Goal: Answer question/provide support: Share knowledge or assist other users

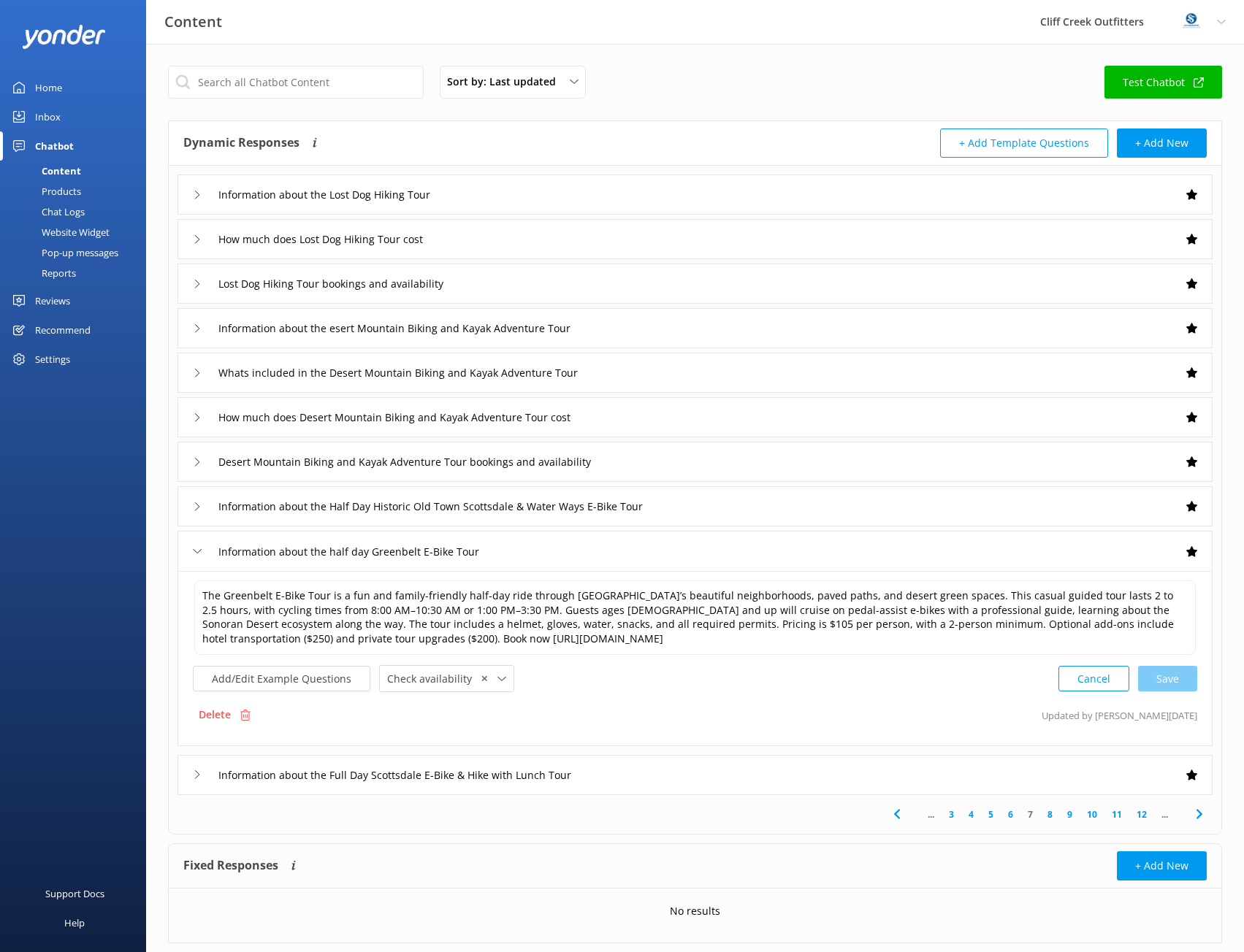
scroll to position [34, 0]
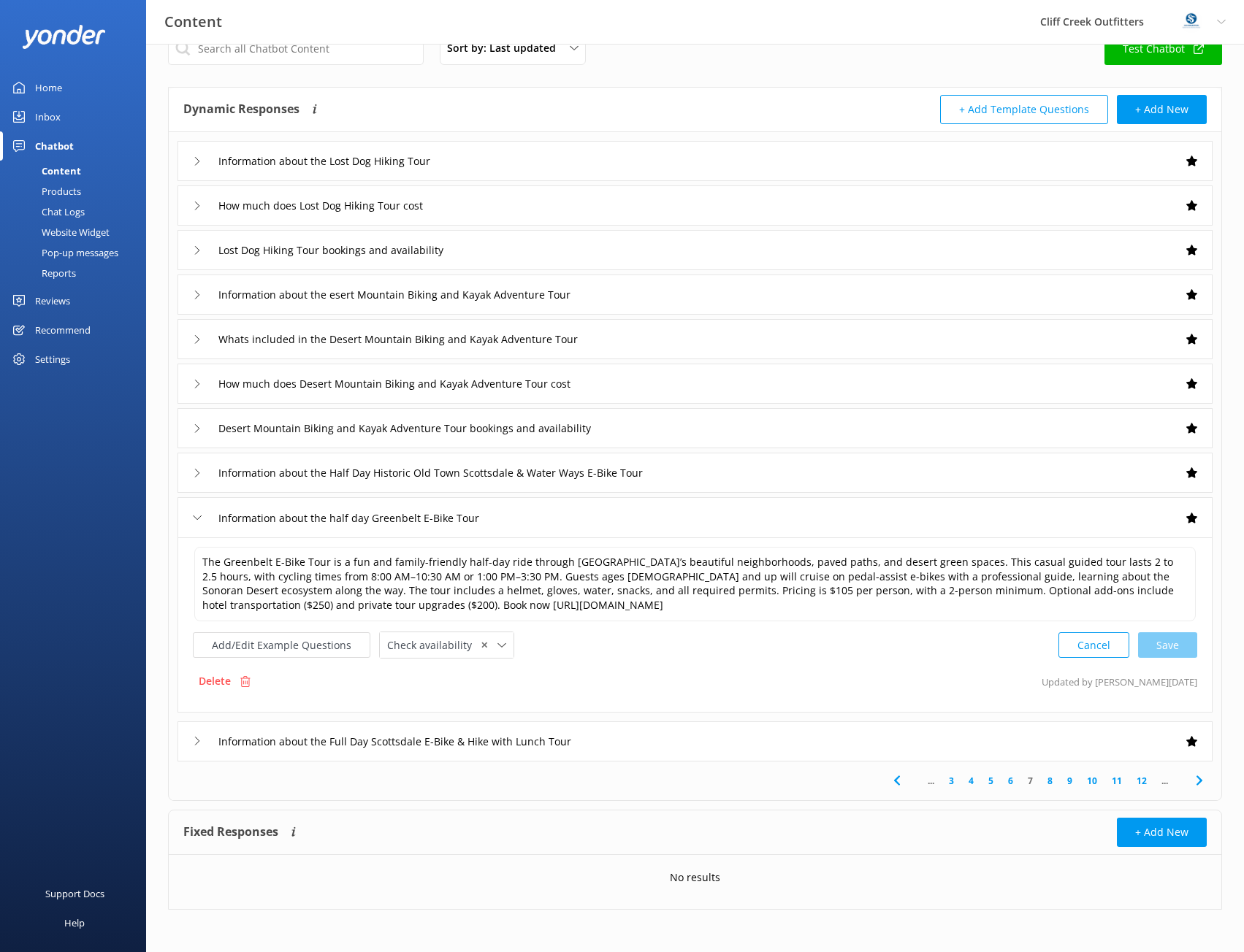
click at [281, 756] on div "Information about the Full Day Scottsdale E-Bike & Hike with Lunch Tour" at bounding box center [695, 741] width 1035 height 40
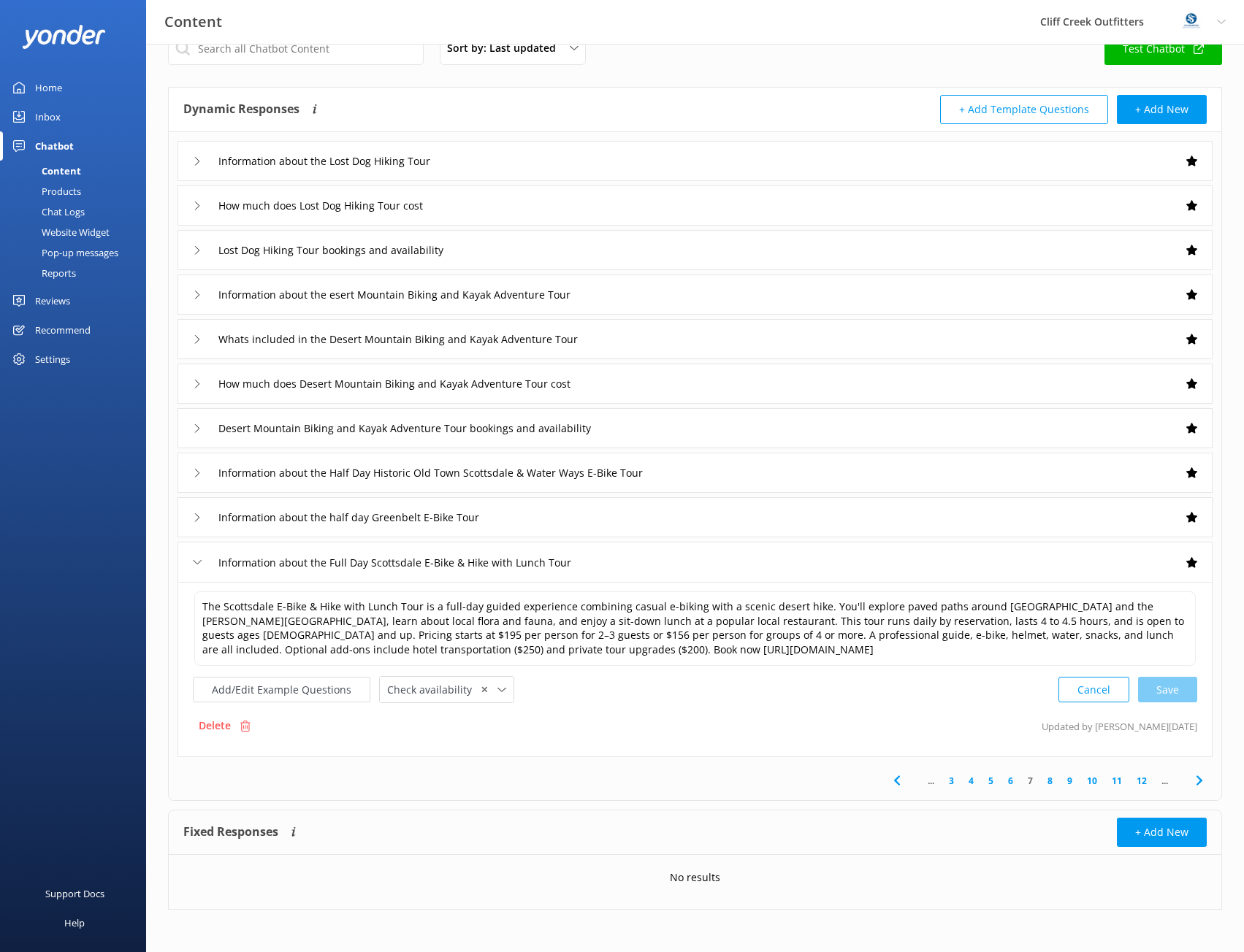
click at [1203, 777] on icon at bounding box center [1200, 780] width 18 height 18
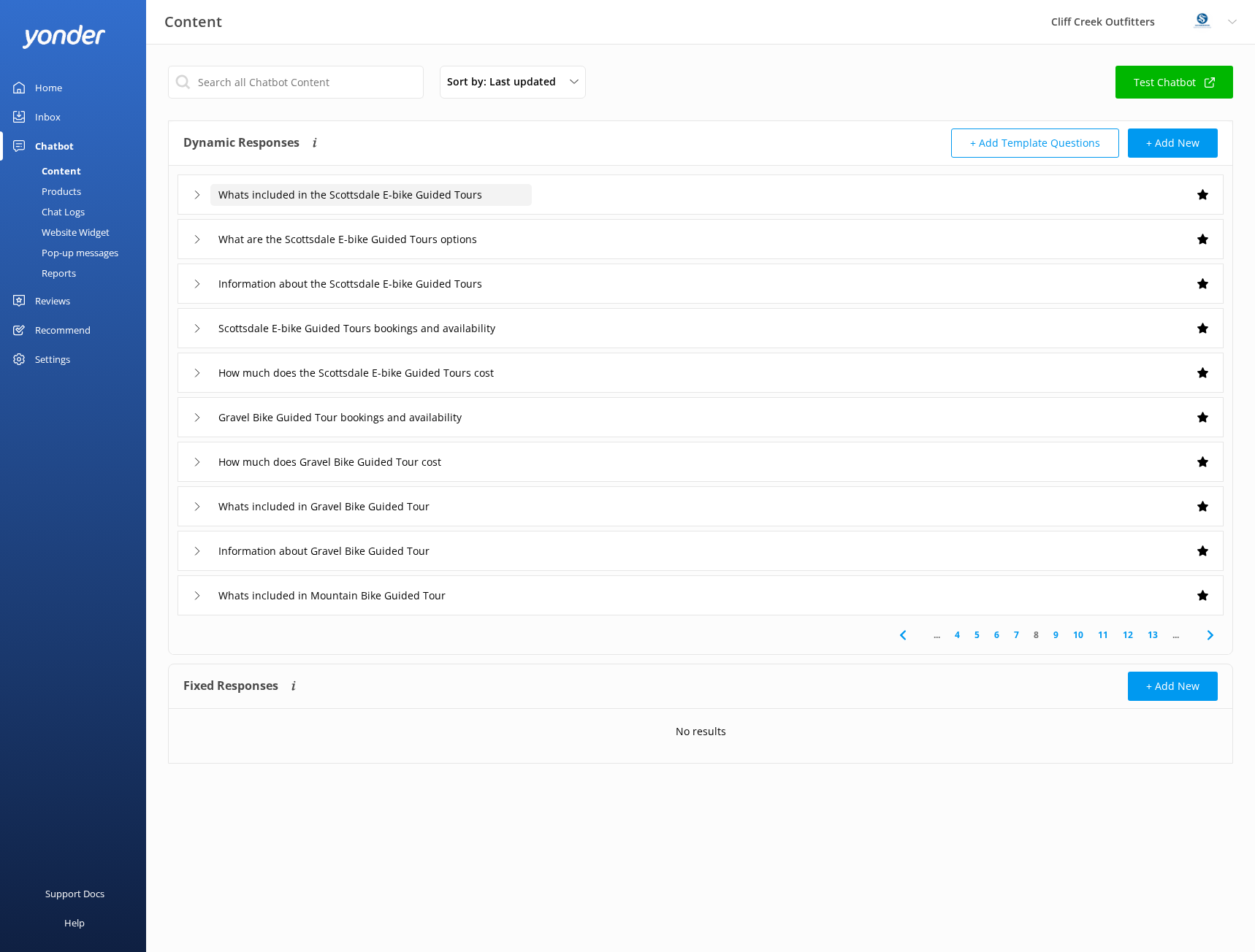
click at [374, 198] on input "Whats included in the Scottsdale E-bike Guided Tours" at bounding box center [372, 195] width 322 height 22
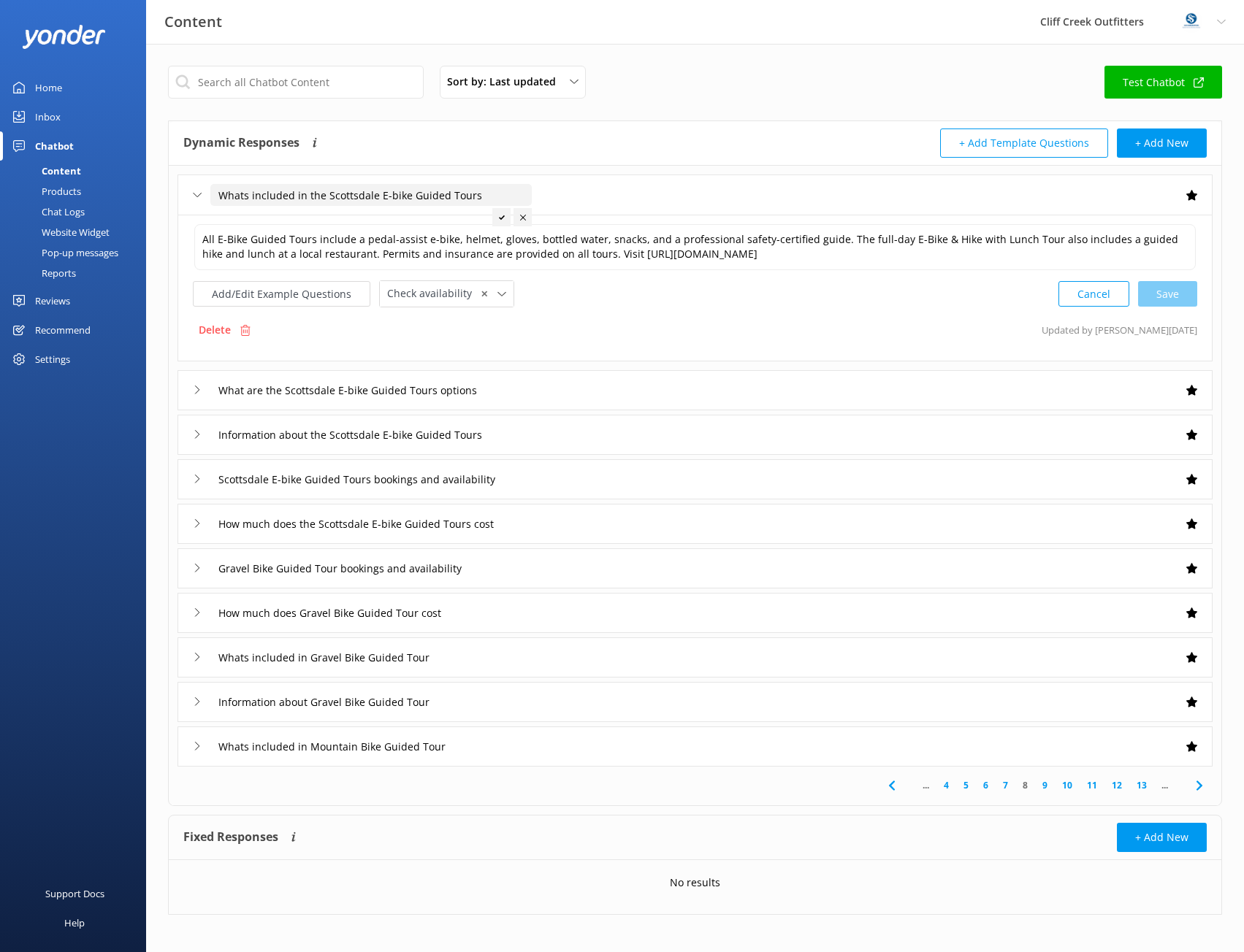
click at [245, 189] on input "Whats included in the Scottsdale E-bike Guided Tours" at bounding box center [372, 195] width 322 height 22
type input "Whats included in the Scottsdale E-bike Guided Tours"
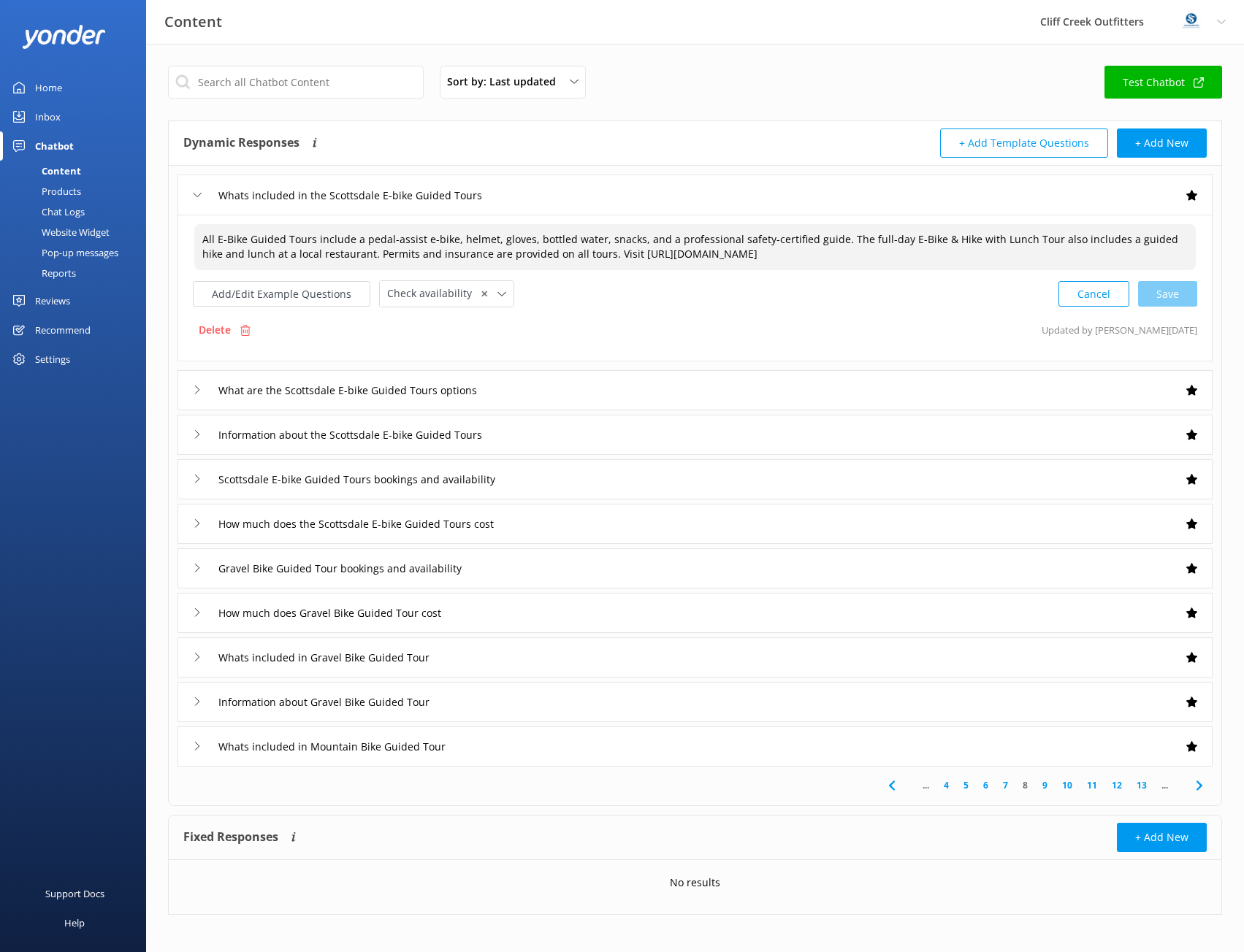
click at [404, 248] on textarea "All E-Bike Guided Tours include a pedal-assist e-bike, helmet, gloves, bottled …" at bounding box center [695, 247] width 1001 height 46
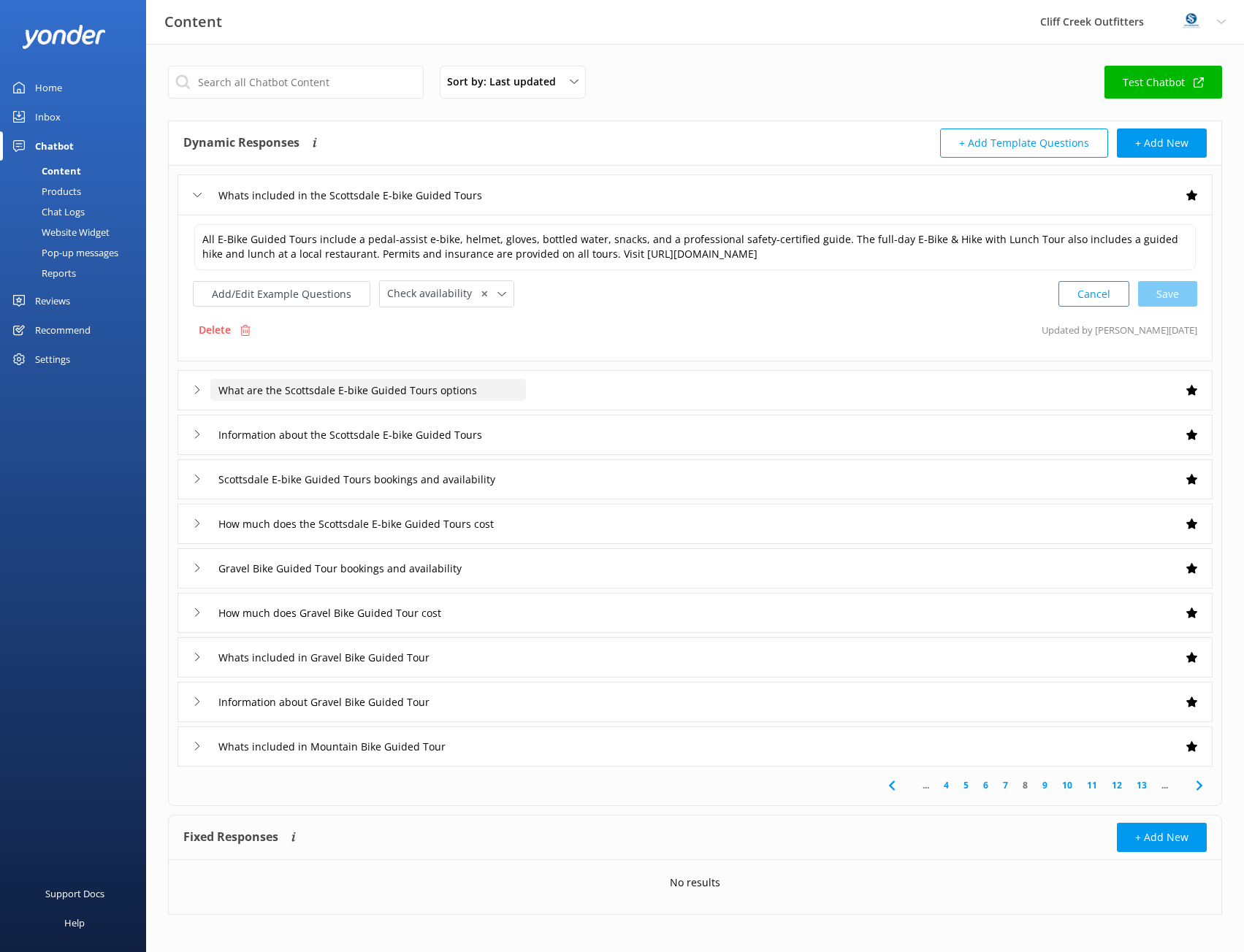
click at [381, 393] on input "What are the Scottsdale E-bike Guided Tours options" at bounding box center [368, 389] width 316 height 22
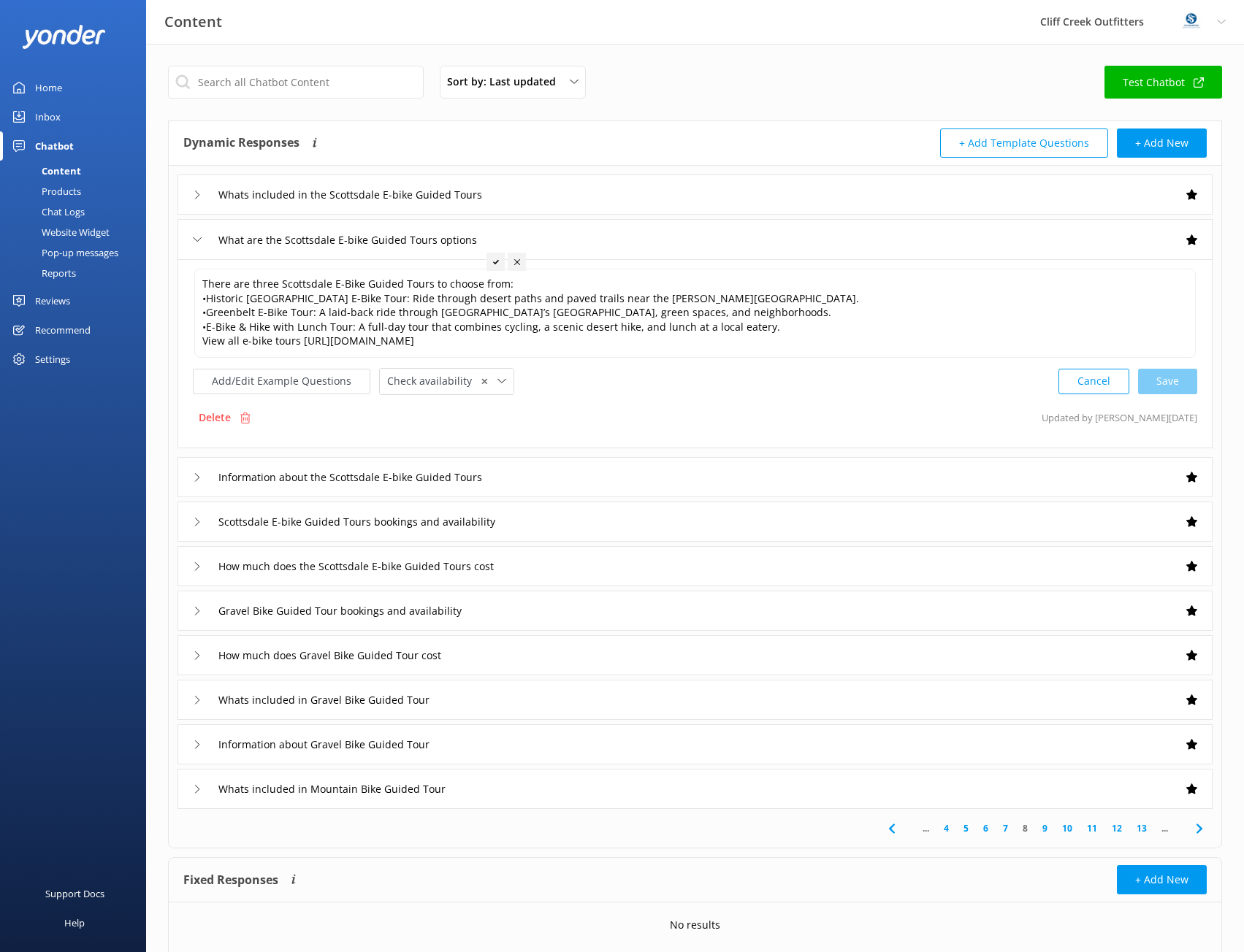
click at [195, 482] on div "Information about the Scottsdale E-bike Guided Tours" at bounding box center [354, 476] width 322 height 24
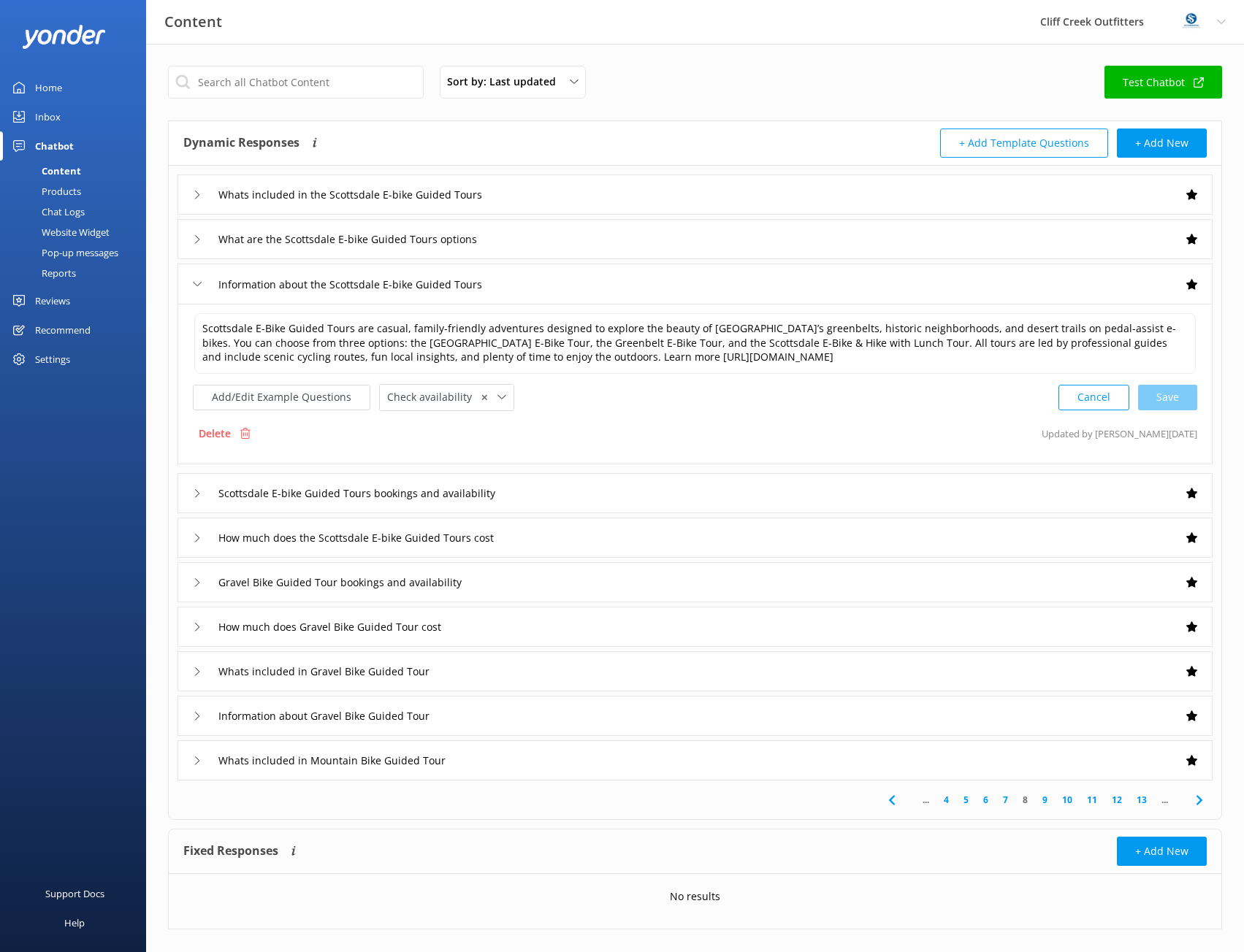
click at [195, 482] on div "Scottsdale E-bike Guided Tours bookings and availability" at bounding box center [365, 492] width 345 height 24
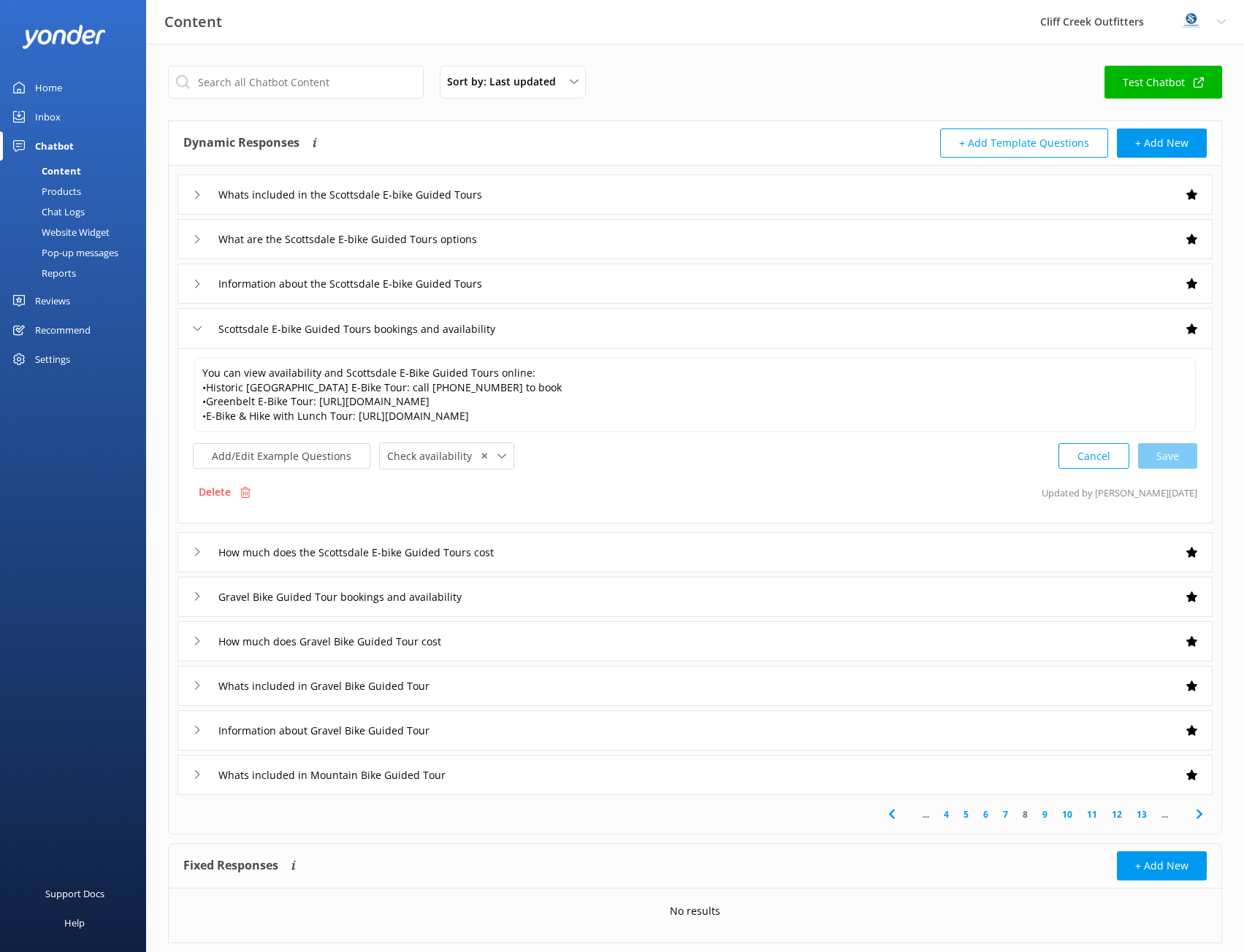
click at [196, 556] on div "How much does the Scottsdale E-bike Guided Tours cost" at bounding box center [357, 552] width 327 height 24
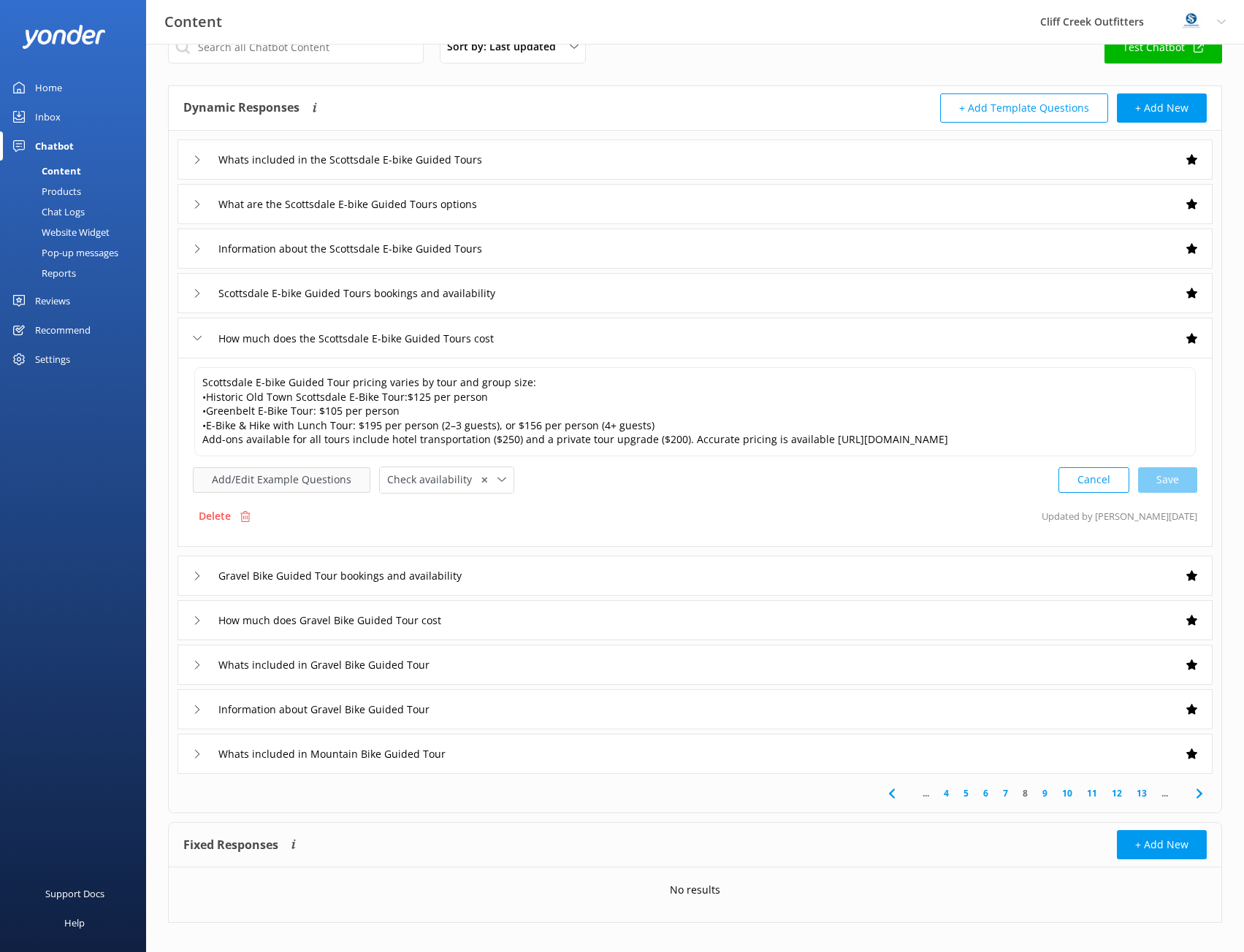
scroll to position [50, 0]
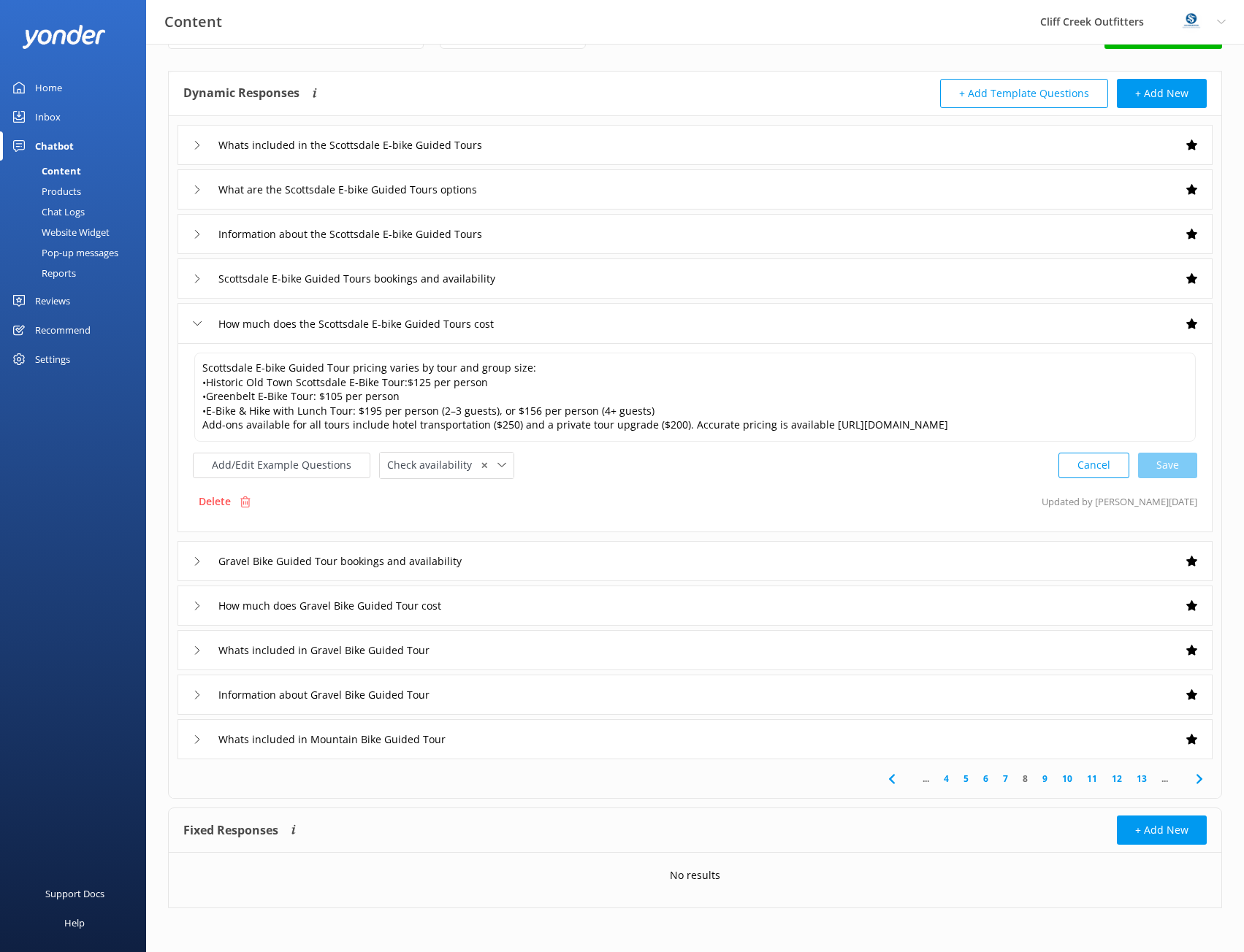
click at [195, 565] on icon at bounding box center [197, 562] width 9 height 9
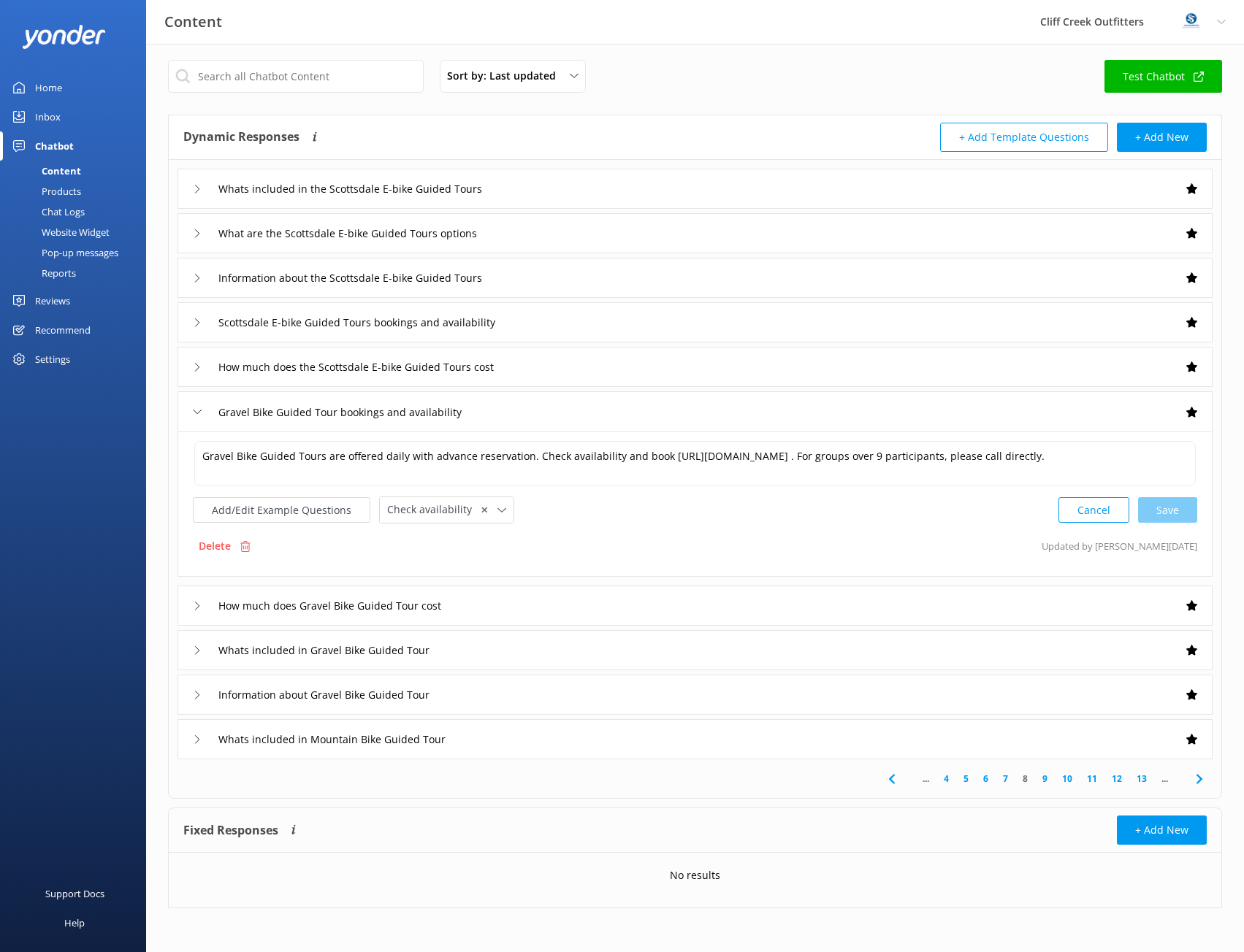
click at [197, 607] on icon at bounding box center [197, 606] width 9 height 9
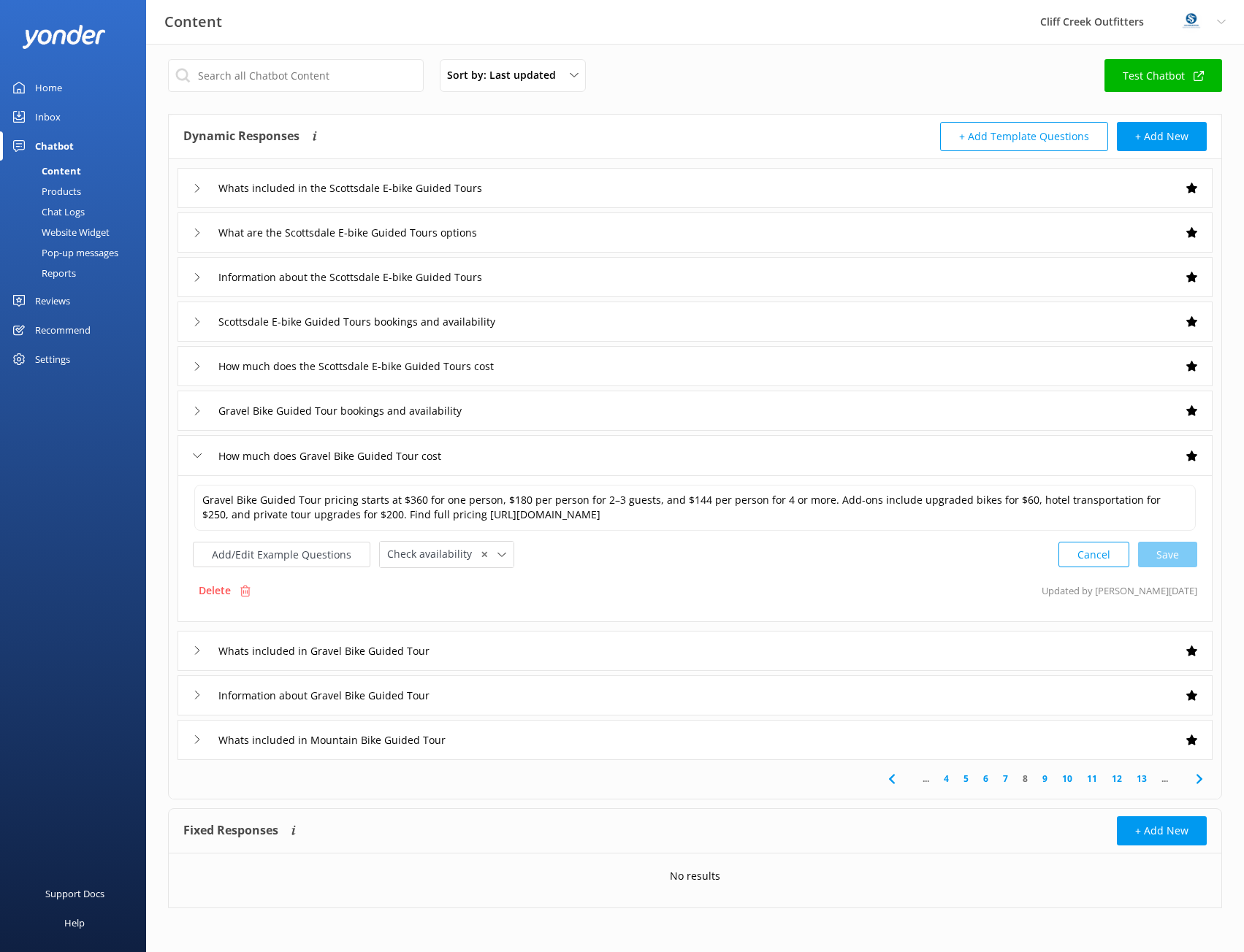
click at [196, 651] on icon at bounding box center [197, 651] width 9 height 9
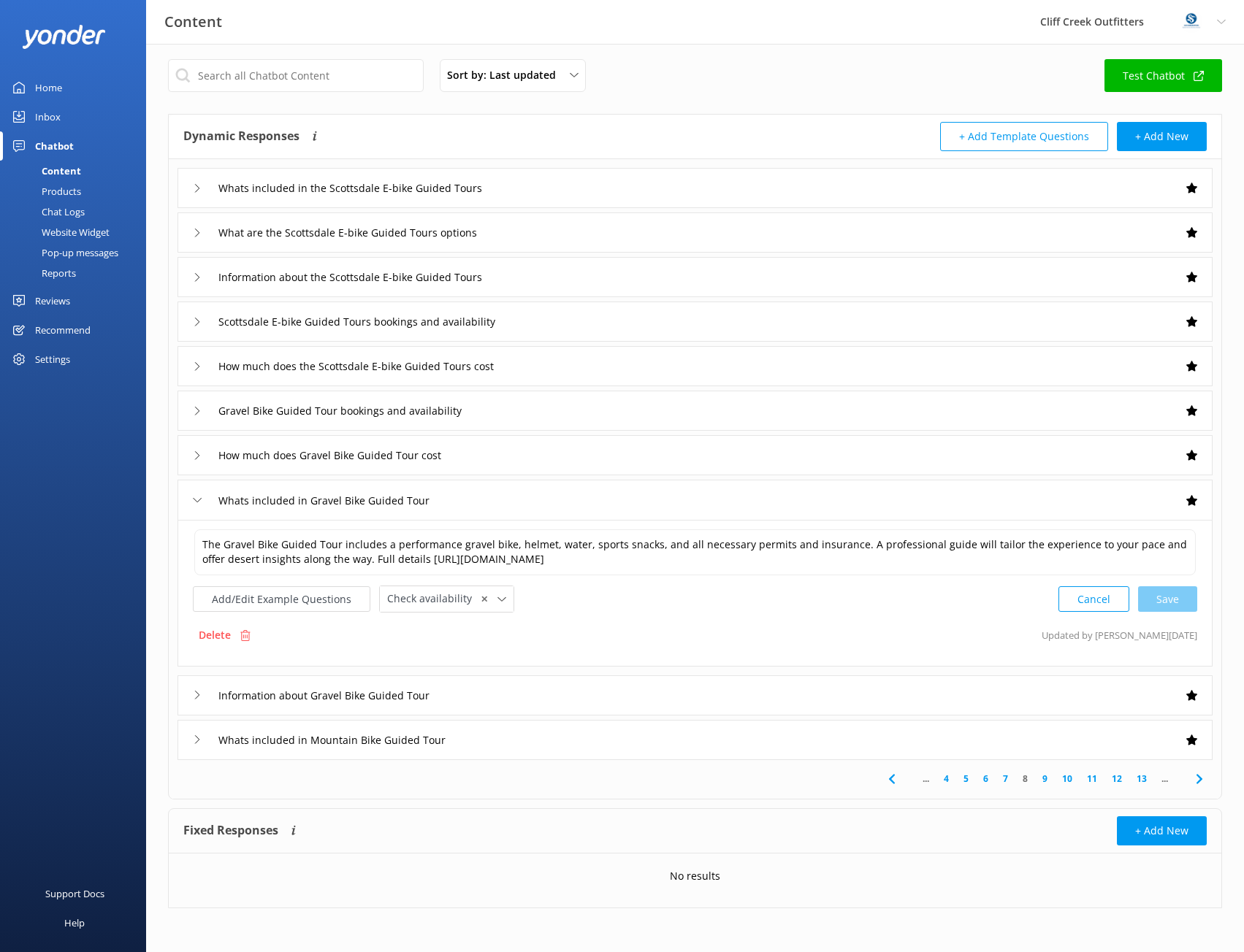
click at [190, 700] on div "Information about Gravel Bike Guided Tour" at bounding box center [695, 695] width 1035 height 40
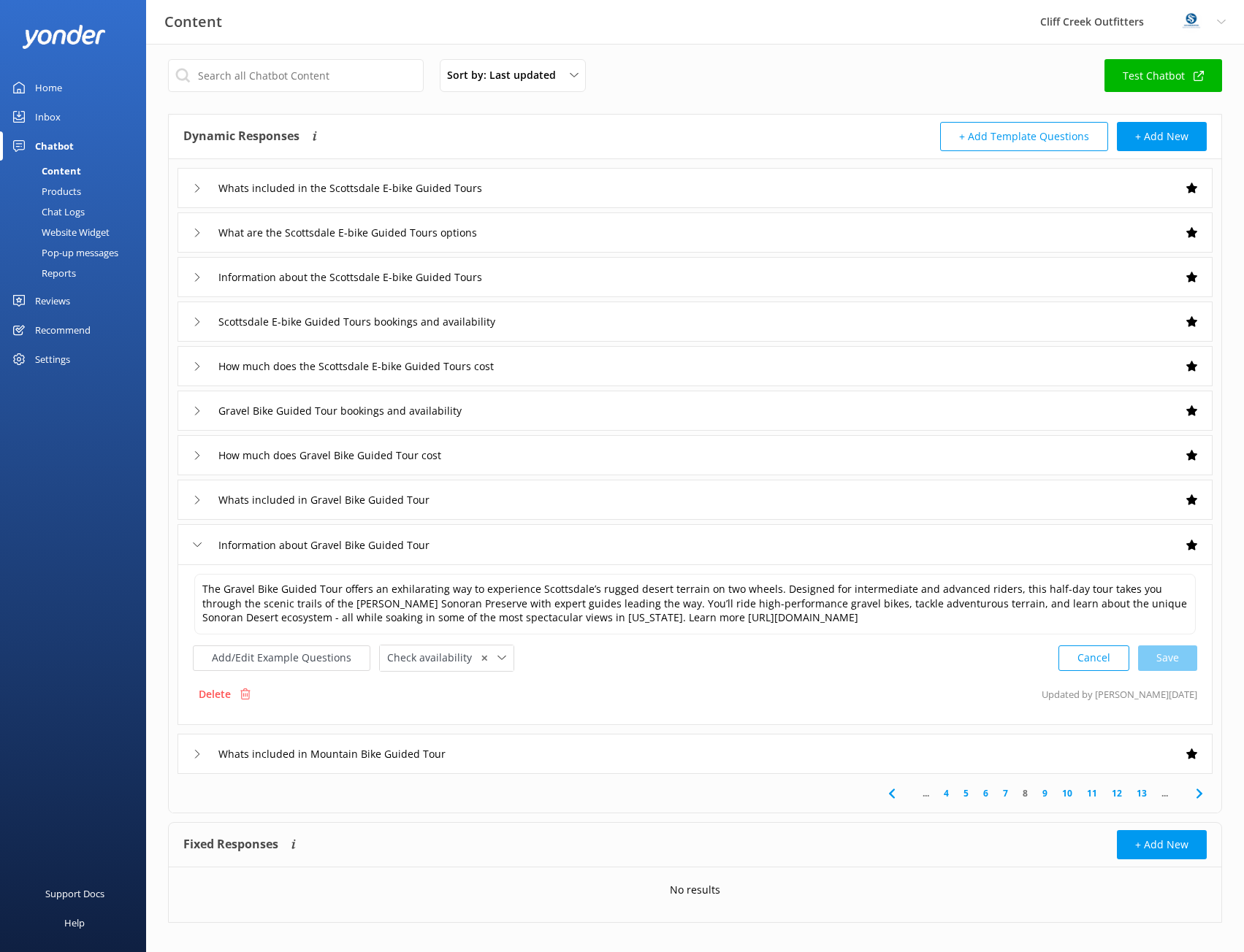
scroll to position [21, 0]
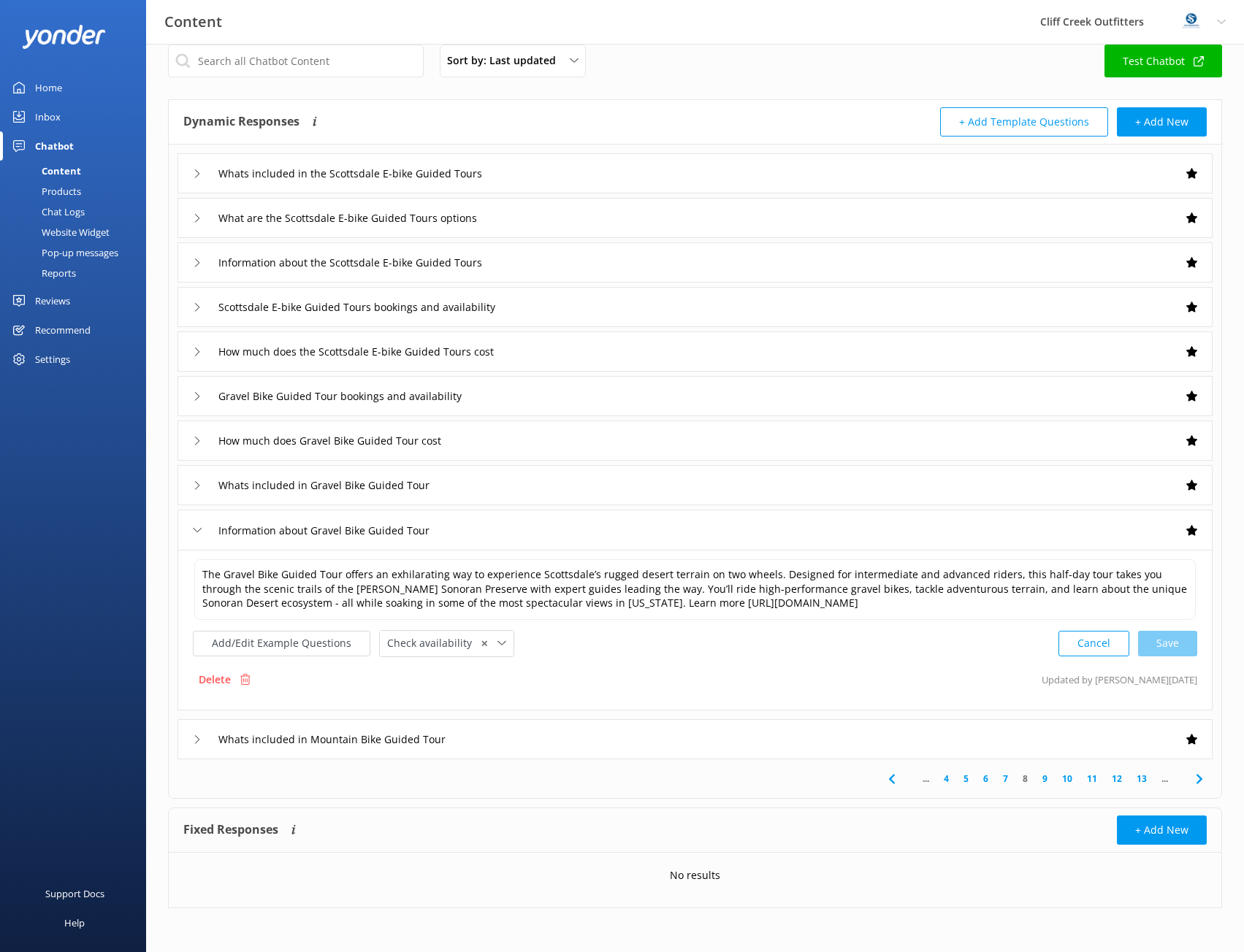
click at [200, 739] on icon at bounding box center [197, 740] width 9 height 9
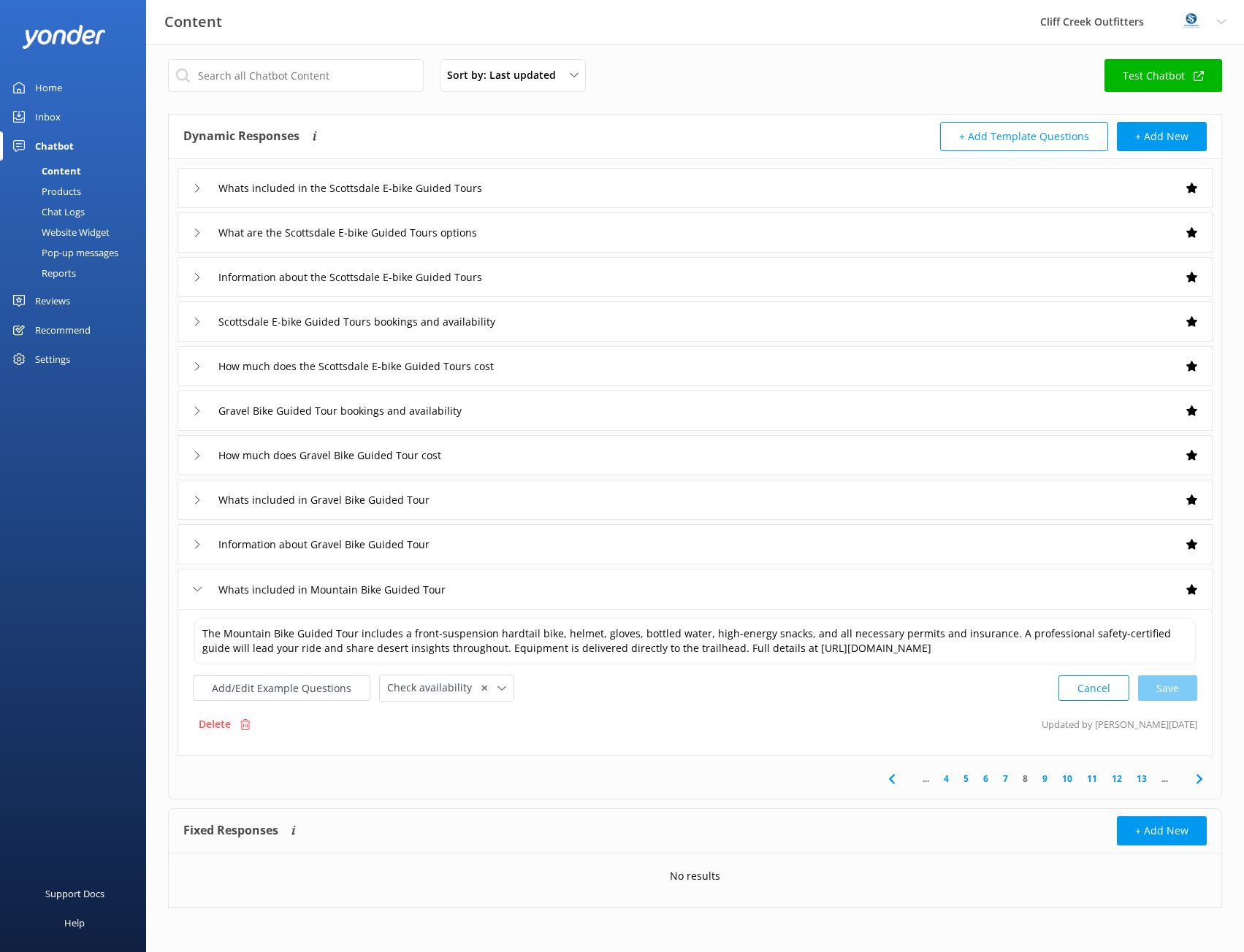
scroll to position [6, 0]
click at [1047, 778] on link "9" at bounding box center [1045, 779] width 20 height 14
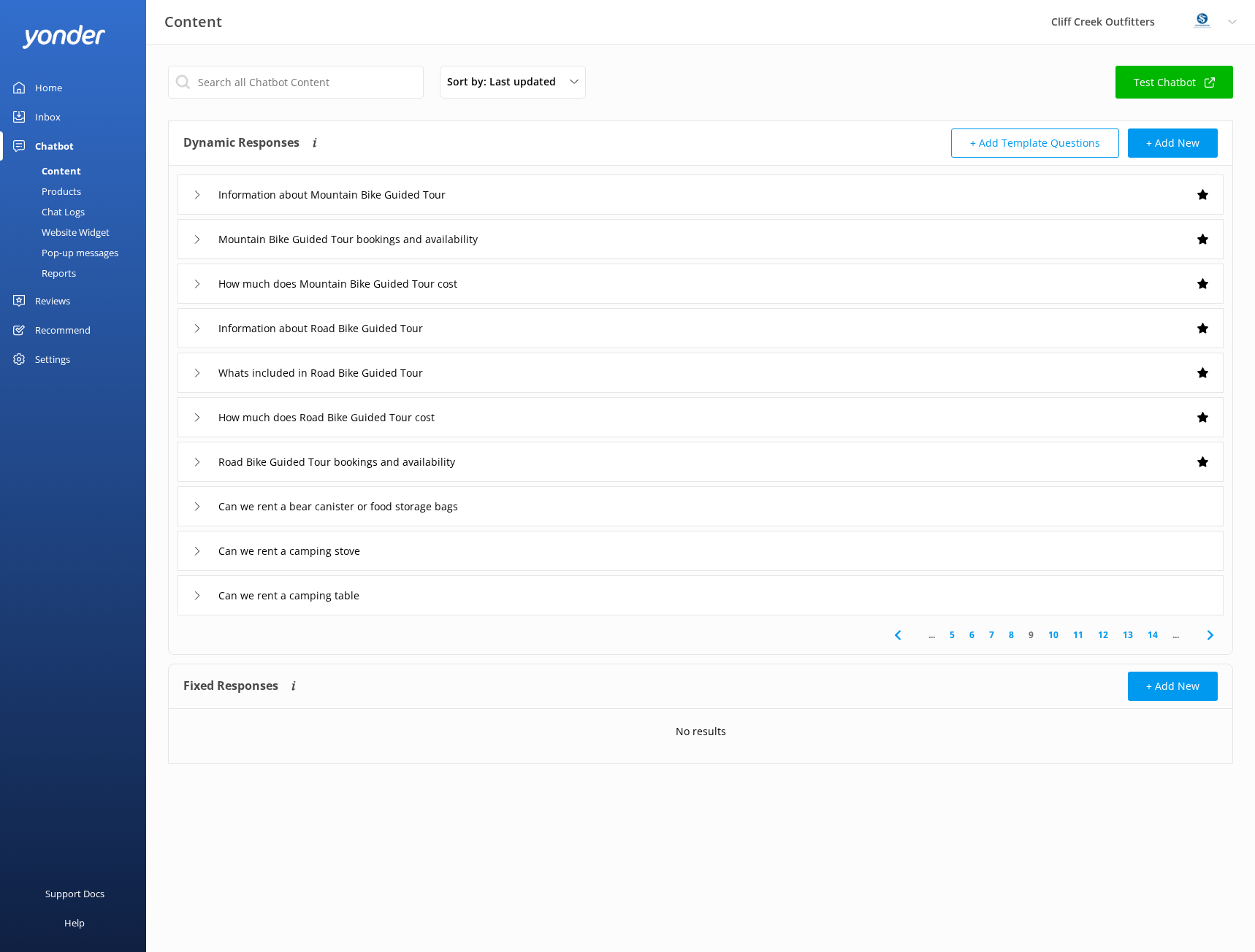
click at [190, 196] on div "Information about Mountain Bike Guided Tour" at bounding box center [700, 194] width 1046 height 40
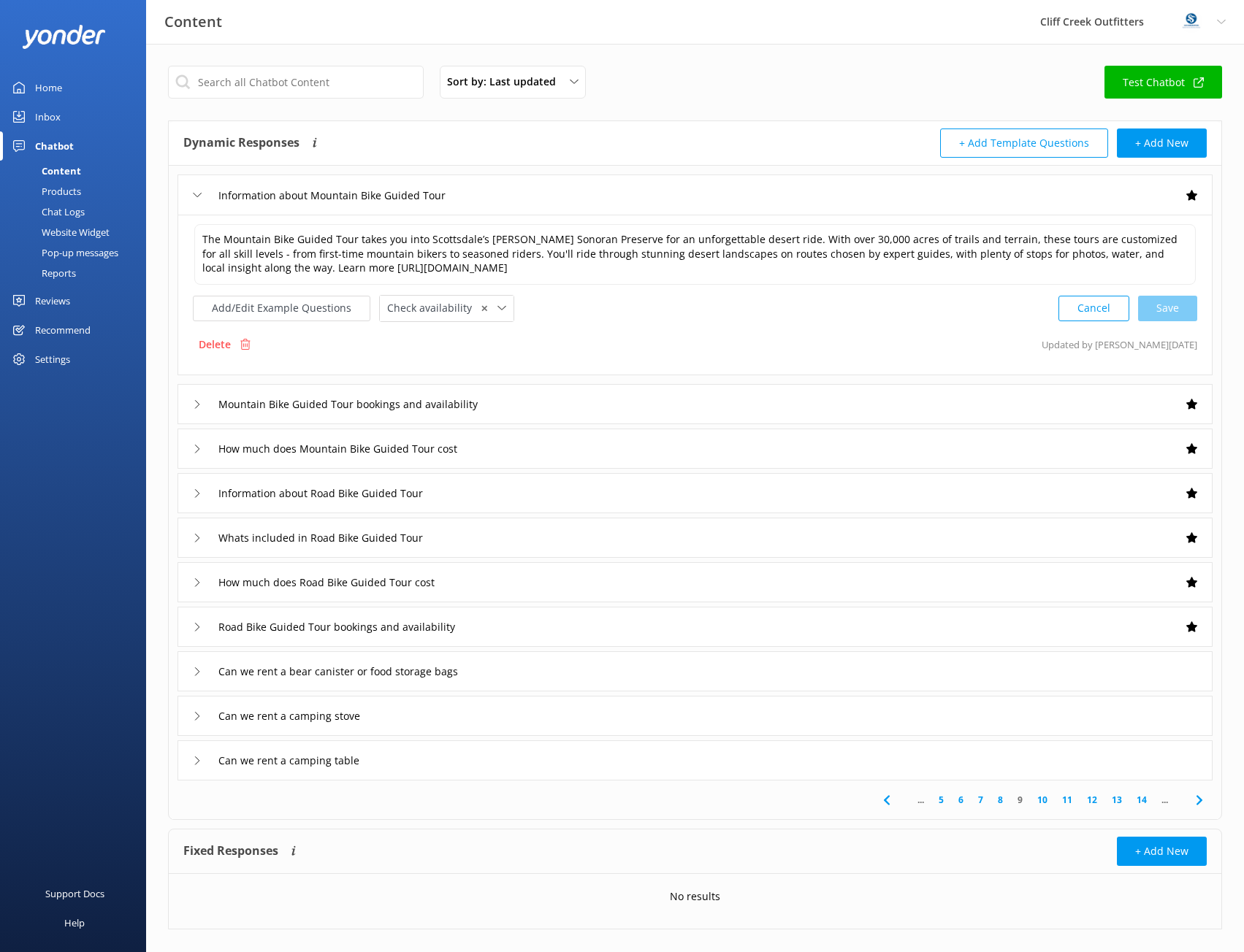
click at [195, 402] on icon at bounding box center [197, 404] width 9 height 9
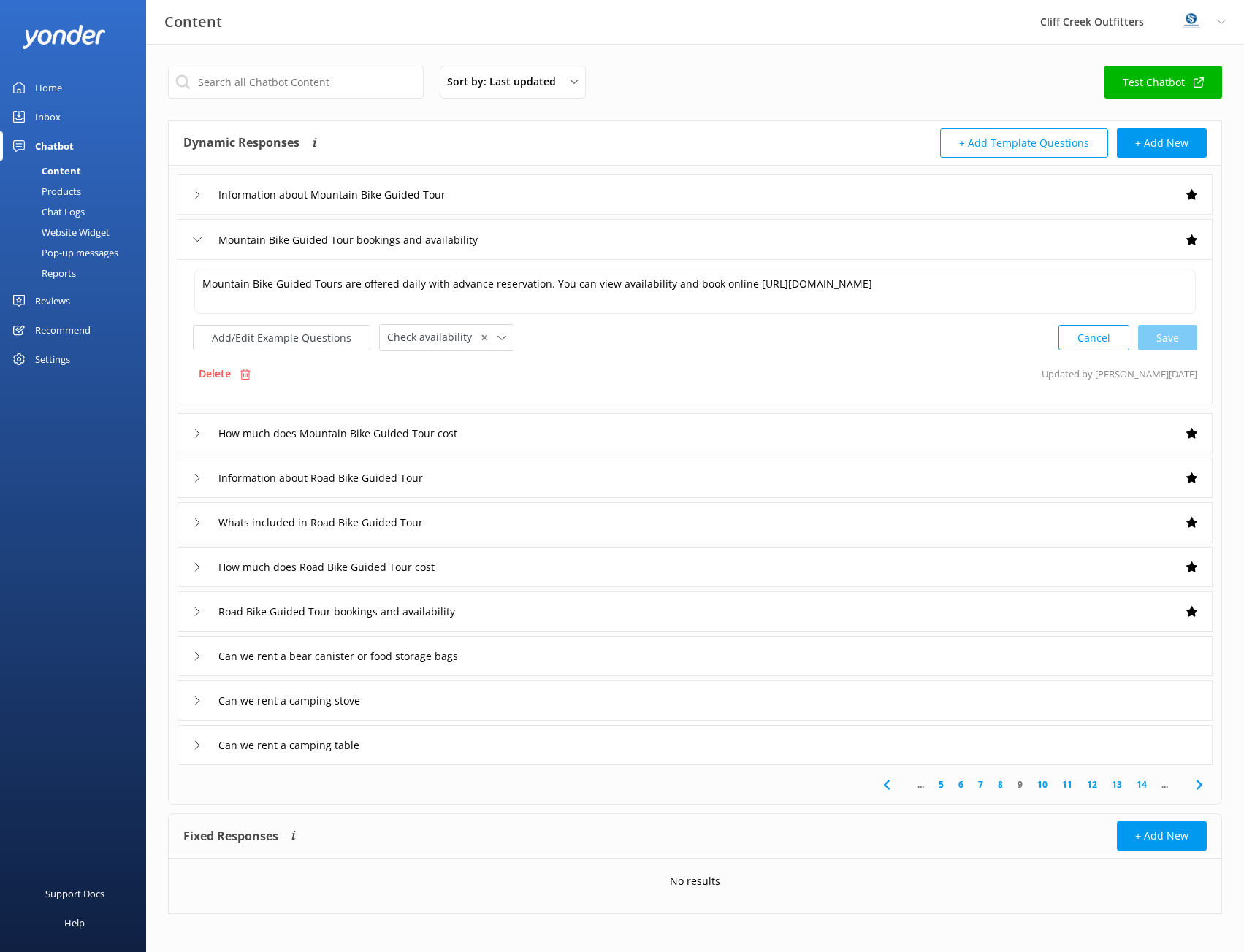
click at [196, 432] on icon at bounding box center [197, 434] width 9 height 9
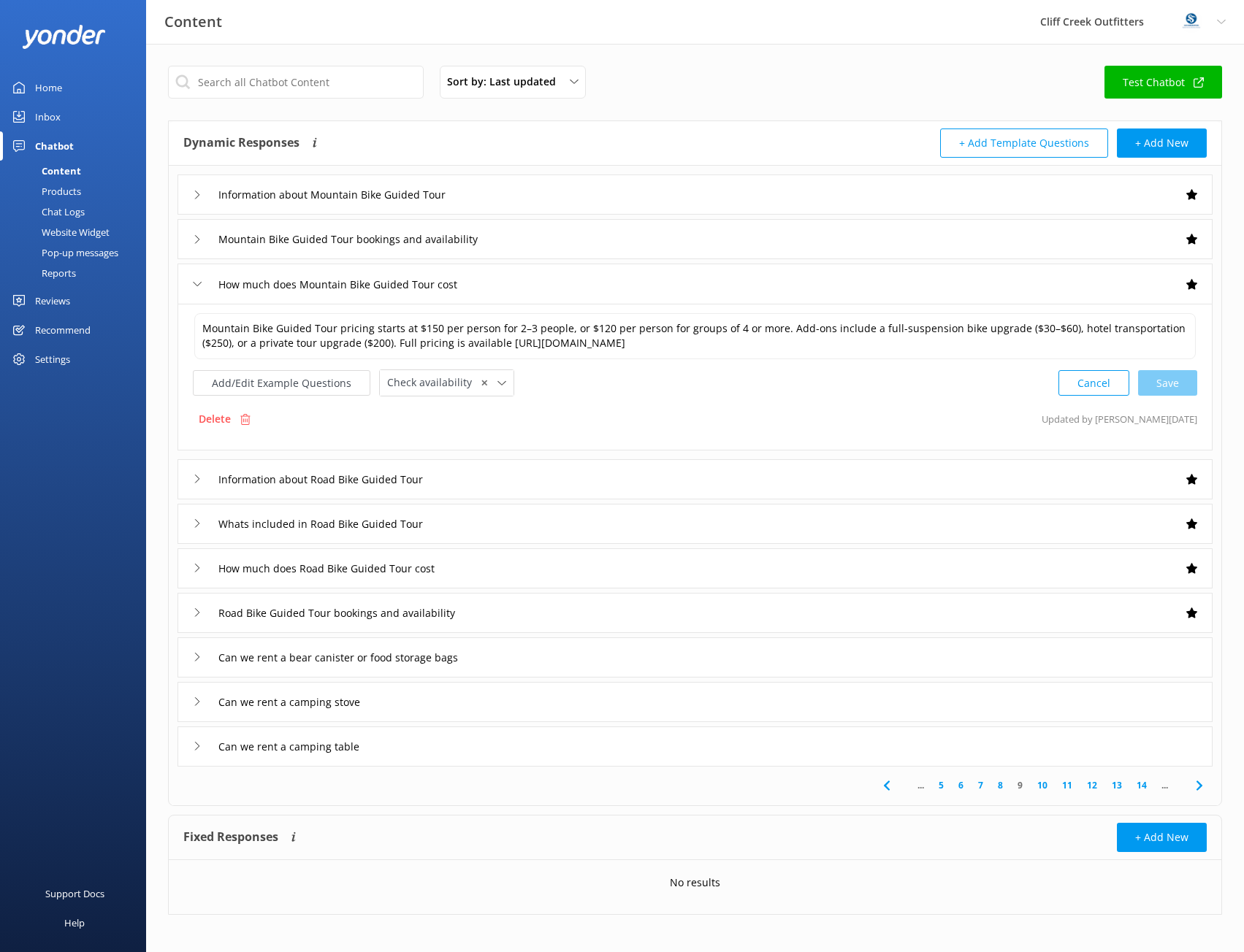
click at [194, 283] on use at bounding box center [197, 284] width 8 height 4
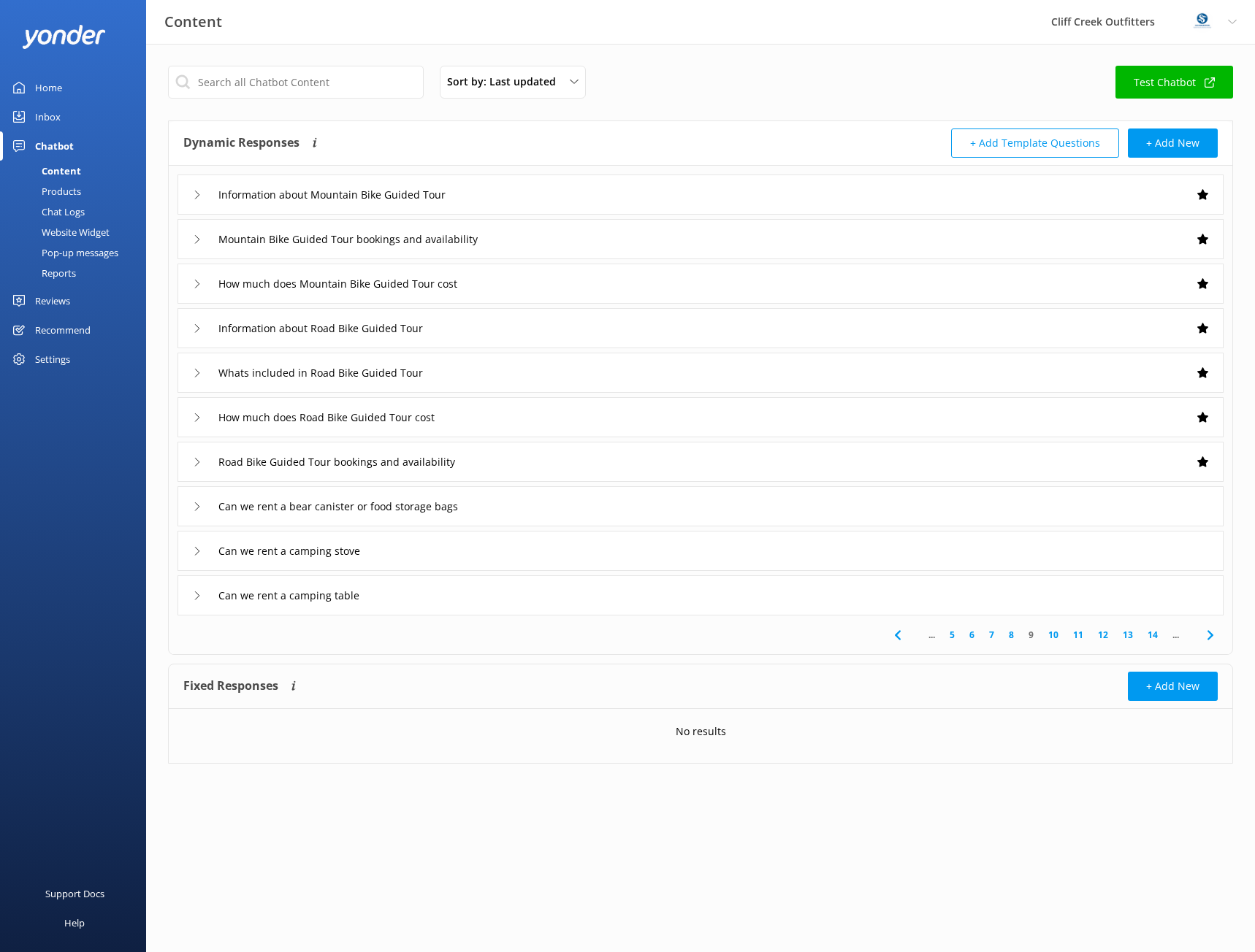
click at [1009, 633] on link "8" at bounding box center [1011, 636] width 20 height 14
click at [248, 466] on input "How much does Gravel Bike Guided Tour cost" at bounding box center [342, 462] width 263 height 22
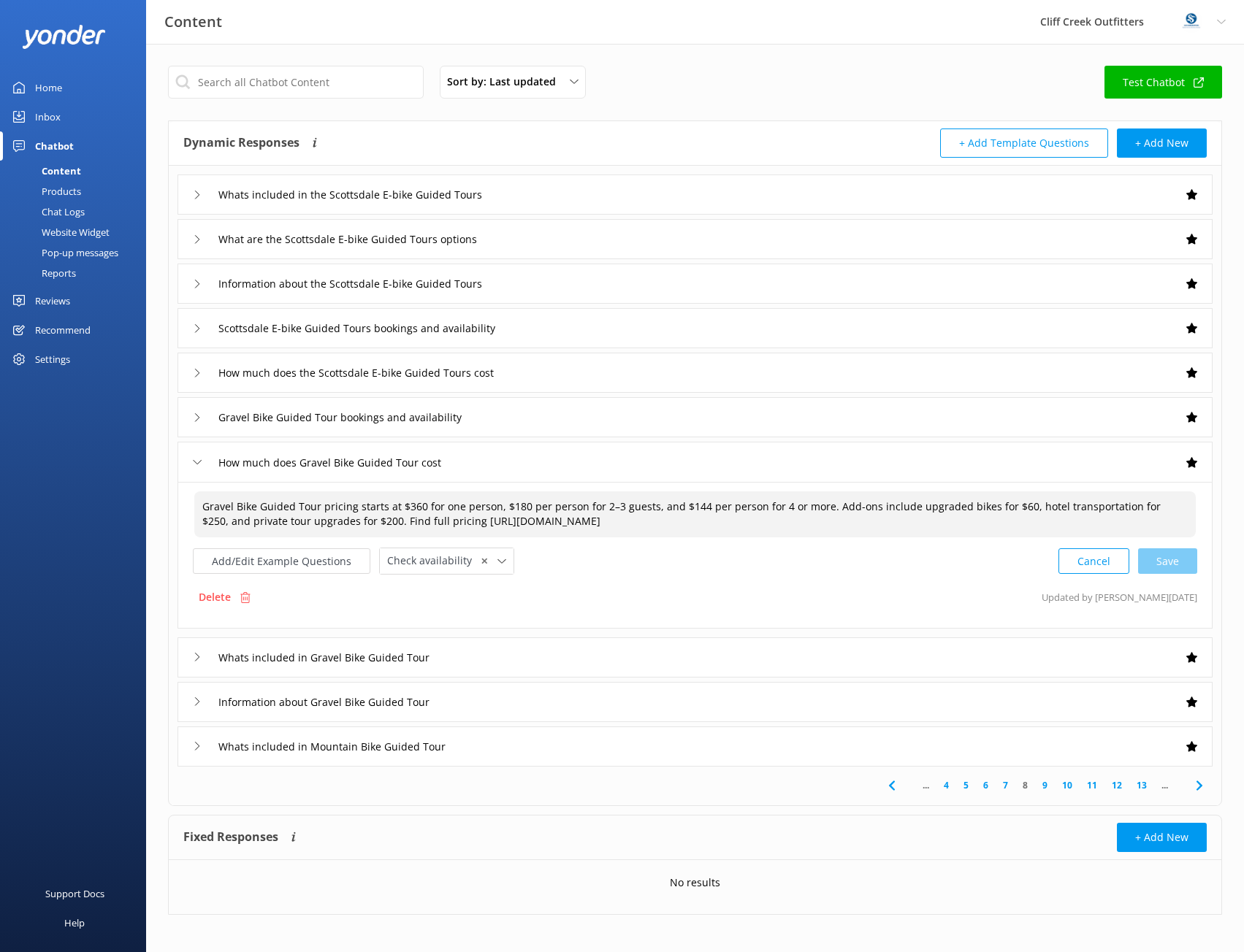
drag, startPoint x: 495, startPoint y: 506, endPoint x: 398, endPoint y: 510, distance: 97.1
click at [398, 510] on textarea "Gravel Bike Guided Tour pricing starts at $360 for one person, $180 per person …" at bounding box center [695, 515] width 1001 height 46
click at [1166, 564] on div "Cancel Save" at bounding box center [1128, 561] width 139 height 27
type textarea "Gravel Bike Guided Tour pricing starts at $180 per person for 2–3 guests, and $…"
click at [461, 372] on input "How much does the Scottsdale E-bike Guided Tours cost" at bounding box center [374, 373] width 327 height 22
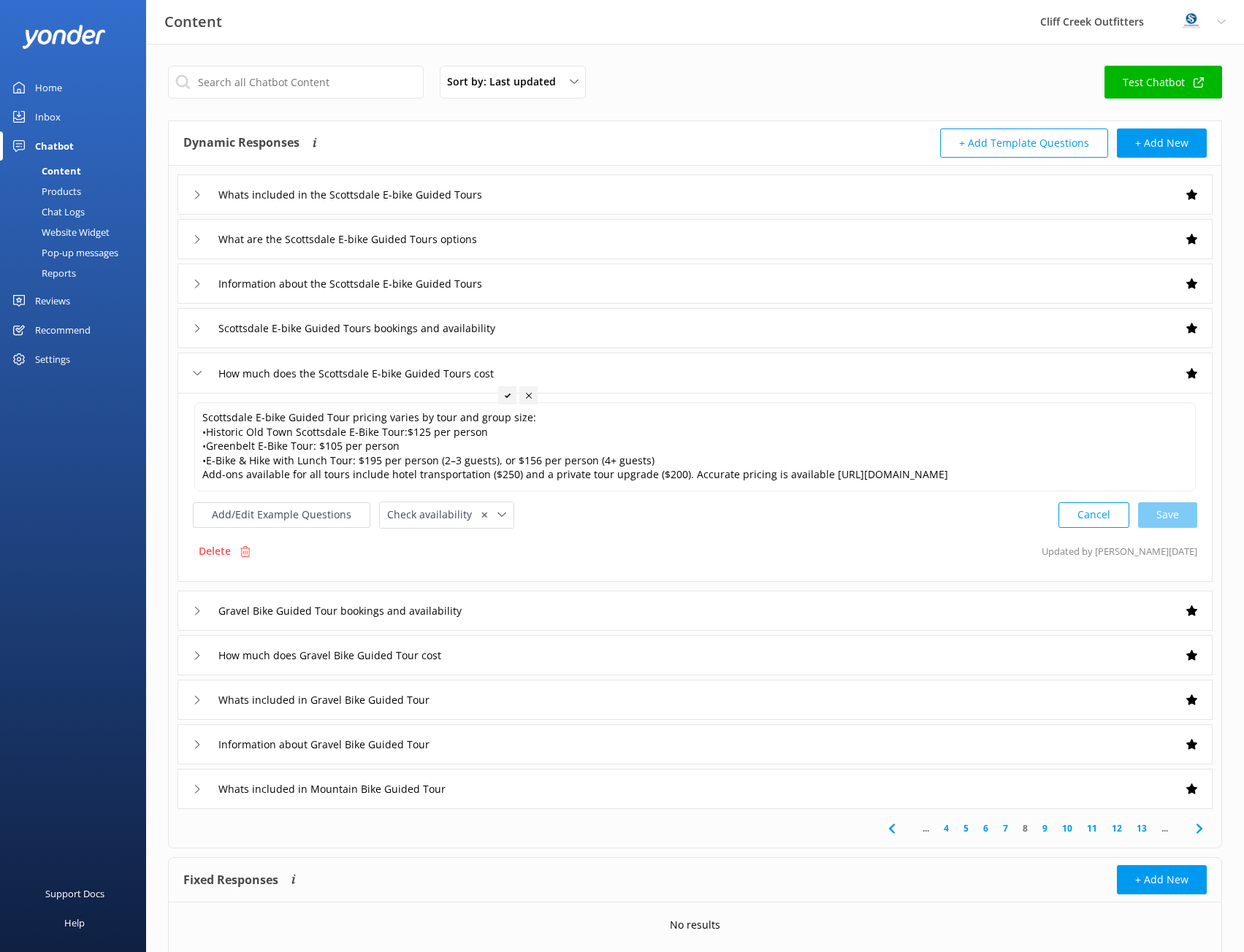
click at [582, 616] on div "Gravel Bike Guided Tour bookings and availability" at bounding box center [695, 611] width 1035 height 40
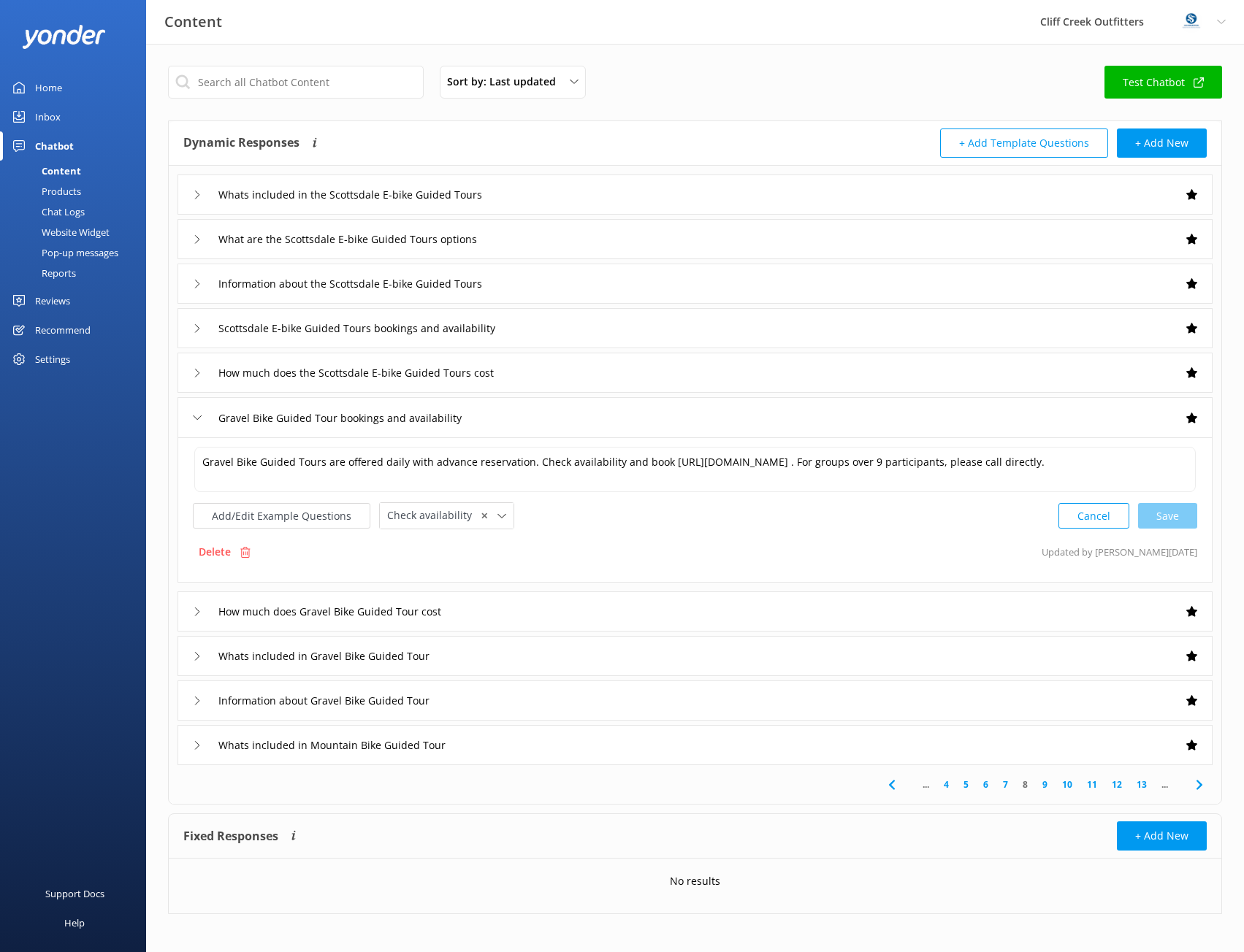
click at [1049, 780] on link "9" at bounding box center [1045, 785] width 20 height 14
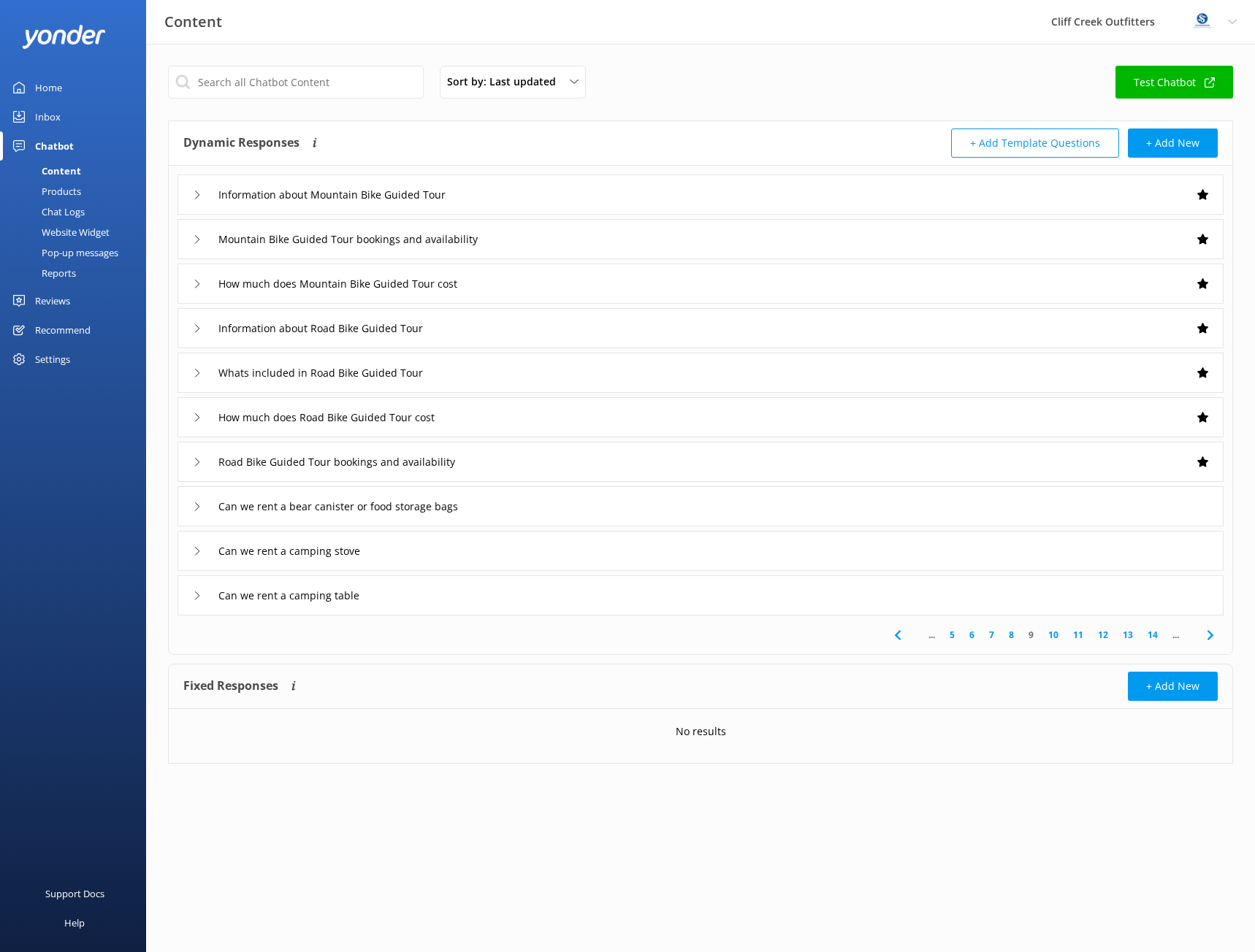
click at [584, 431] on div "How much does Road Bike Guided Tour cost" at bounding box center [700, 417] width 1046 height 40
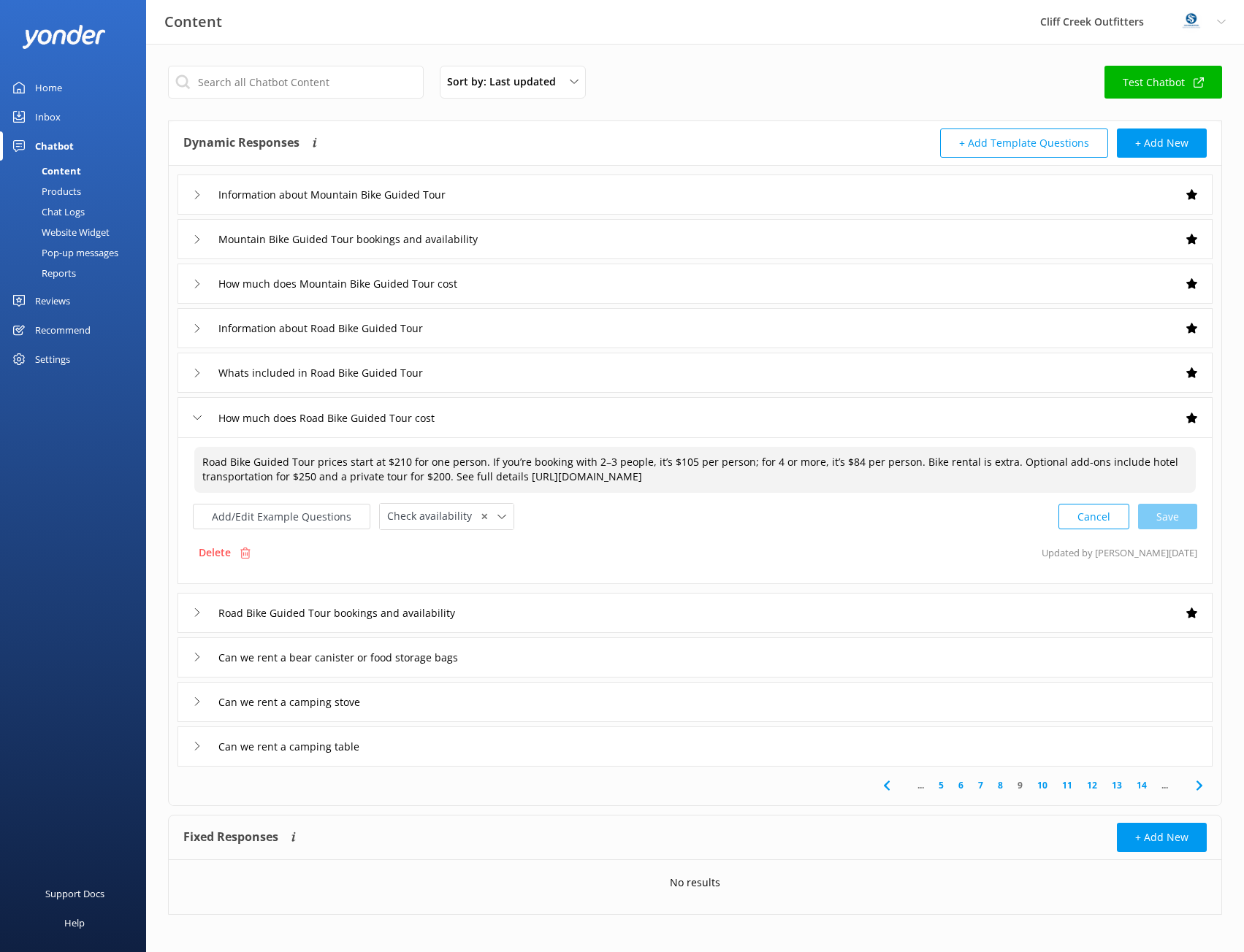
drag, startPoint x: 484, startPoint y: 460, endPoint x: 369, endPoint y: 467, distance: 115.2
click at [369, 467] on textarea "Road Bike Guided Tour prices start at $210 for one person. If you’re booking wi…" at bounding box center [695, 470] width 1001 height 46
type textarea "Road Bike Guided Tour prices start at $105 per person If you’re booking with 2–…"
click at [1082, 510] on button "Cancel" at bounding box center [1095, 516] width 71 height 26
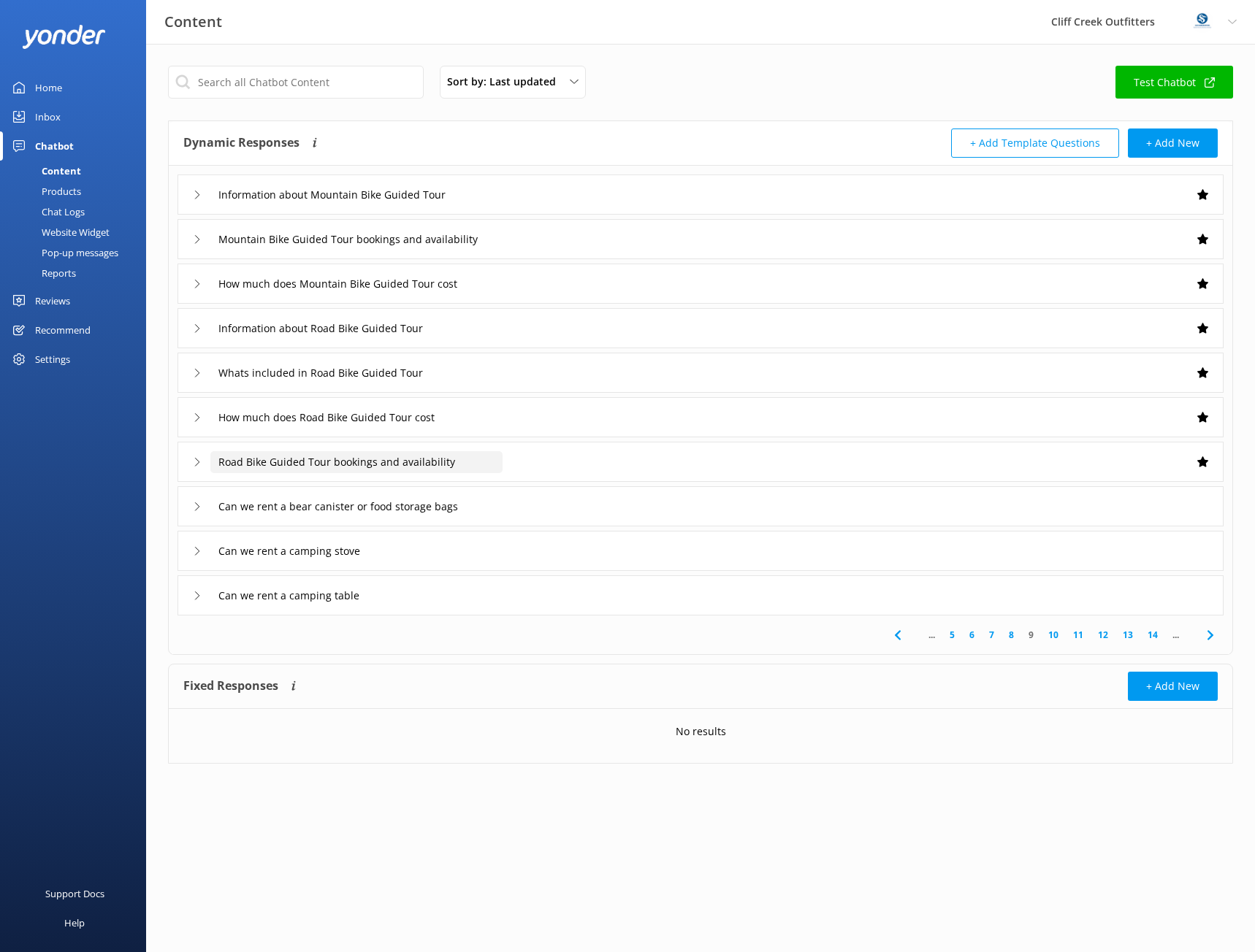
click at [363, 468] on input "Road Bike Guided Tour bookings and availability" at bounding box center [356, 462] width 292 height 22
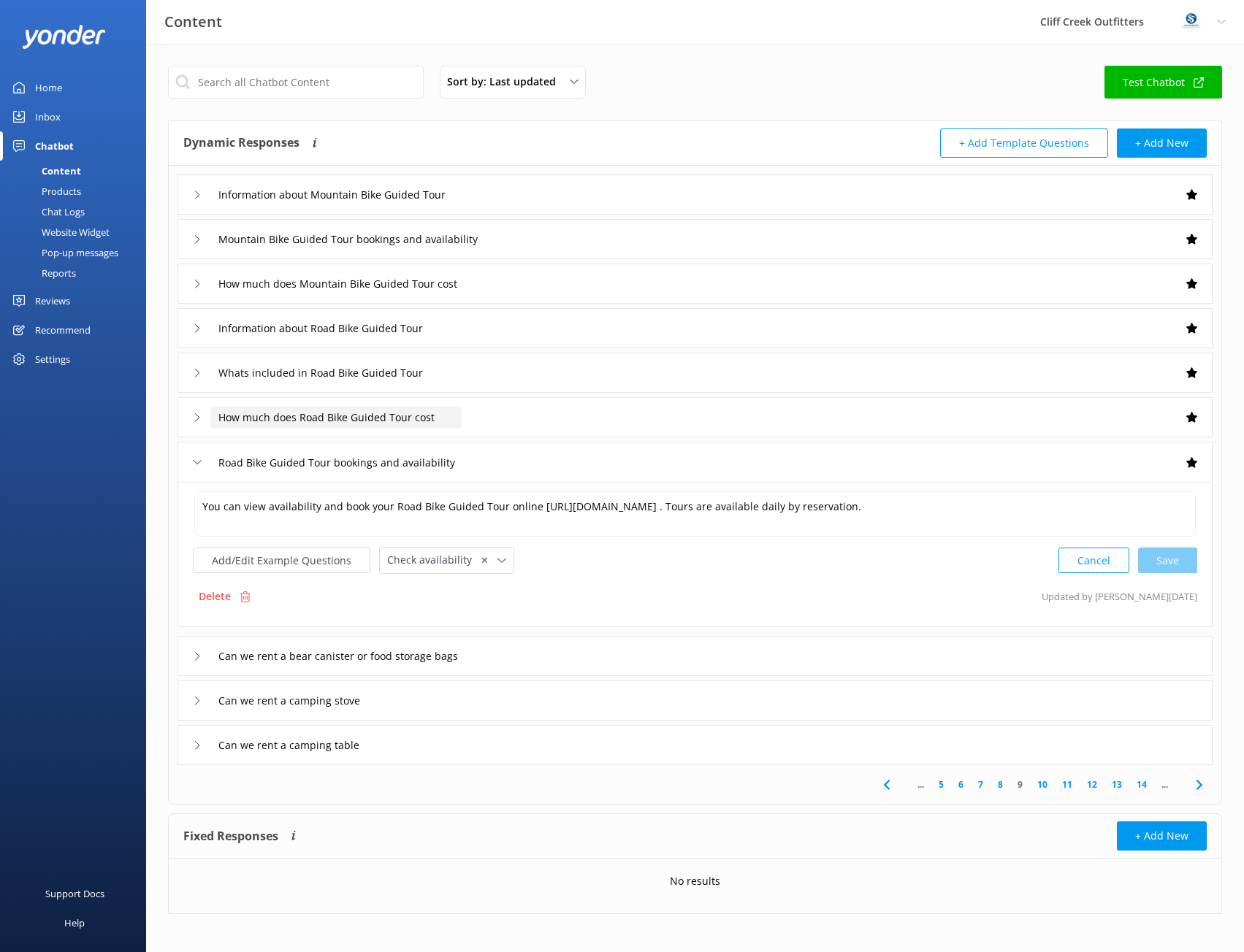
click at [344, 419] on input "How much does Road Bike Guided Tour cost" at bounding box center [336, 418] width 252 height 22
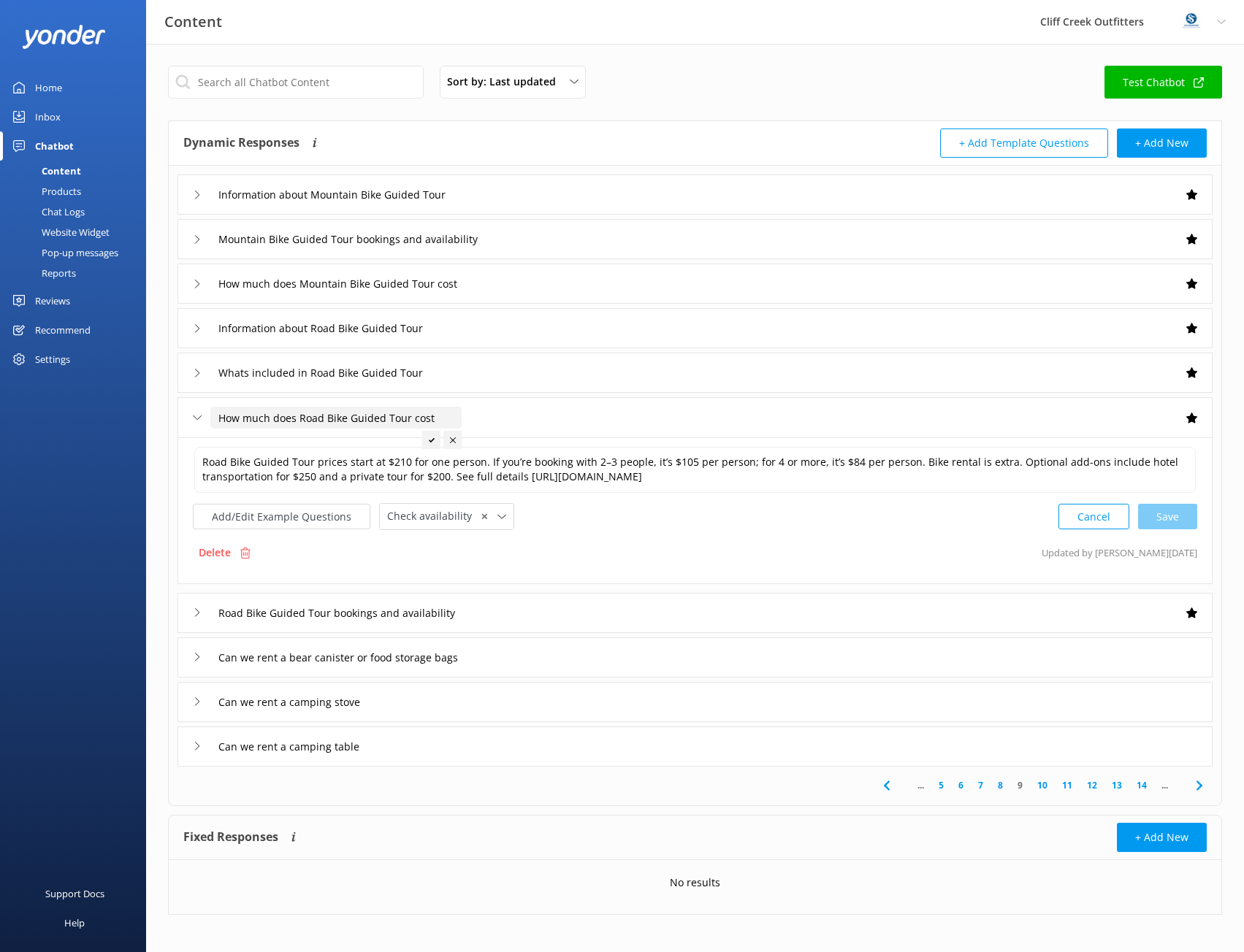
click at [572, 526] on div "Add/Edit Example Questions Check availability ✕ Leave contact details Check ava…" at bounding box center [695, 516] width 1005 height 27
click at [522, 619] on div "Road Bike Guided Tour bookings and availability" at bounding box center [695, 612] width 1035 height 40
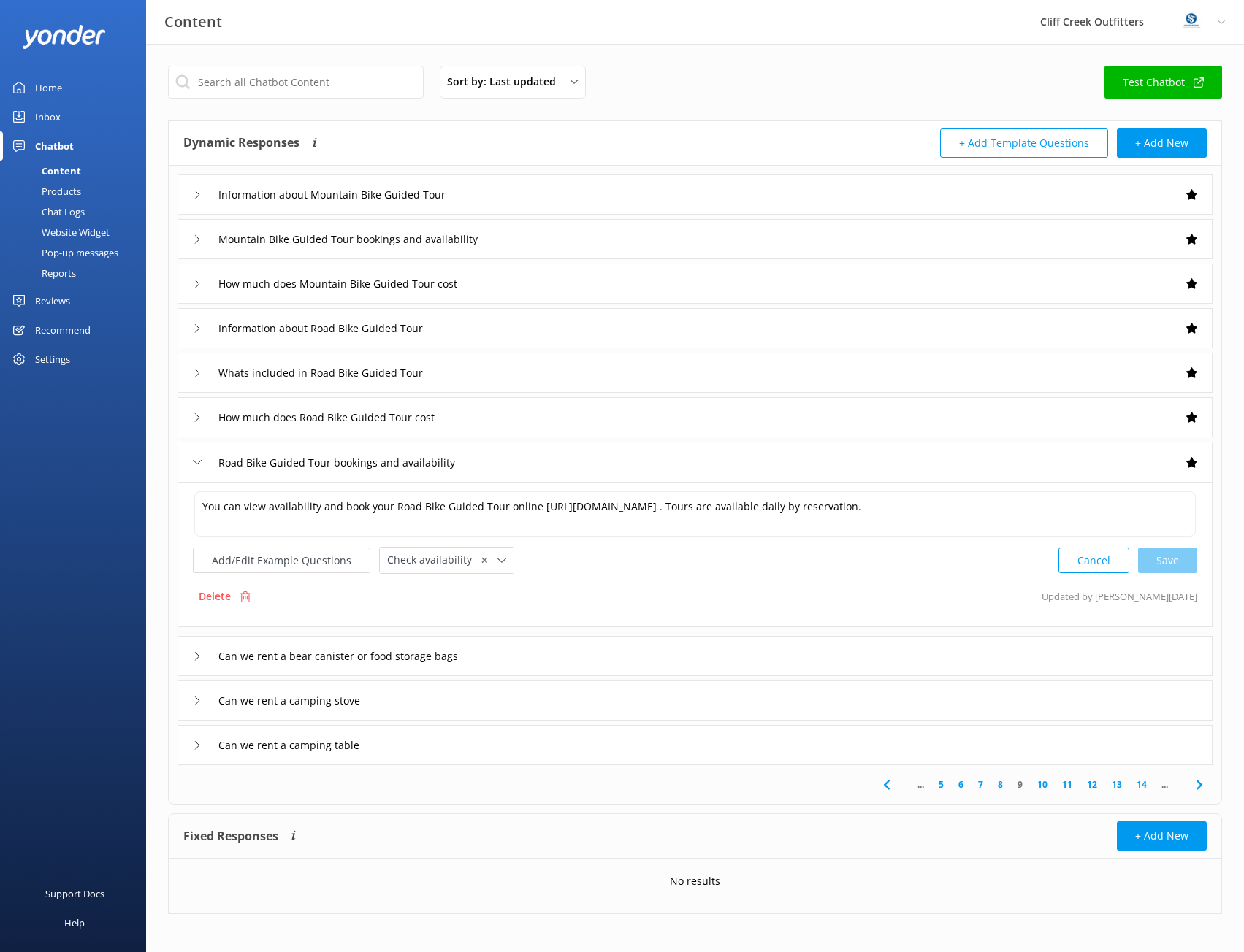
click at [382, 669] on div "Can we rent a bear canister or food storage bags" at bounding box center [695, 656] width 1035 height 40
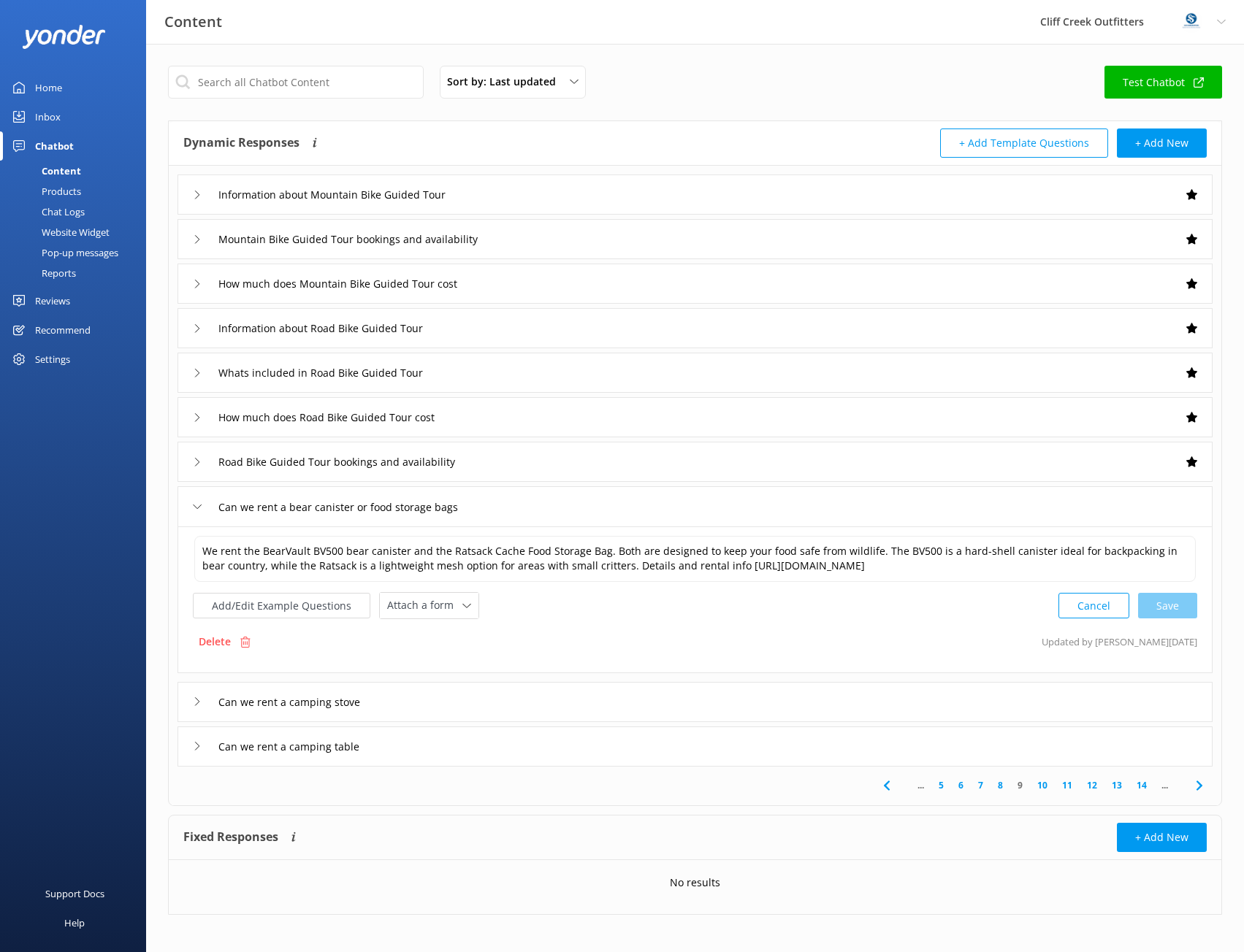
click at [460, 705] on div "Can we rent a camping stove" at bounding box center [695, 701] width 1035 height 40
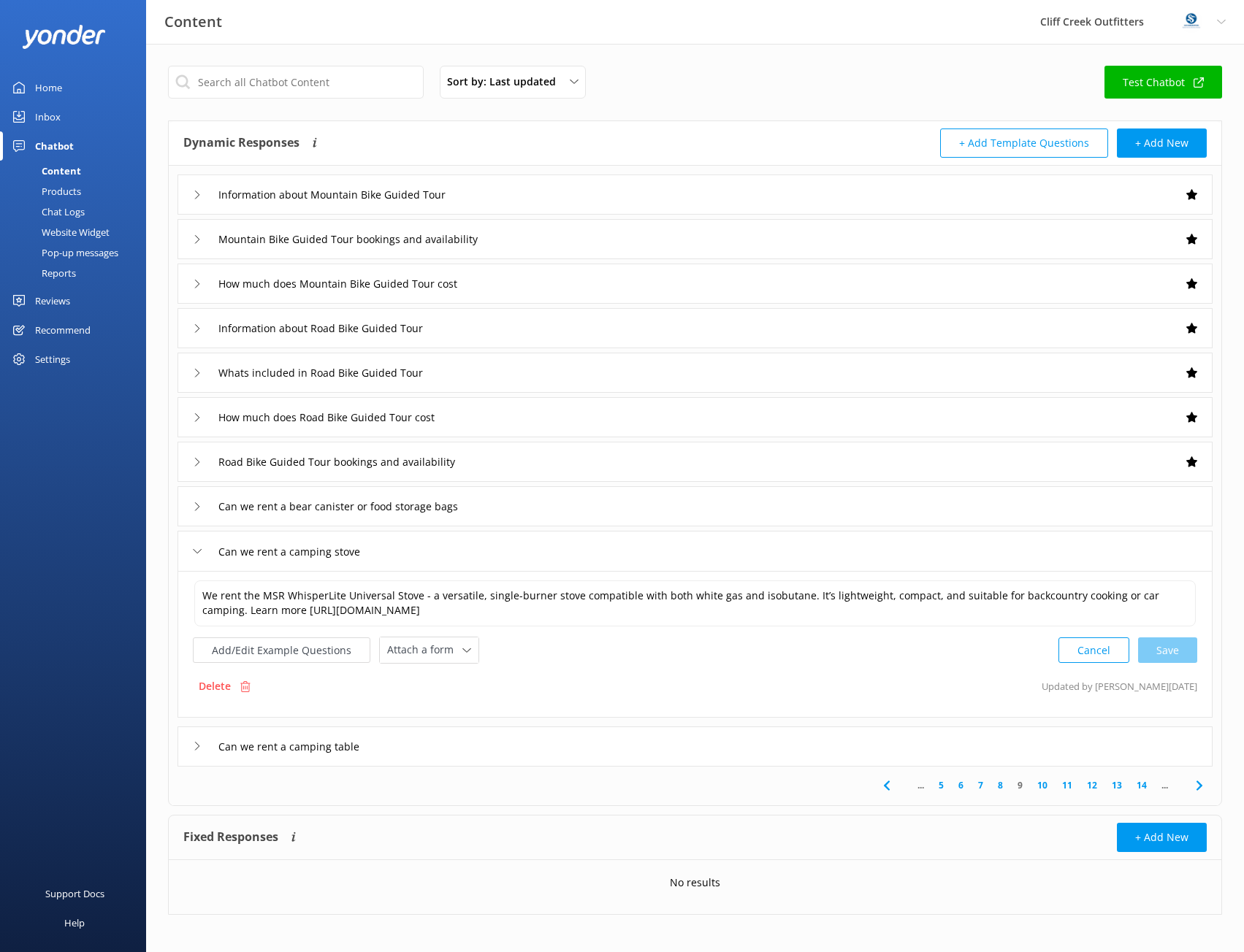
click at [433, 749] on div "Can we rent a camping table" at bounding box center [695, 747] width 1035 height 40
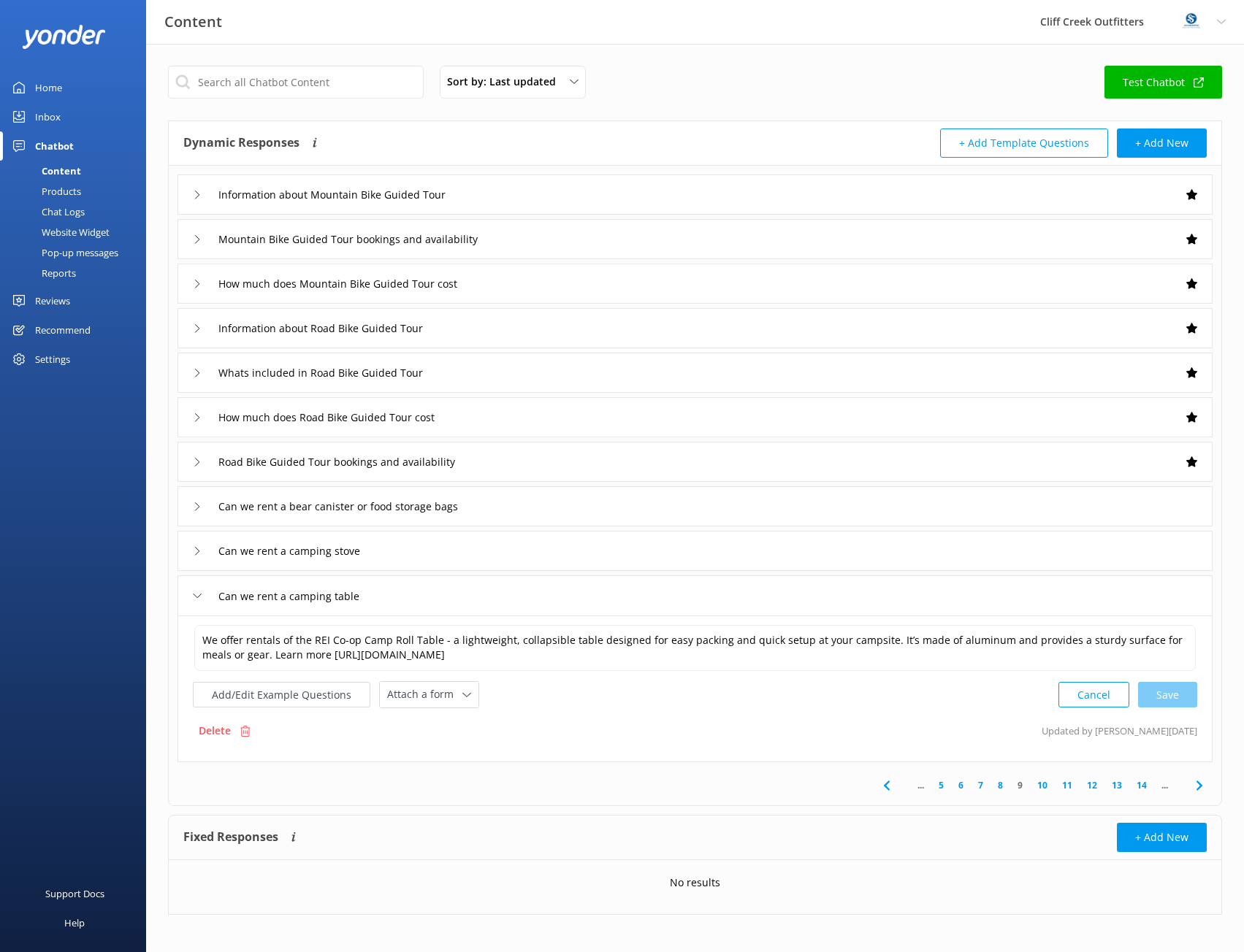
click at [1042, 784] on link "10" at bounding box center [1043, 786] width 25 height 14
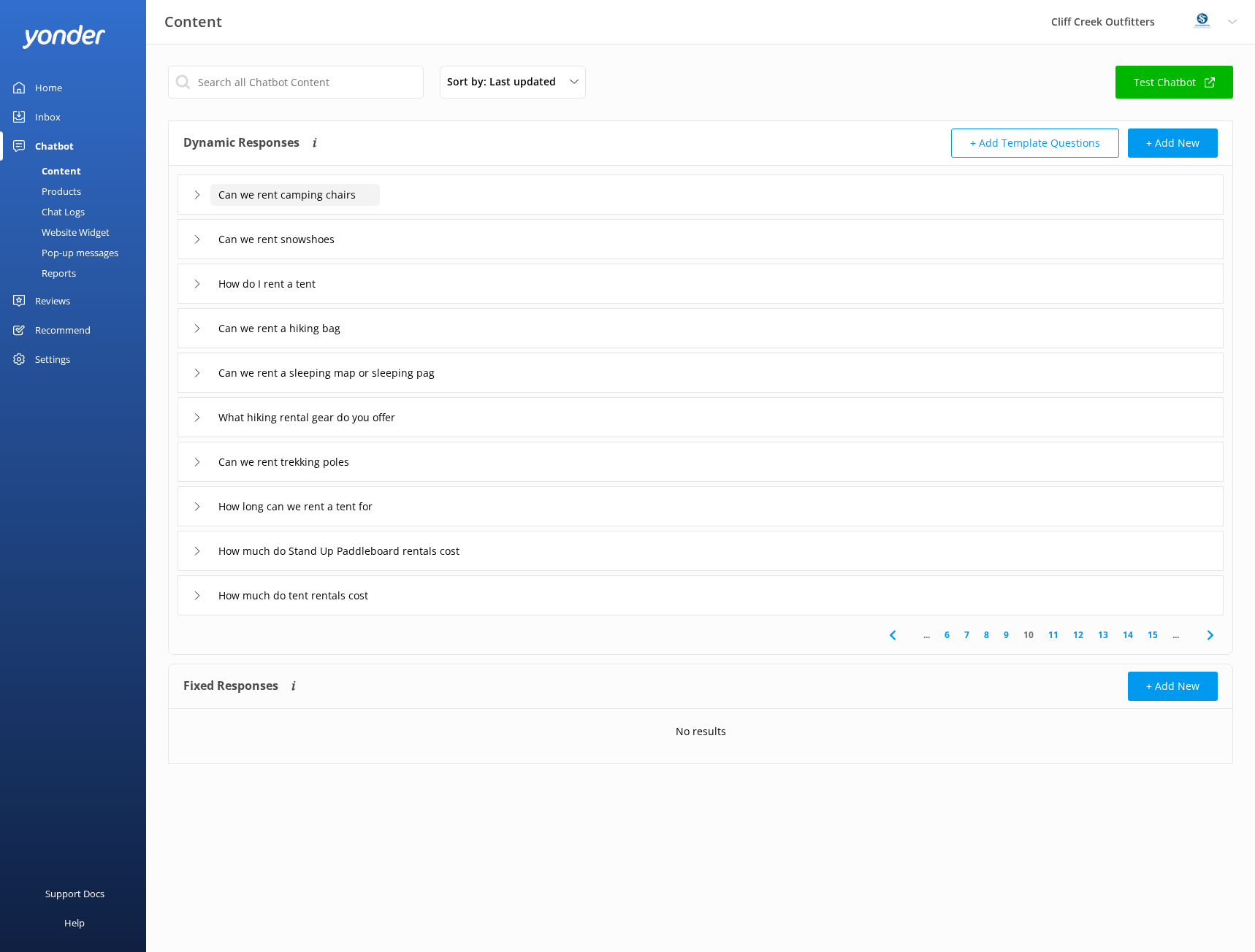
click at [292, 197] on input "Can we rent camping chairs" at bounding box center [295, 195] width 170 height 22
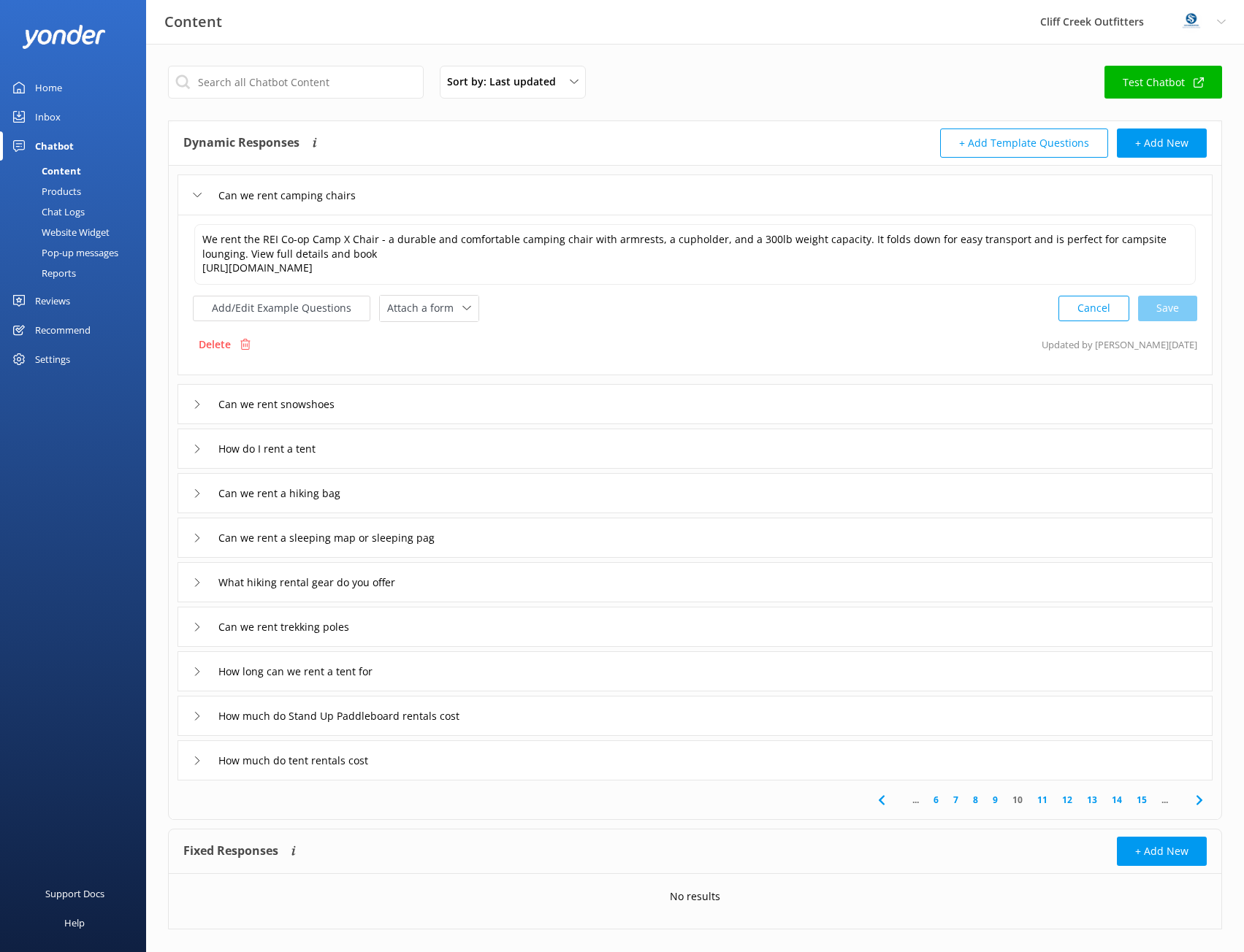
click at [396, 410] on div "Can we rent snowshoes" at bounding box center [695, 404] width 1035 height 40
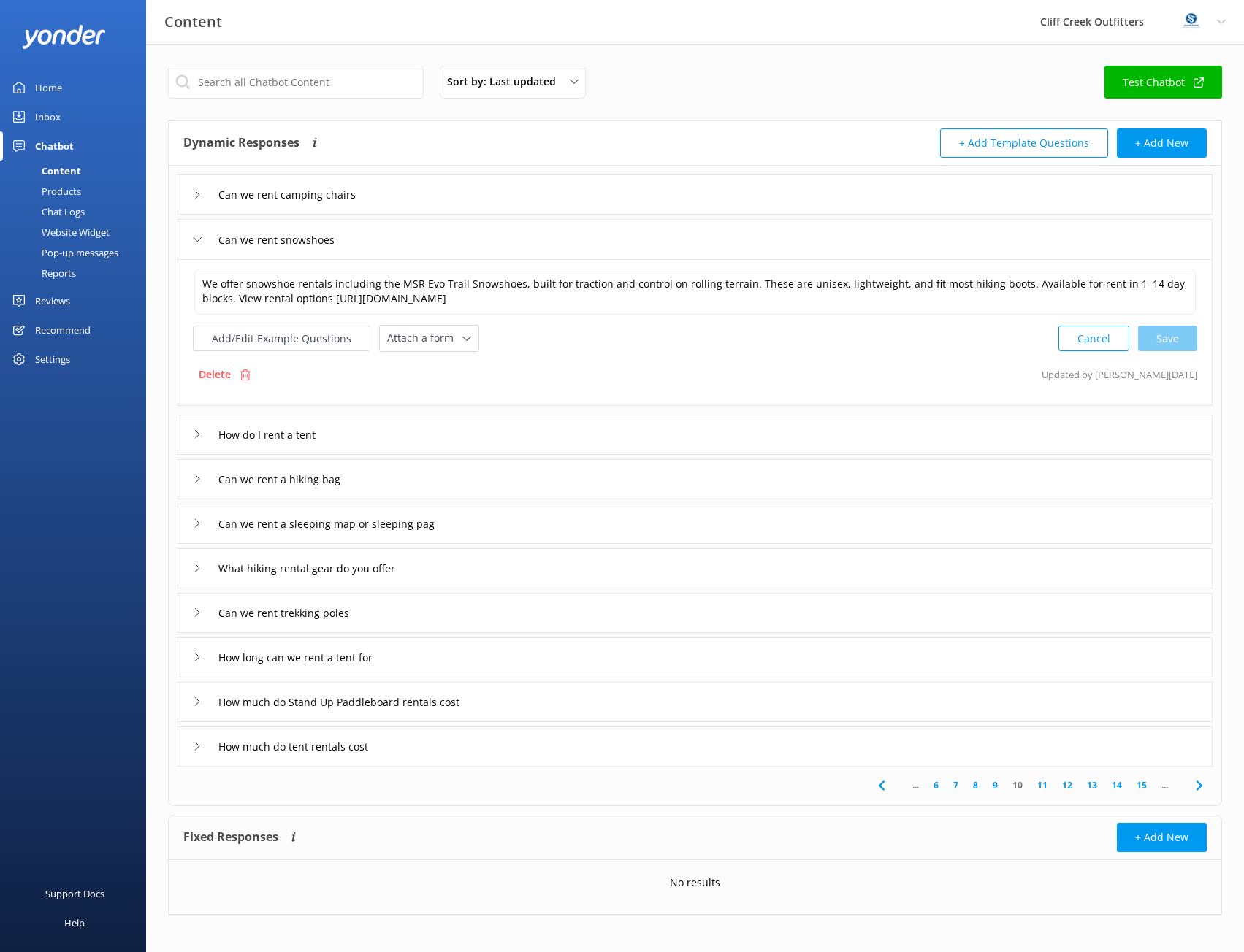
click at [449, 430] on div "How do I rent a tent" at bounding box center [695, 435] width 1035 height 40
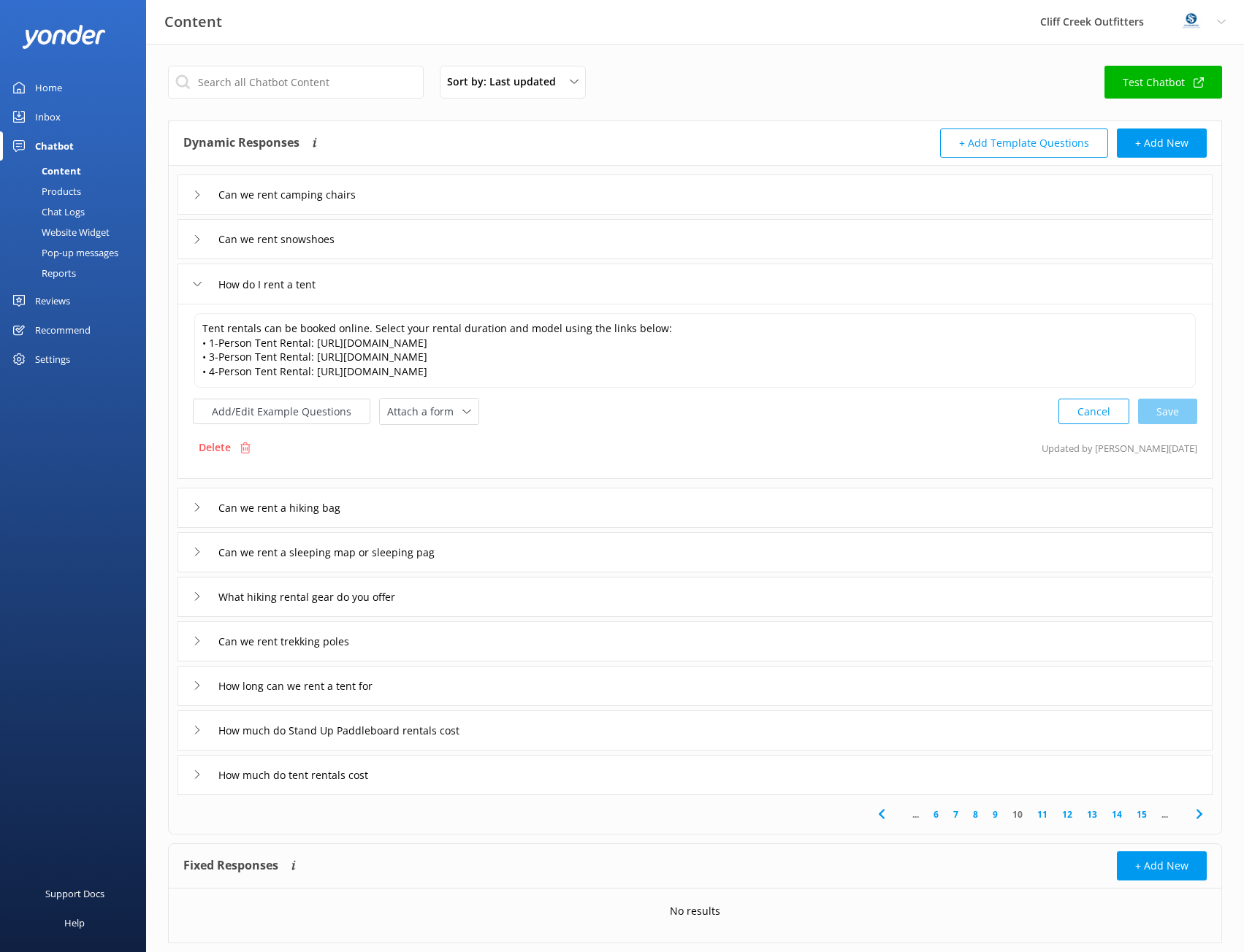
click at [657, 230] on div "Can we rent snowshoes" at bounding box center [695, 238] width 1035 height 40
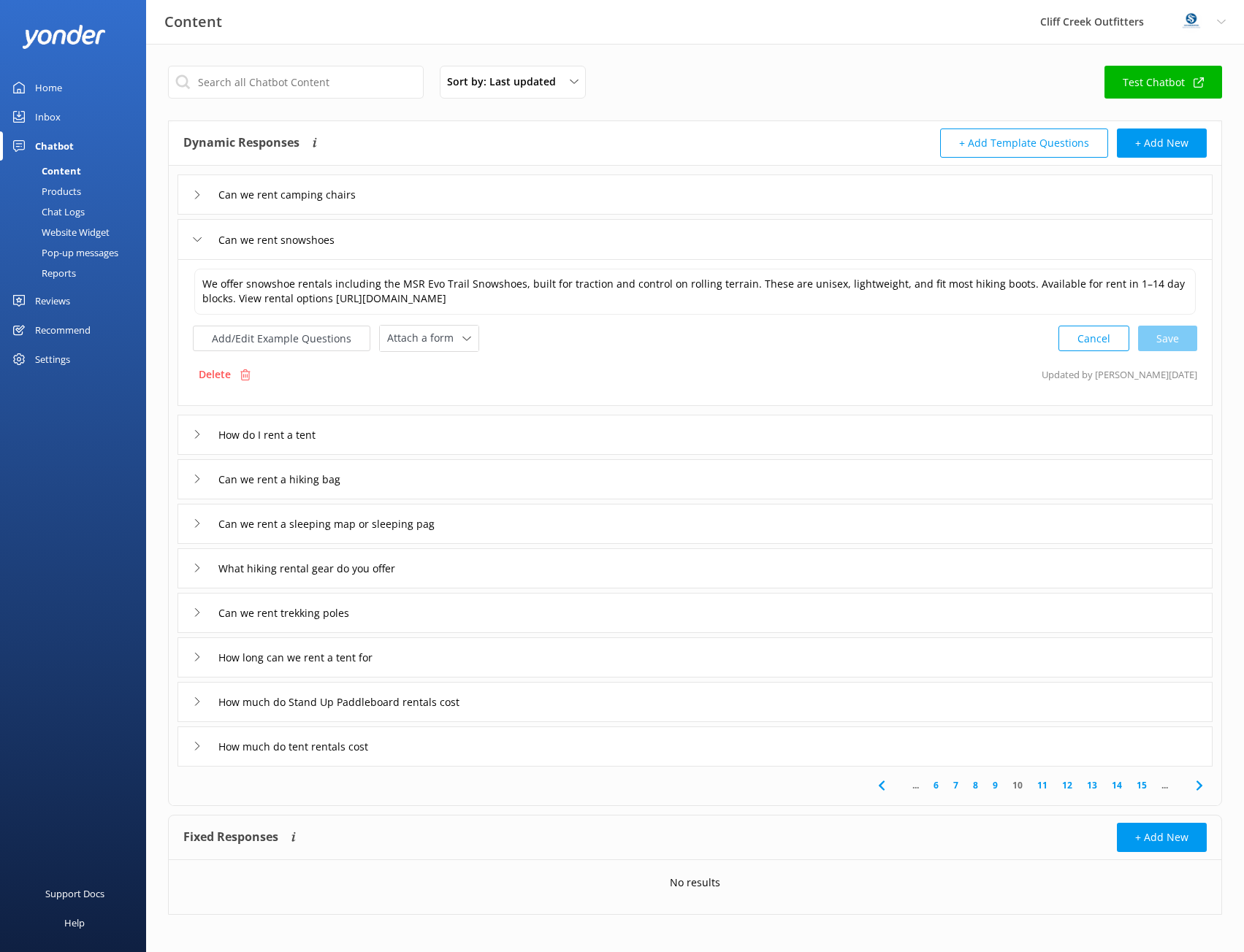
click at [196, 237] on icon at bounding box center [197, 240] width 9 height 9
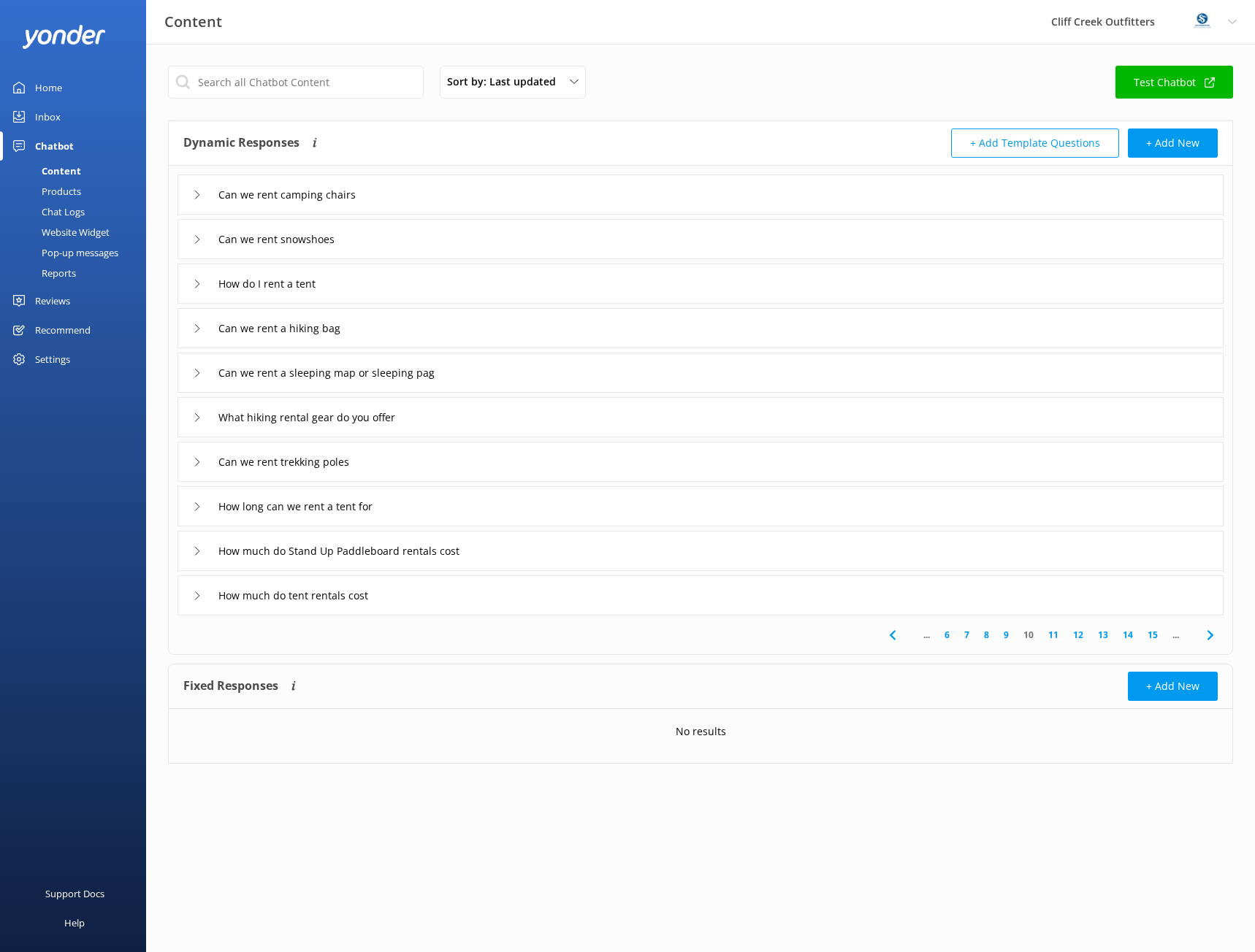
click at [399, 290] on div "How do I rent a tent" at bounding box center [700, 284] width 1046 height 40
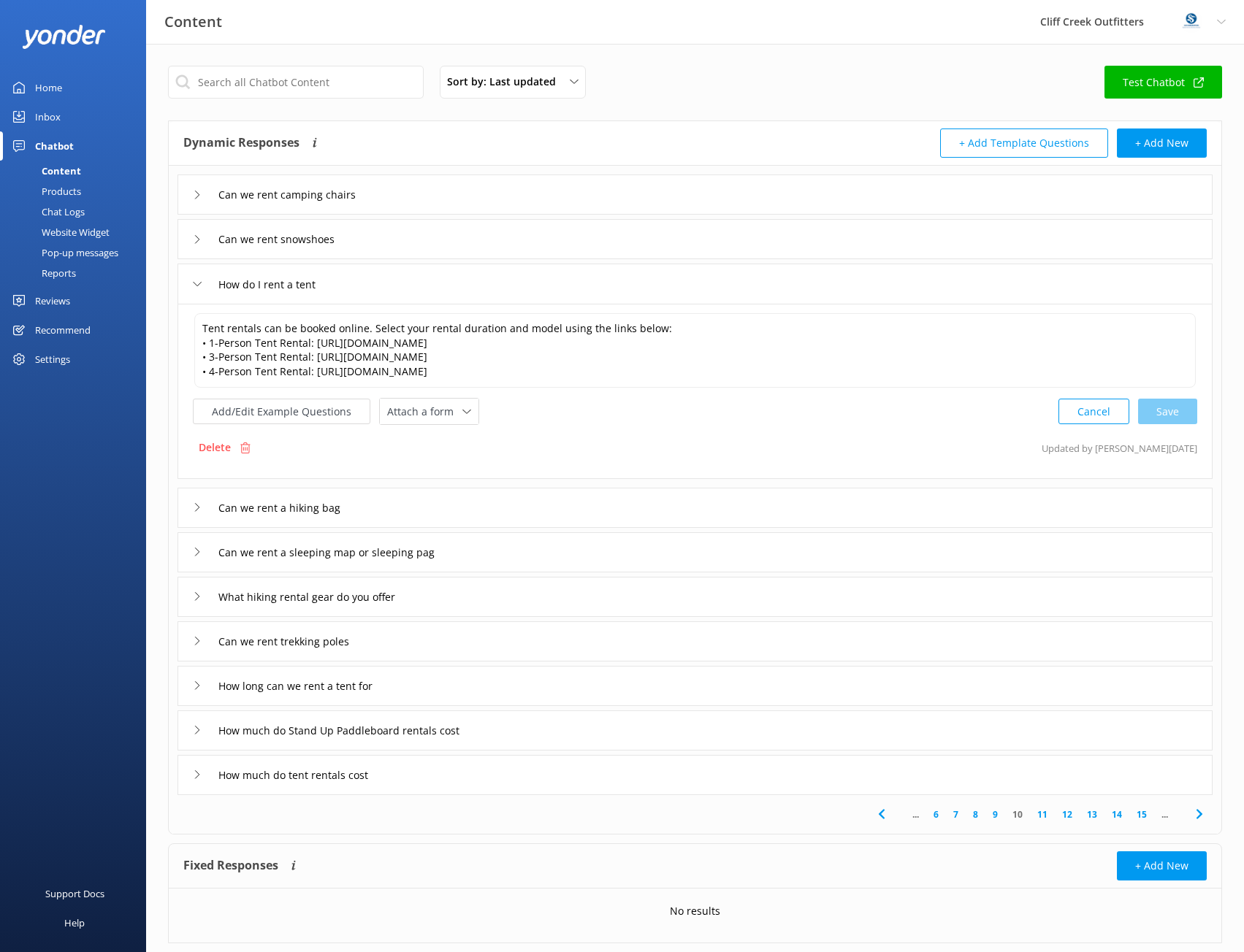
click at [203, 287] on div "How do I rent a tent" at bounding box center [263, 284] width 140 height 24
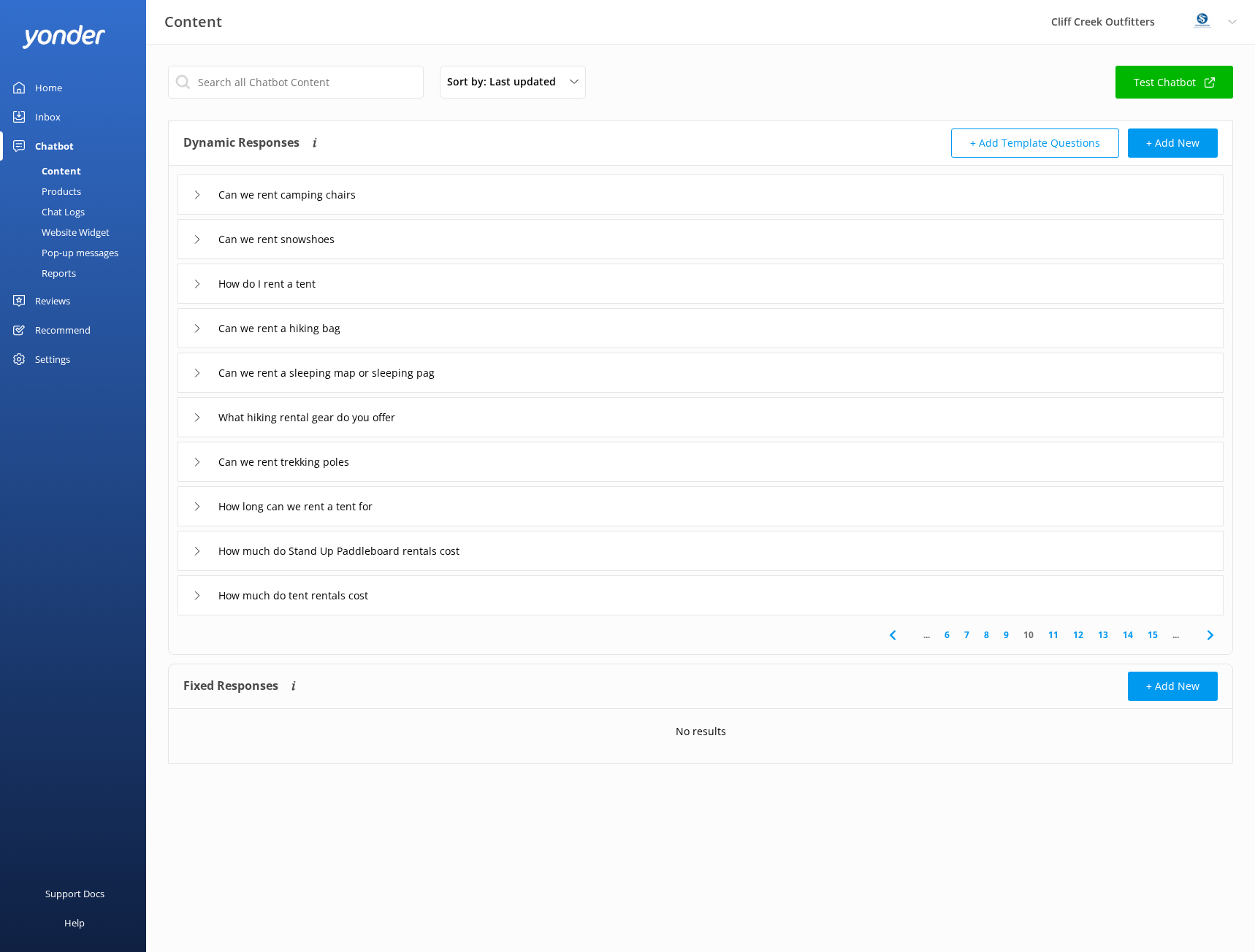
click at [195, 373] on icon at bounding box center [197, 373] width 9 height 9
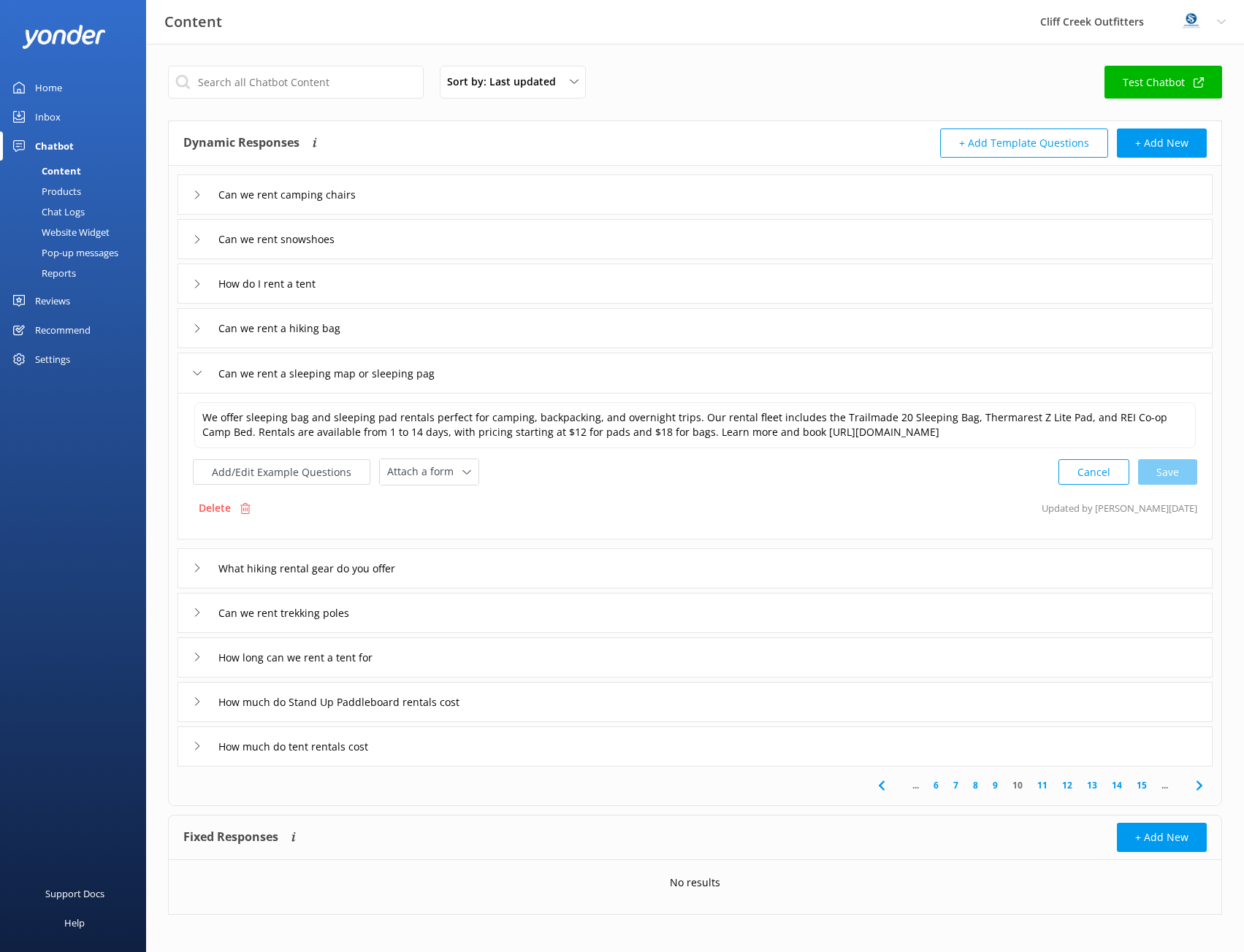
click at [198, 564] on icon at bounding box center [197, 568] width 9 height 9
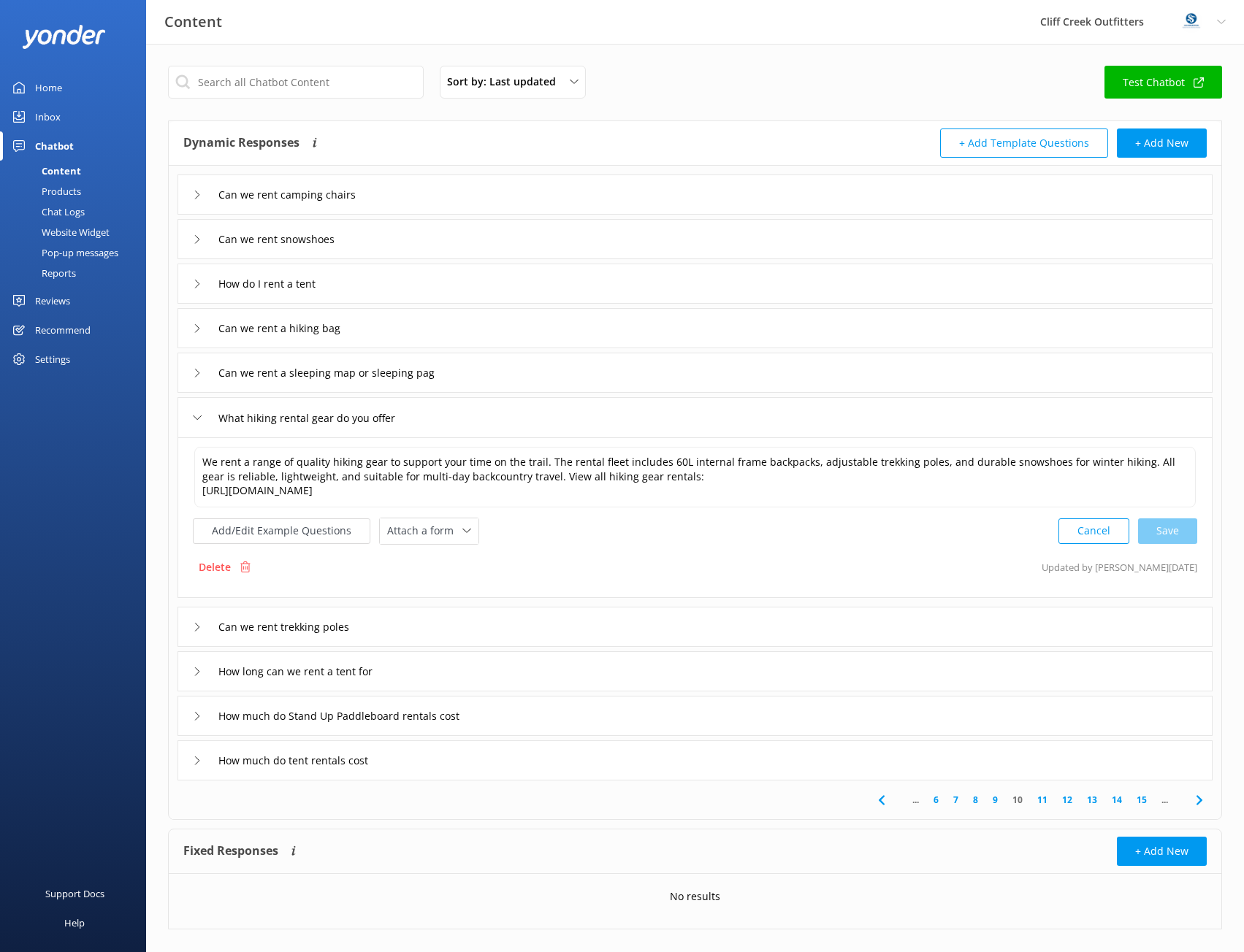
click at [195, 626] on icon at bounding box center [197, 628] width 9 height 9
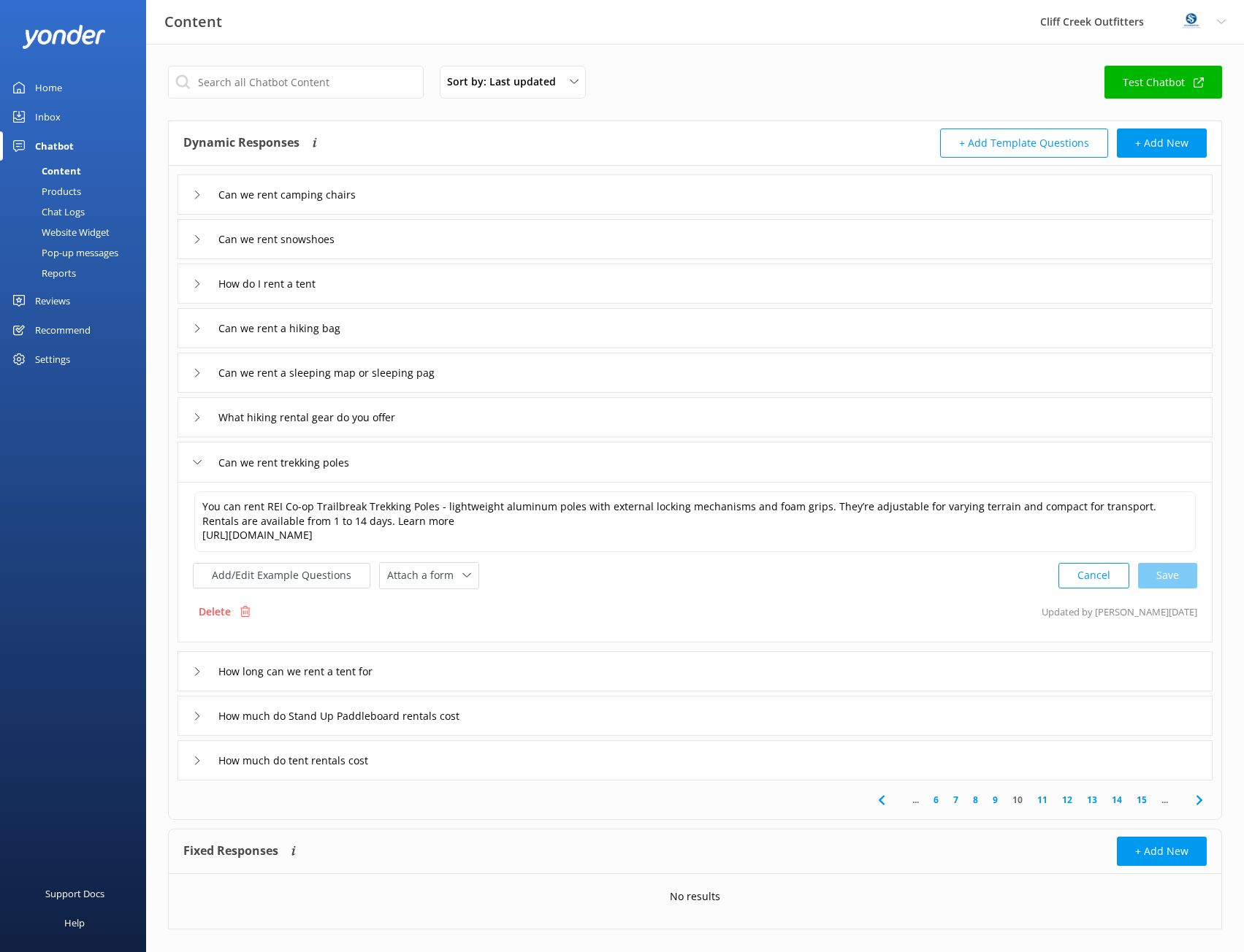
click at [196, 674] on icon at bounding box center [197, 672] width 9 height 9
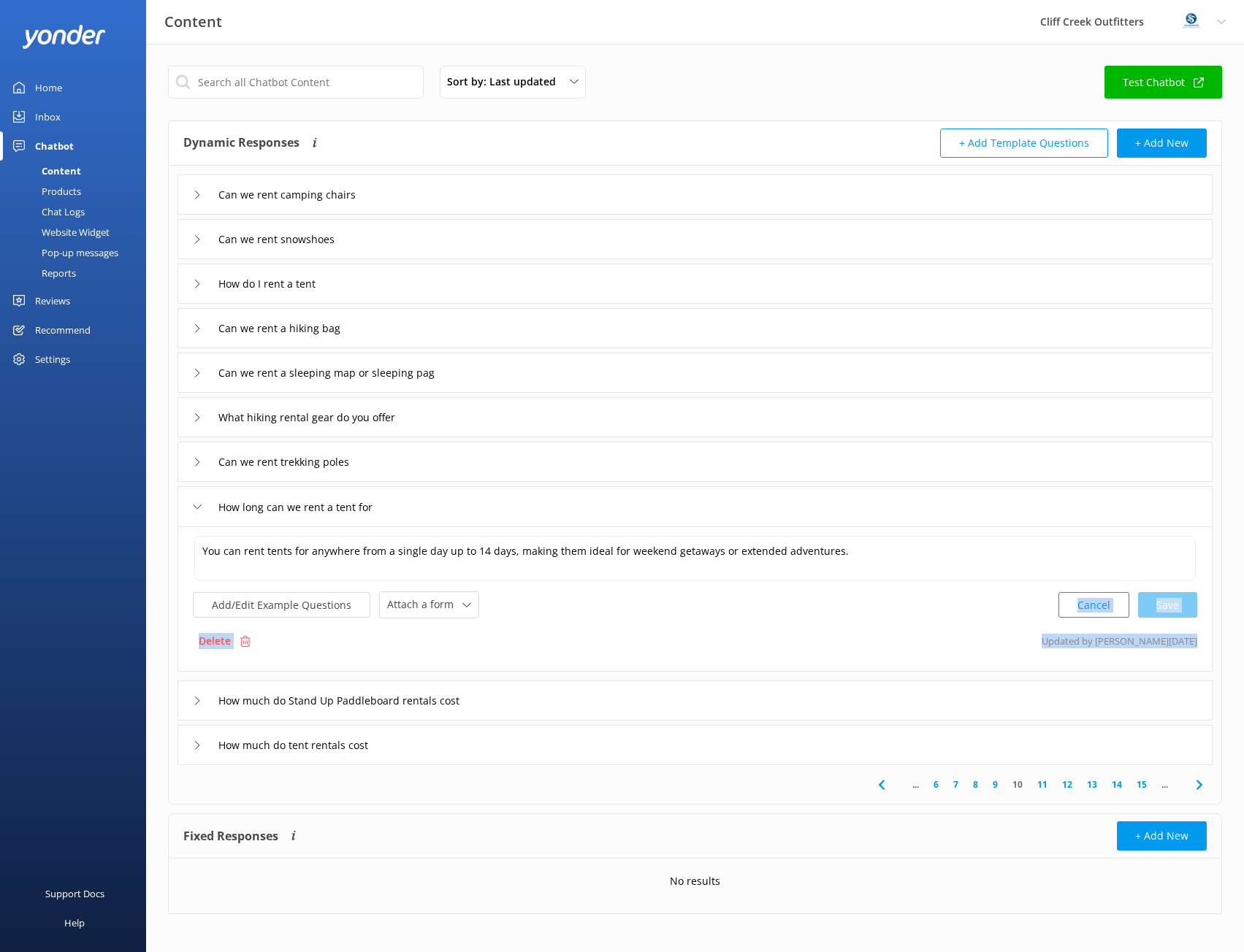
drag, startPoint x: 199, startPoint y: 710, endPoint x: 584, endPoint y: 607, distance: 398.5
click at [584, 607] on div "Can we rent camping chairs Can we rent snowshoes How do I rent a tent Can we re…" at bounding box center [695, 466] width 1053 height 600
click at [590, 609] on div "Add/Edit Example Questions Attach a form Leave contact details Check availabili…" at bounding box center [695, 605] width 1005 height 27
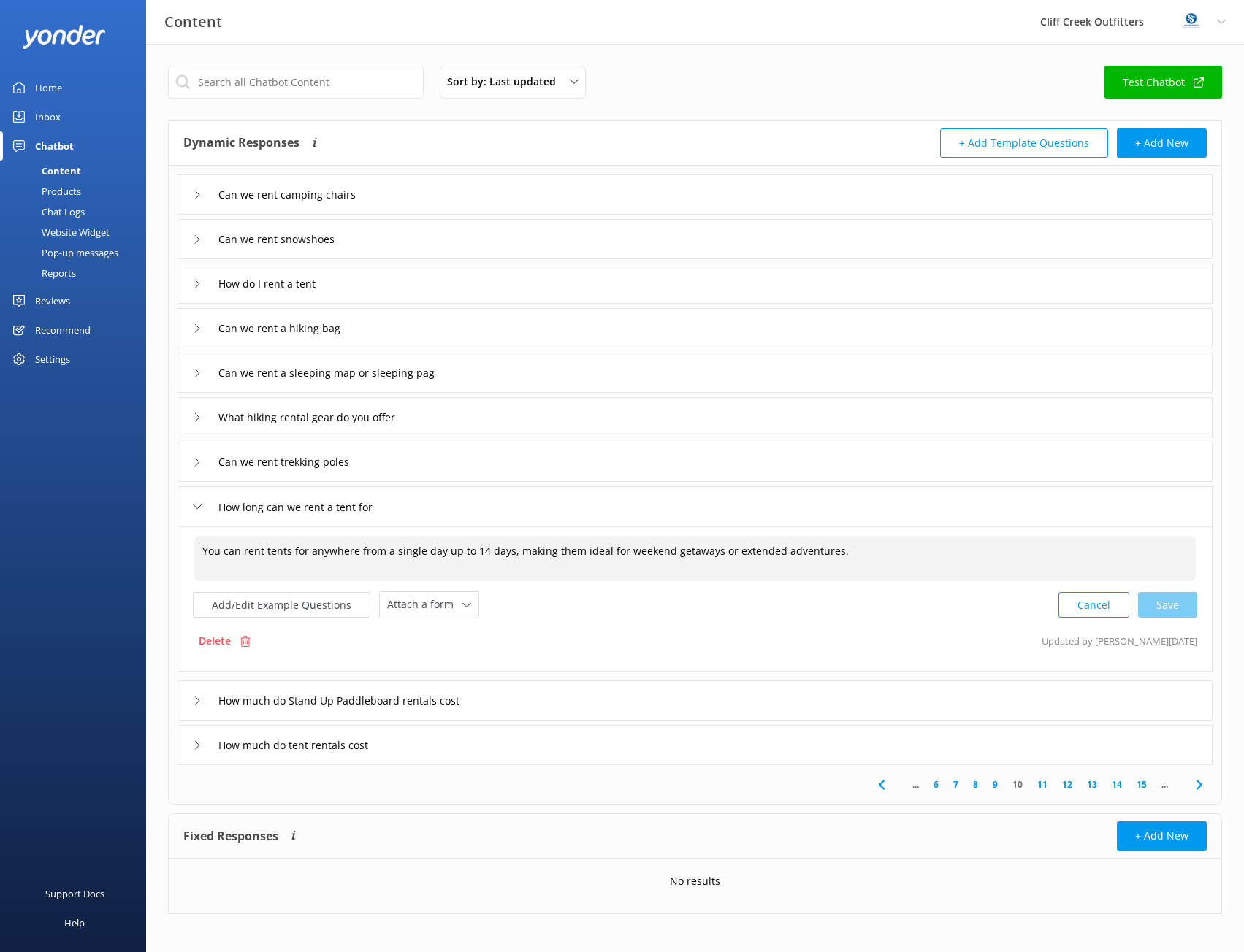
click at [510, 567] on textarea "You can rent tents for anywhere from a single day up to 14 days, making them id…" at bounding box center [695, 558] width 1001 height 45
click at [476, 553] on textarea "You can rent tents for anywhere from a single day up to 14 days, making them id…" at bounding box center [695, 558] width 1001 height 45
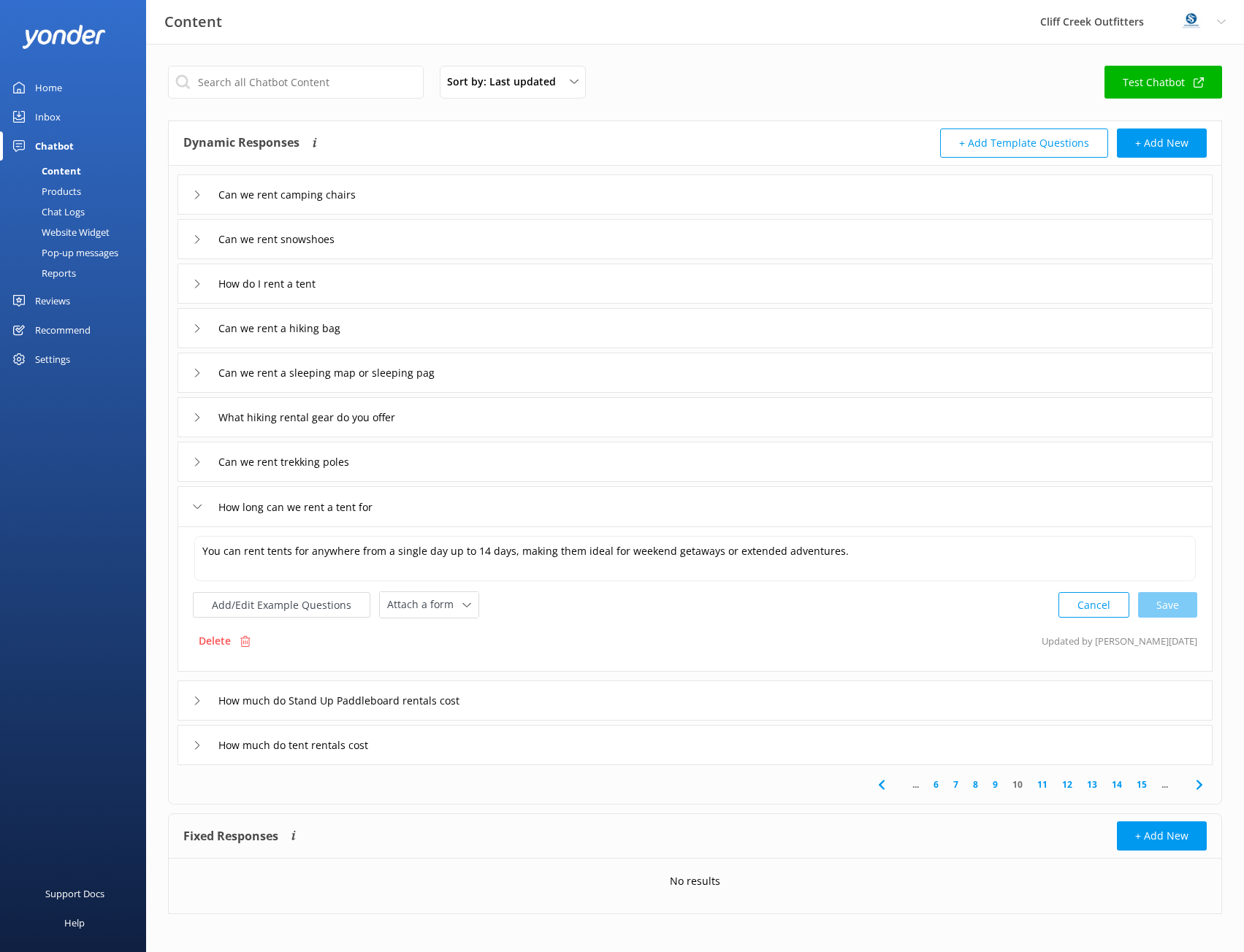
click at [195, 702] on icon at bounding box center [197, 701] width 9 height 9
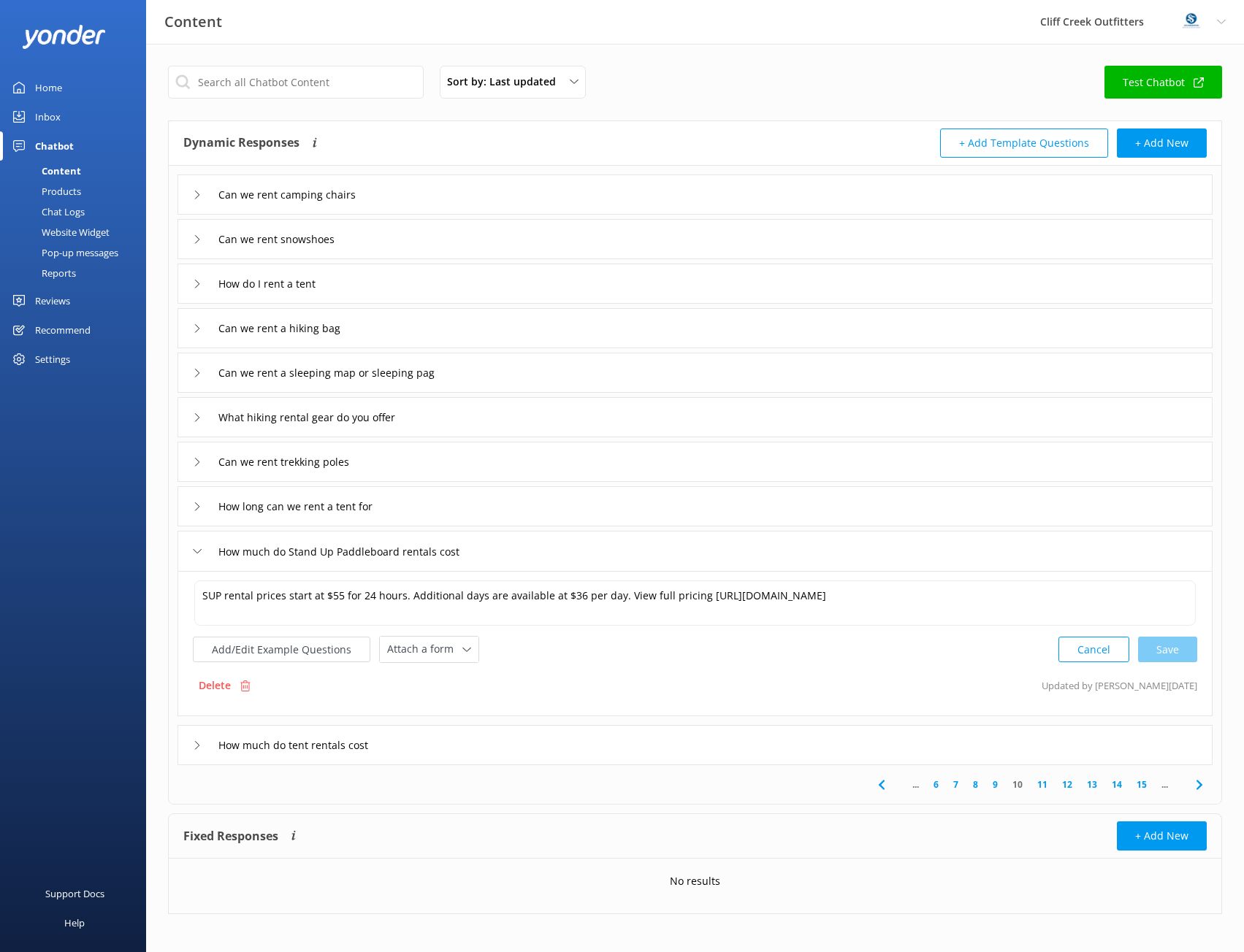
click at [409, 750] on div "How much do tent rentals cost" at bounding box center [695, 745] width 1035 height 40
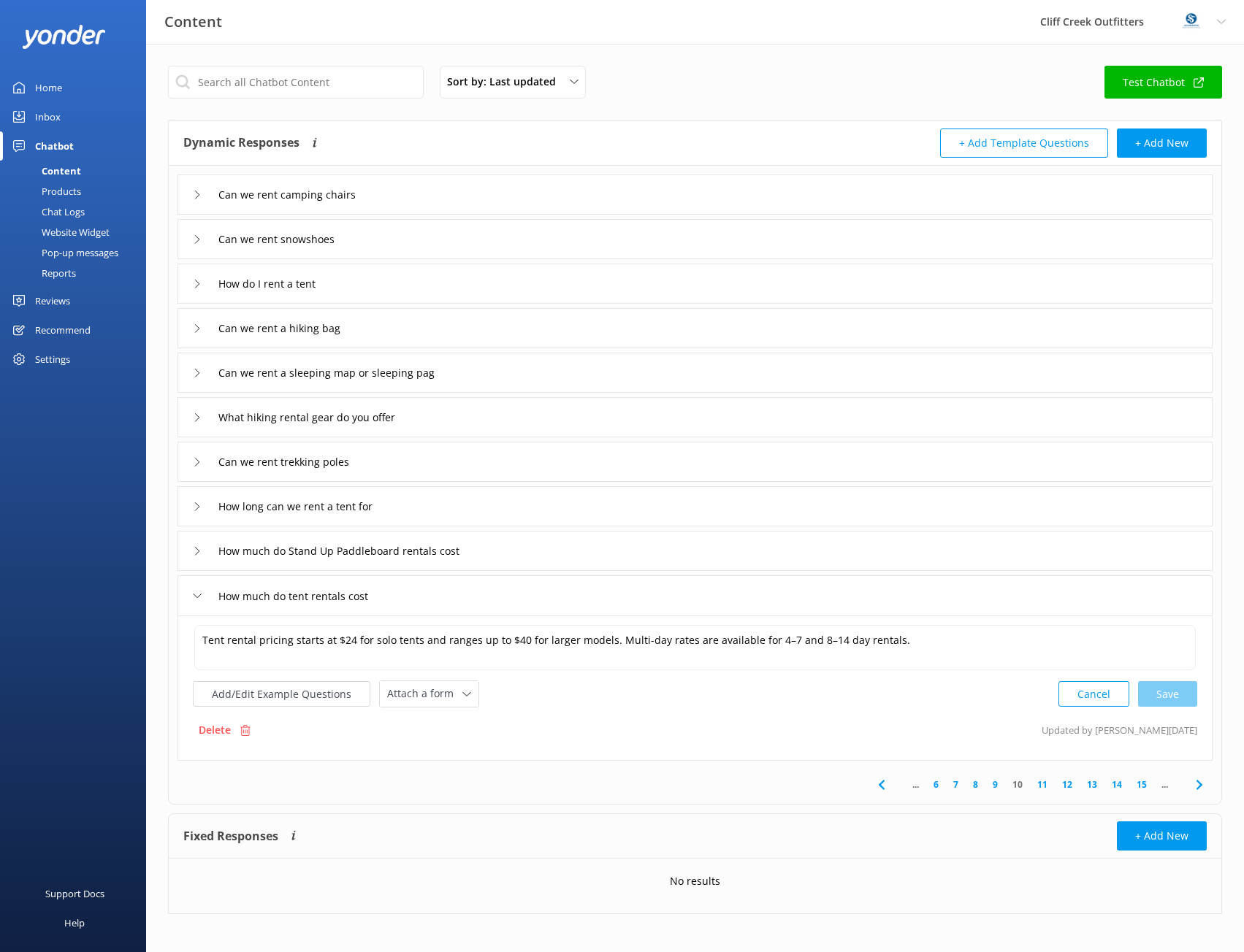
click at [1039, 787] on link "11" at bounding box center [1043, 785] width 25 height 14
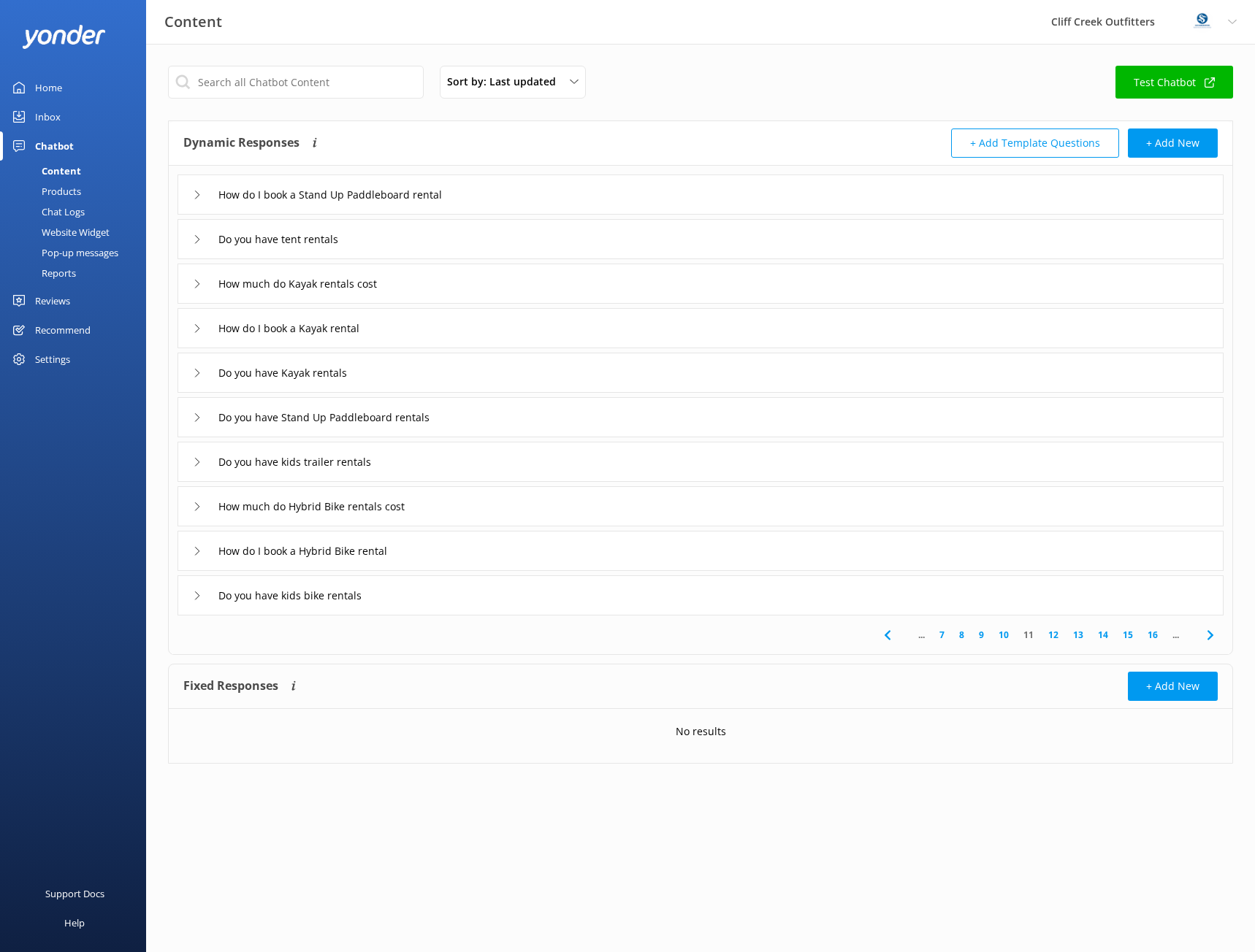
click at [506, 202] on div "How do I book a Stand Up Paddleboard rental" at bounding box center [700, 194] width 1046 height 40
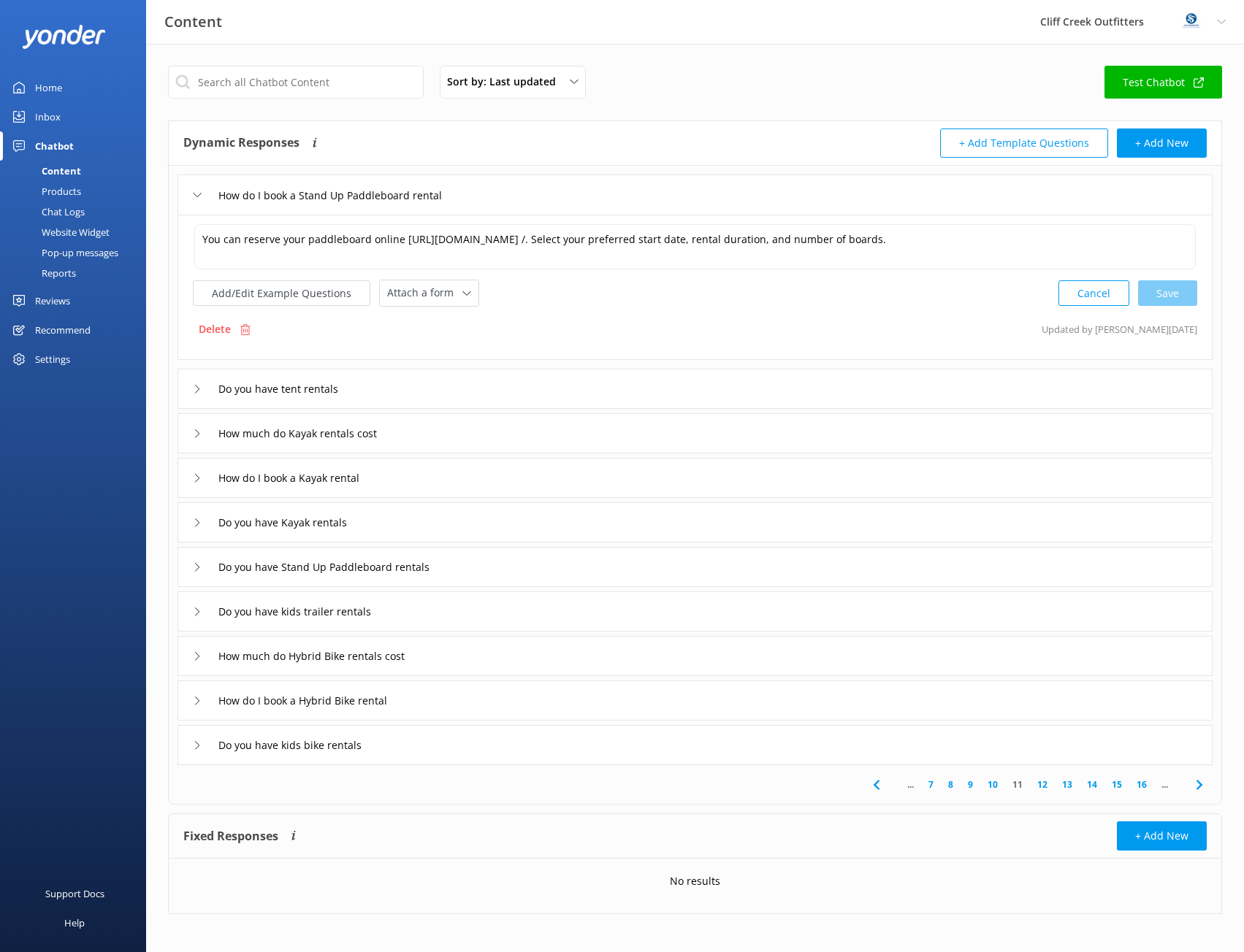
click at [381, 391] on div "Do you have tent rentals" at bounding box center [695, 388] width 1035 height 40
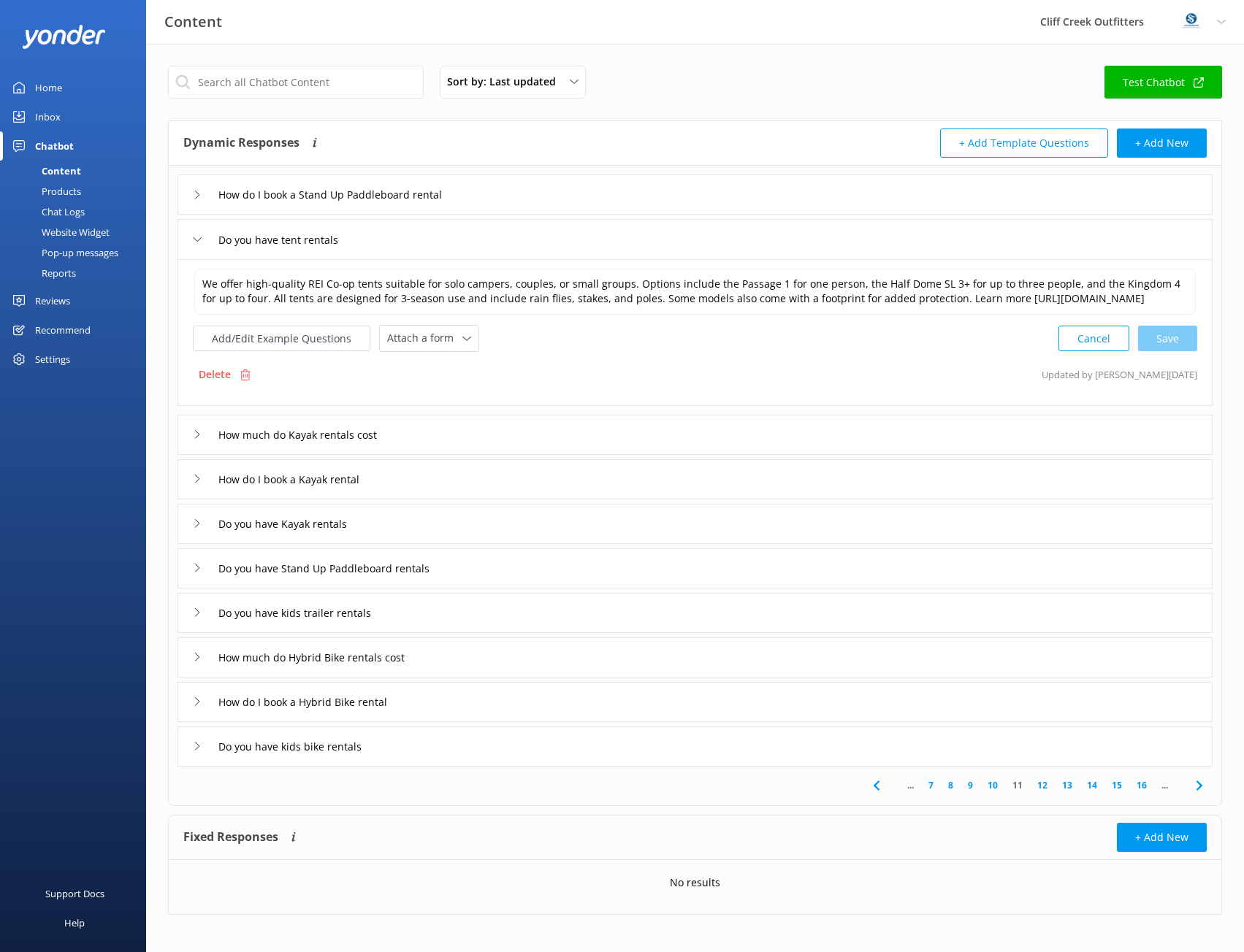
click at [530, 451] on div "How much do Kayak rentals cost" at bounding box center [695, 435] width 1035 height 40
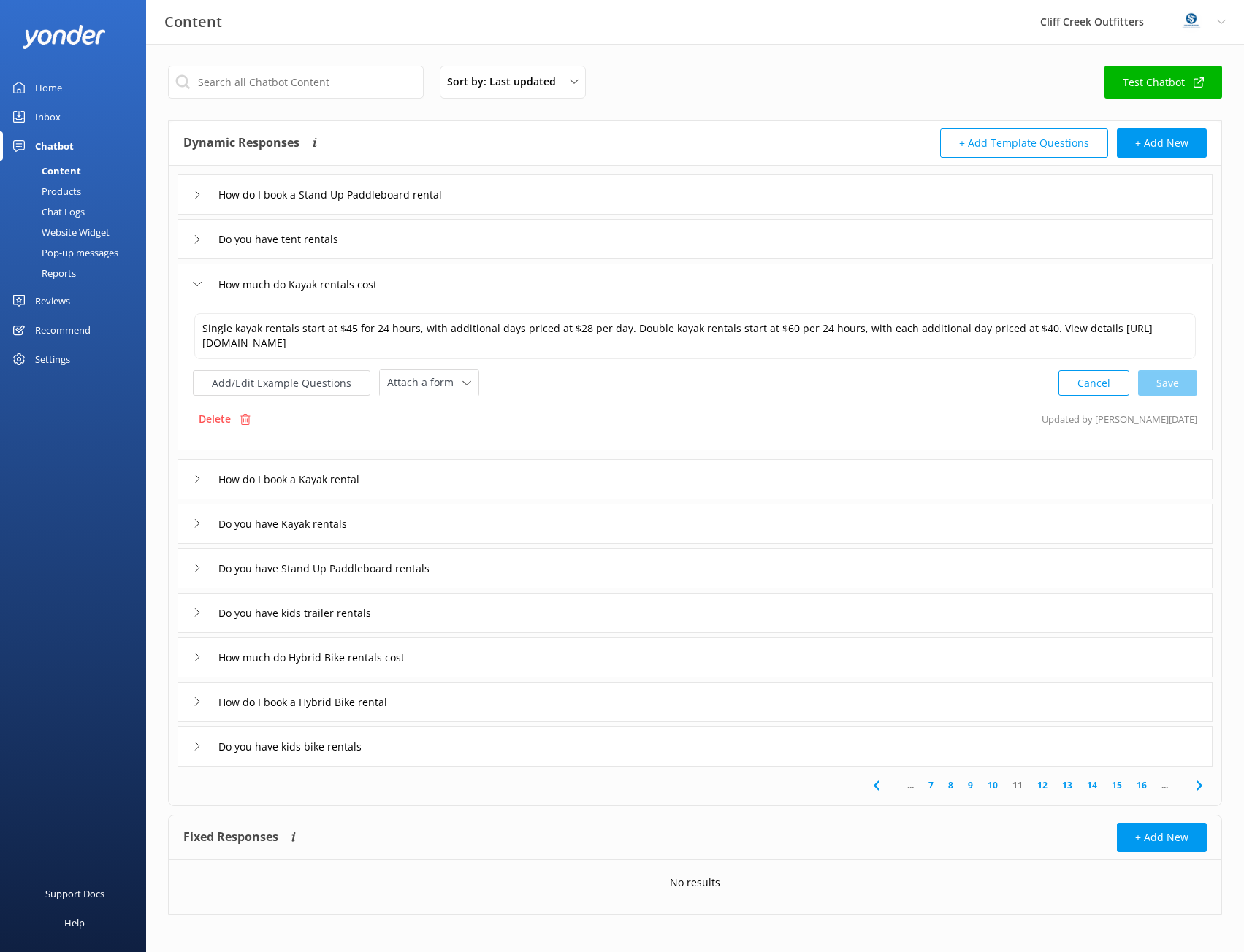
click at [418, 484] on div "How do I book a Kayak rental" at bounding box center [695, 479] width 1035 height 40
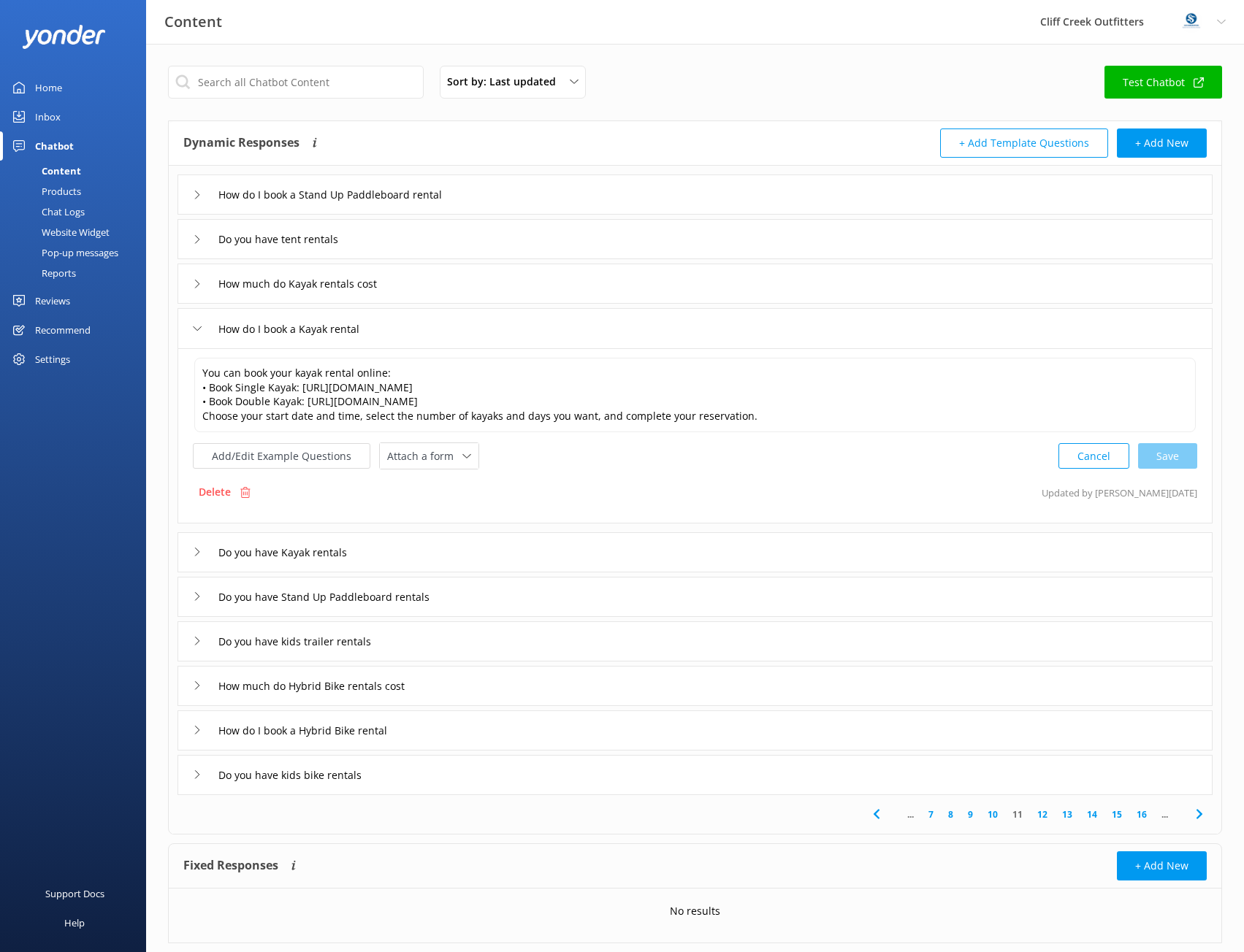
click at [447, 548] on div "Do you have Kayak rentals" at bounding box center [695, 552] width 1035 height 40
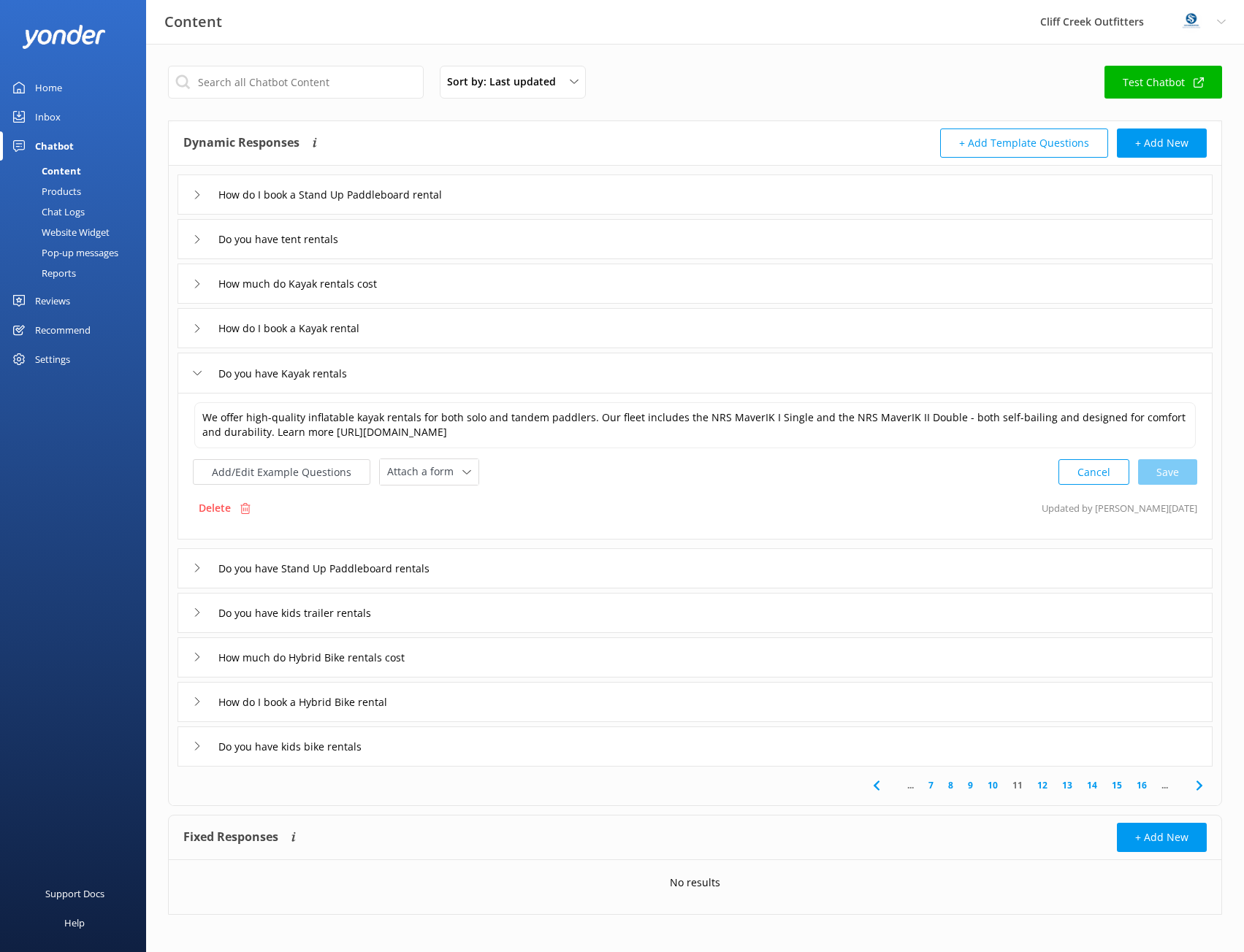
click at [498, 561] on div "Do you have Stand Up Paddleboard rentals" at bounding box center [695, 568] width 1035 height 40
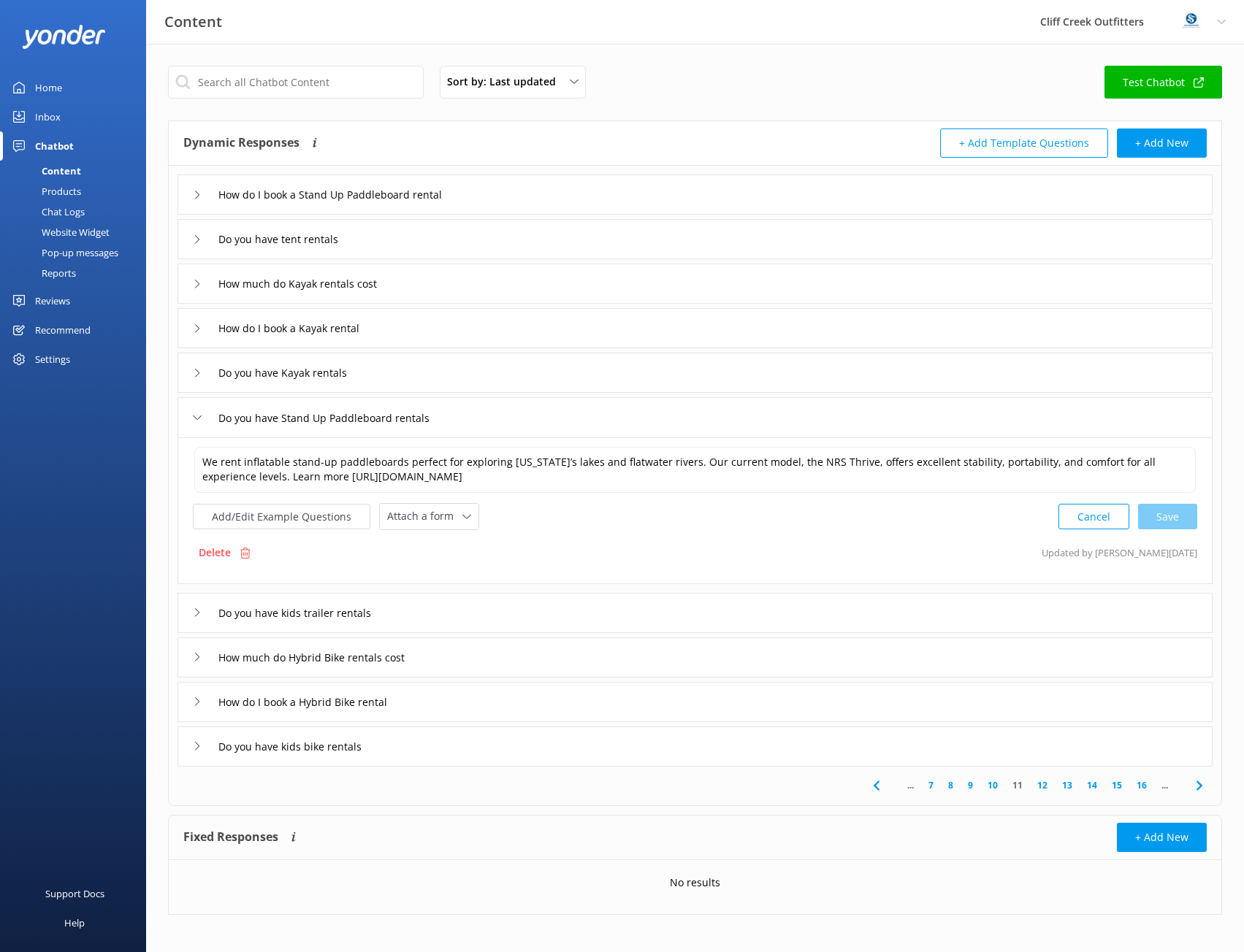
click at [544, 614] on div "Do you have kids trailer rentals" at bounding box center [695, 612] width 1035 height 40
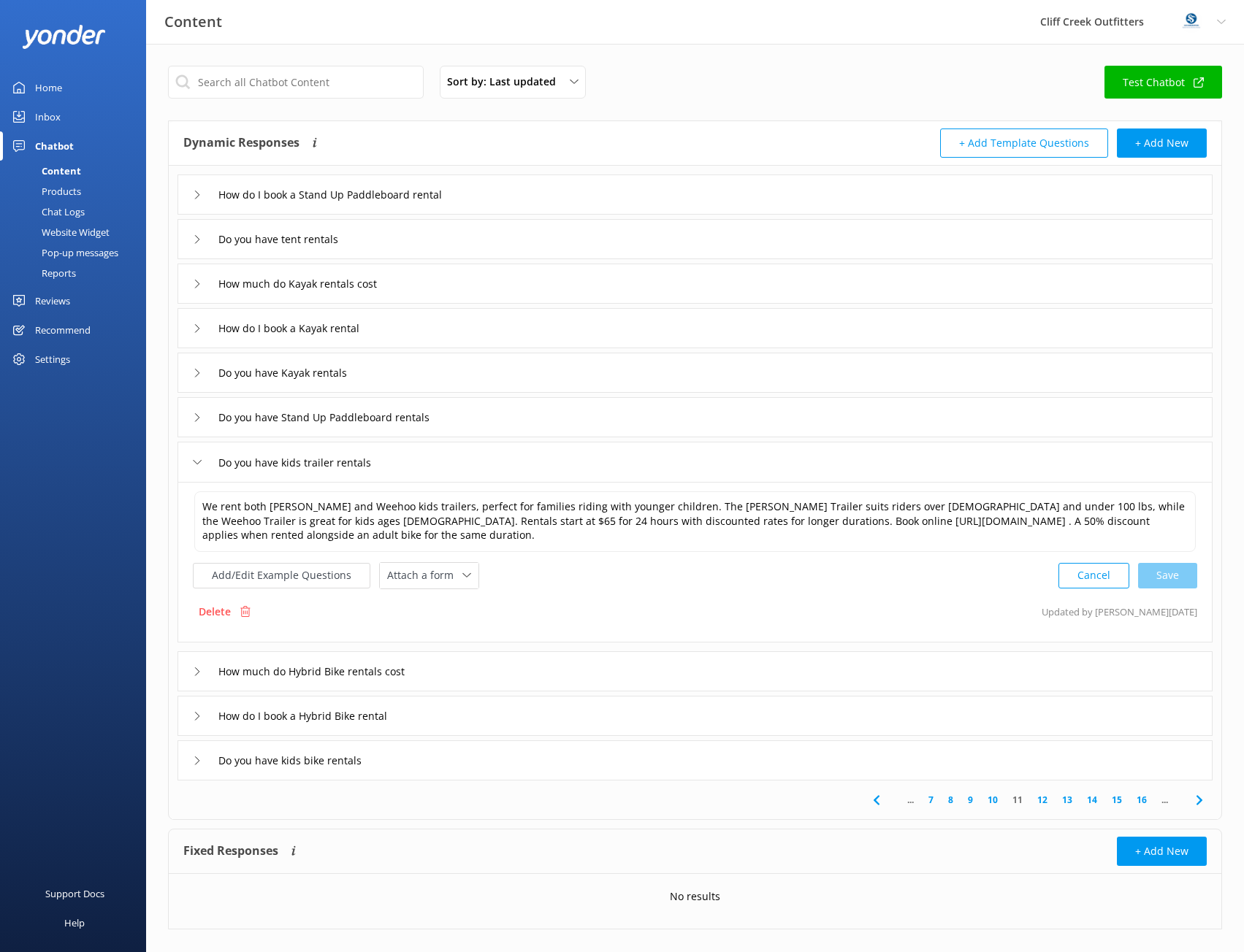
click at [532, 677] on div "How much do Hybrid Bike rentals cost" at bounding box center [695, 671] width 1035 height 40
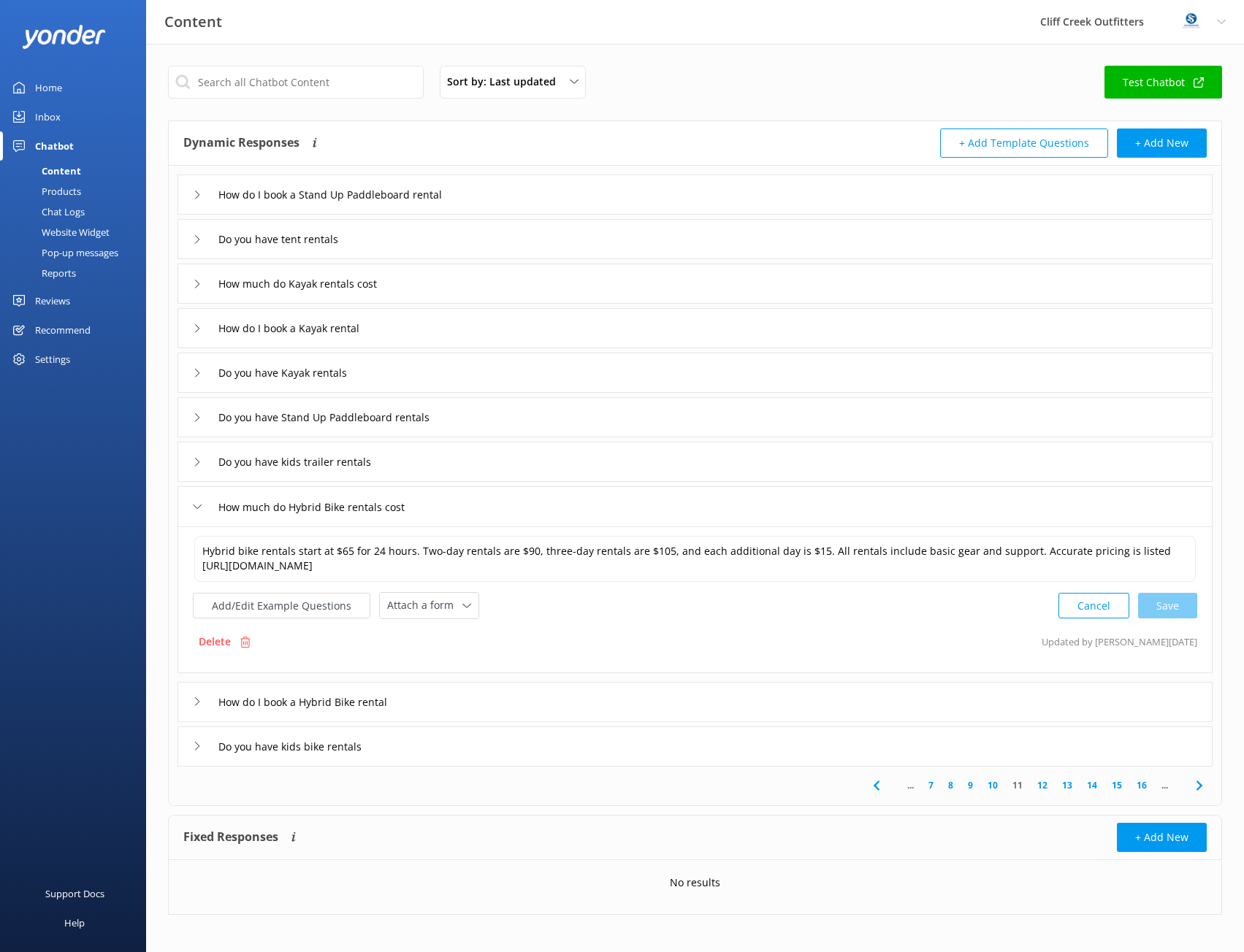
click at [670, 702] on div "How do I book a Hybrid Bike rental" at bounding box center [695, 701] width 1035 height 40
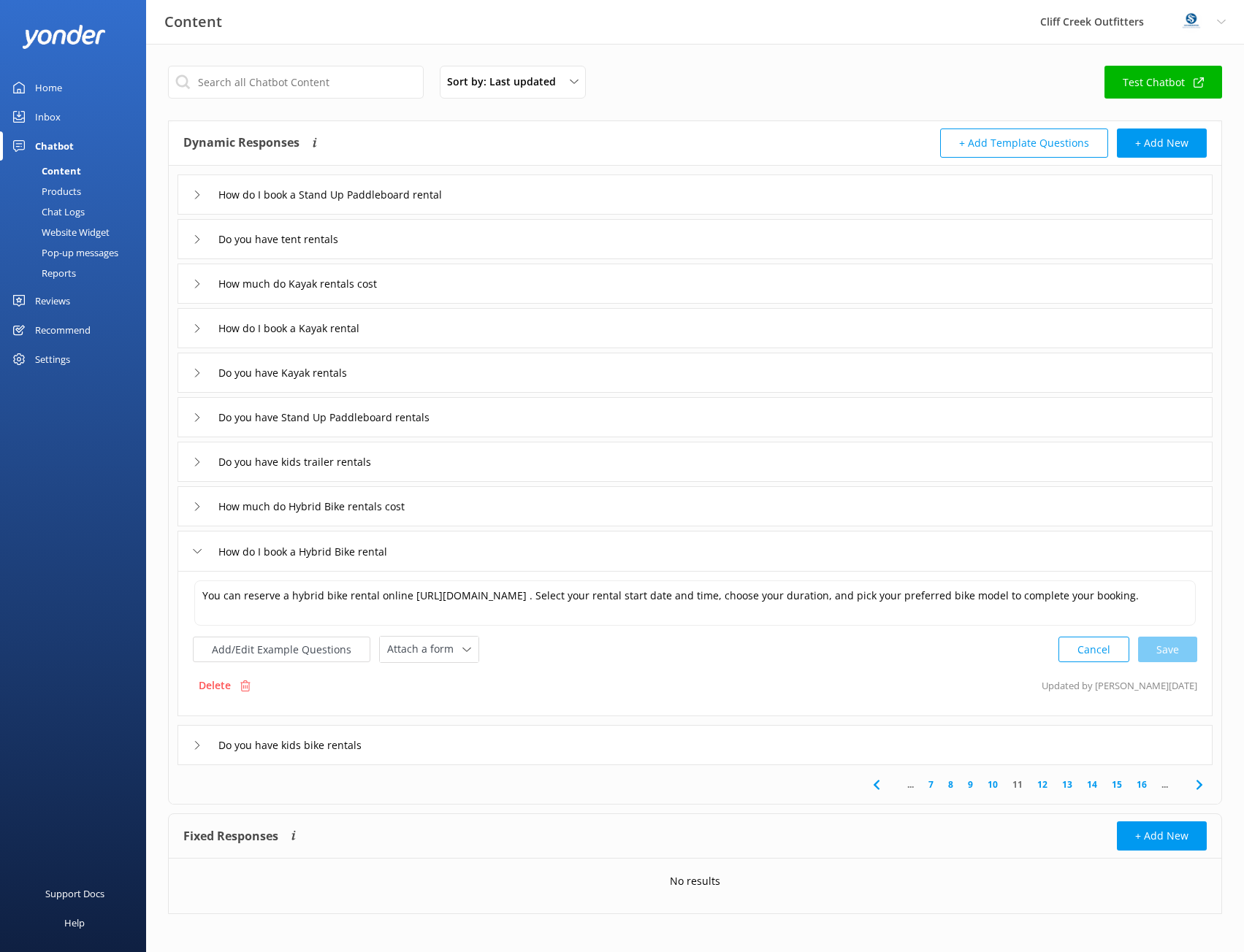
click at [530, 756] on div "Do you have kids bike rentals" at bounding box center [695, 745] width 1035 height 40
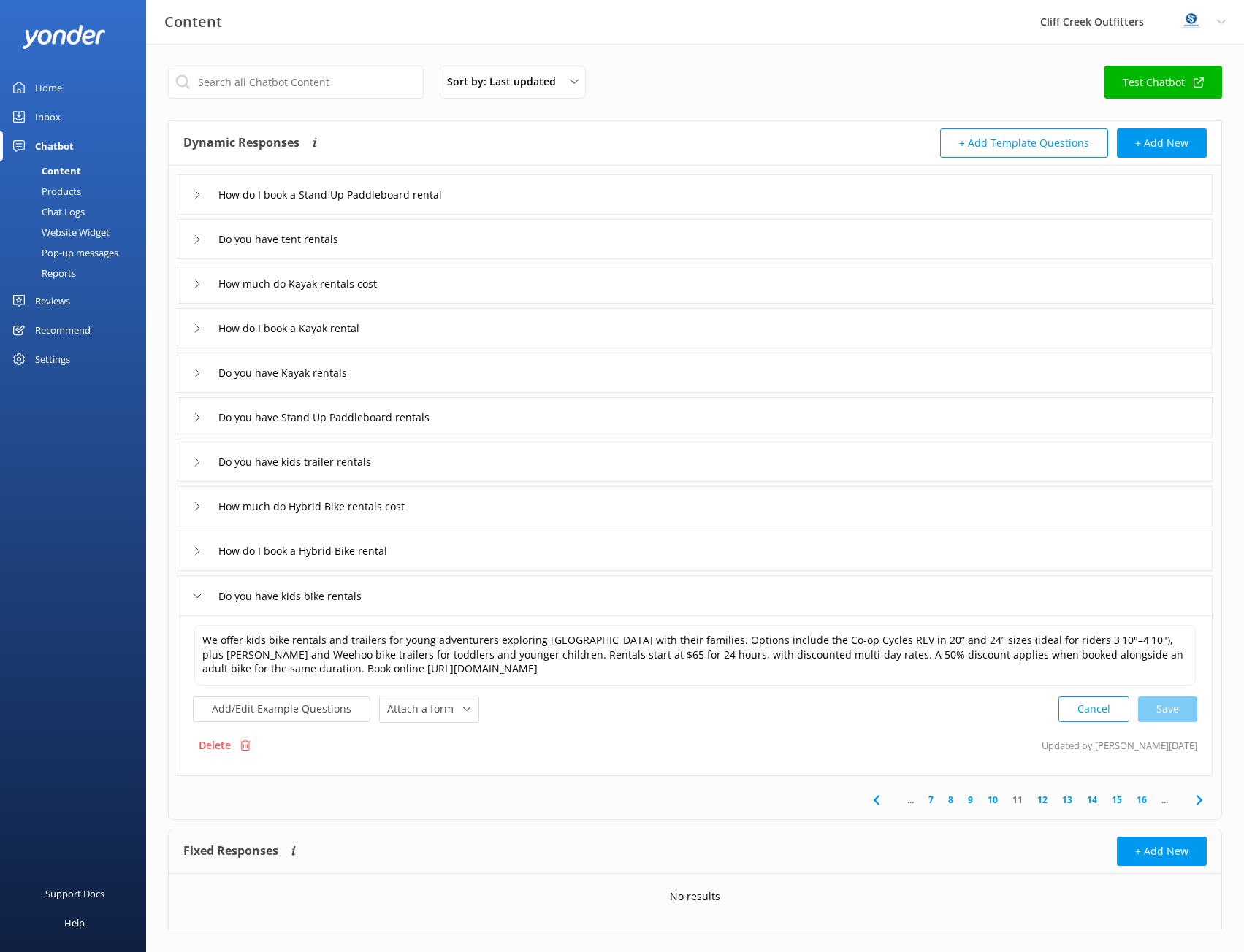
click at [1041, 801] on link "12" at bounding box center [1043, 800] width 25 height 14
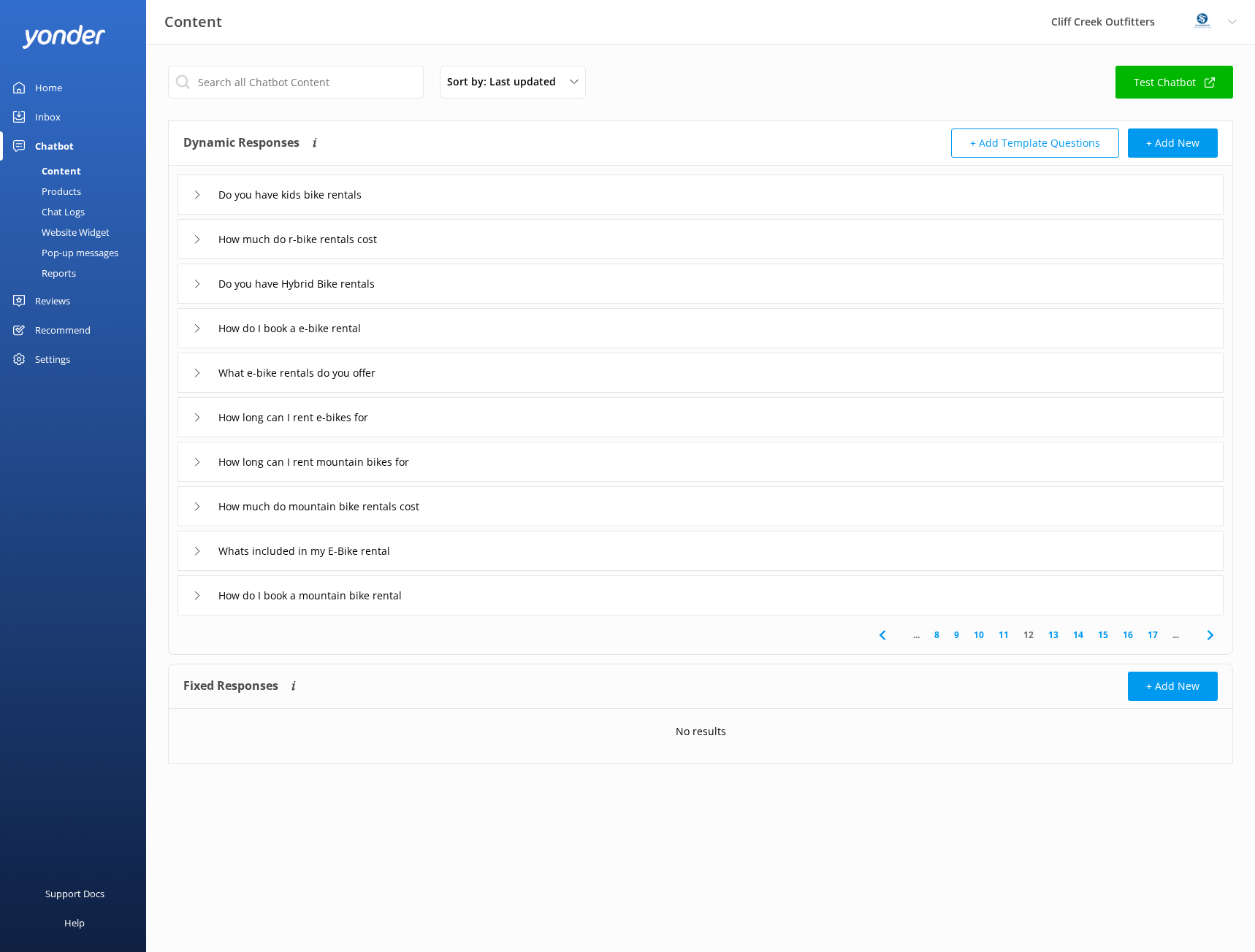
click at [522, 198] on div "Do you have kids bike rentals" at bounding box center [700, 194] width 1046 height 40
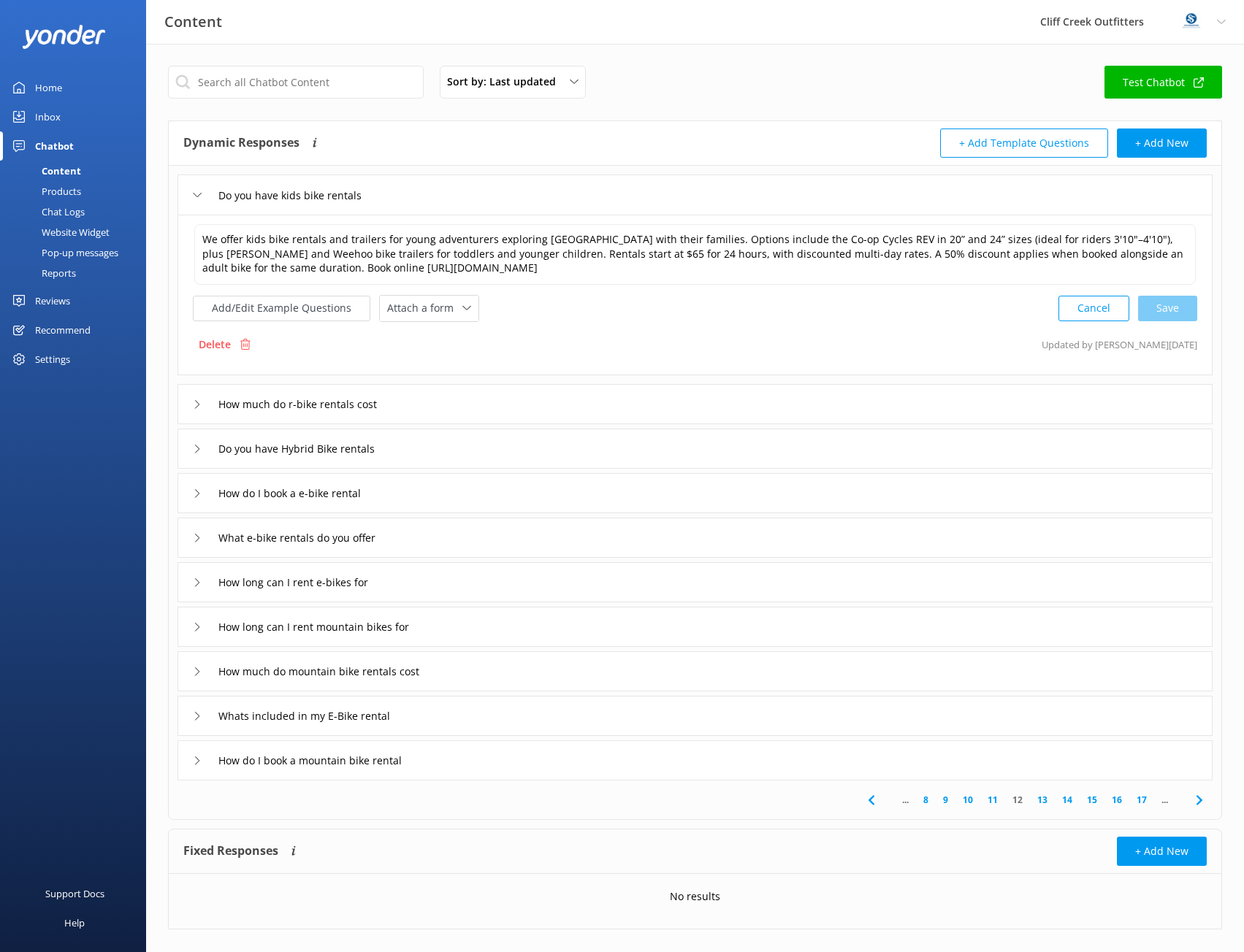
click at [1201, 801] on use at bounding box center [1199, 800] width 6 height 10
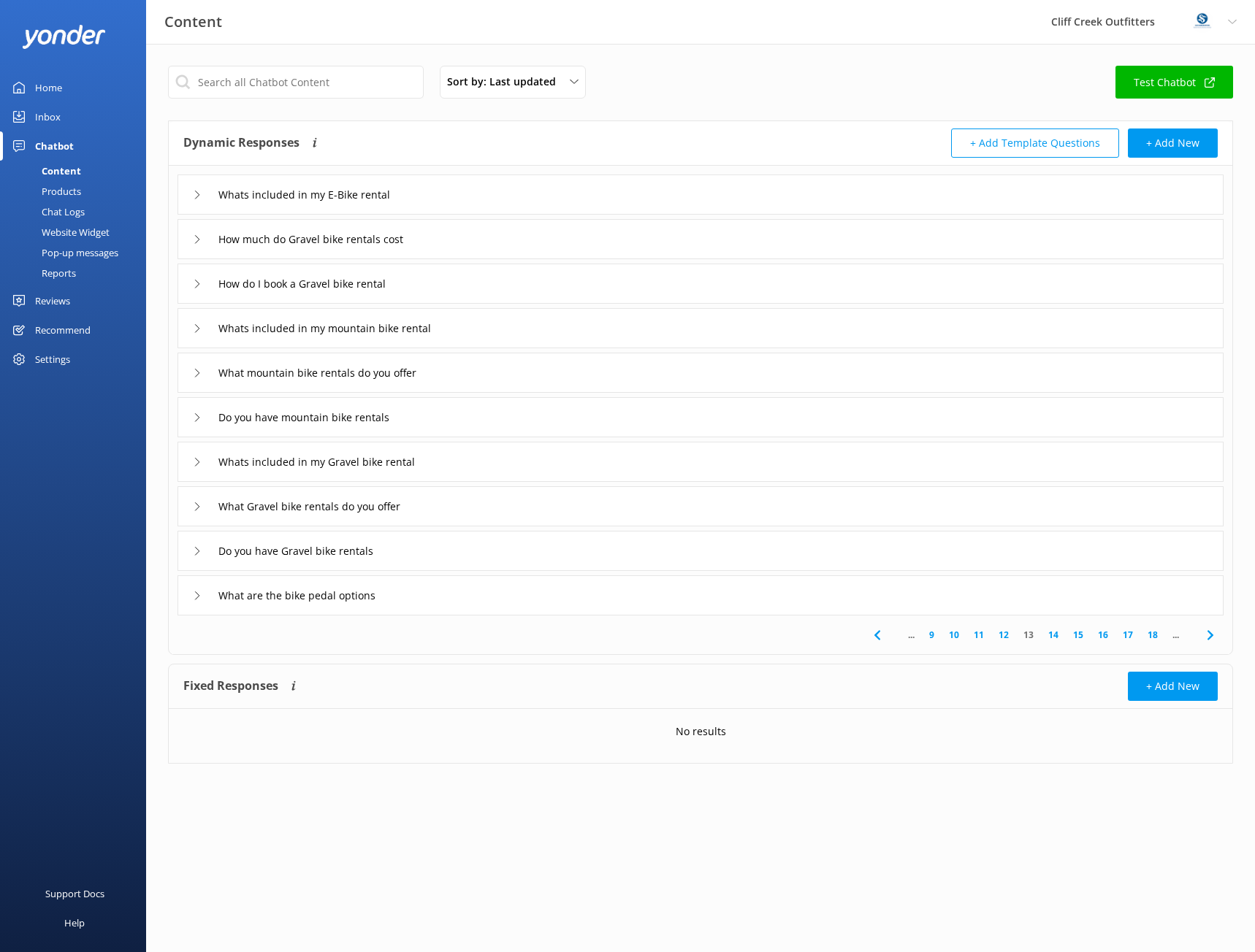
click at [1211, 635] on use at bounding box center [1209, 635] width 6 height 10
click at [1214, 635] on icon at bounding box center [1211, 636] width 18 height 18
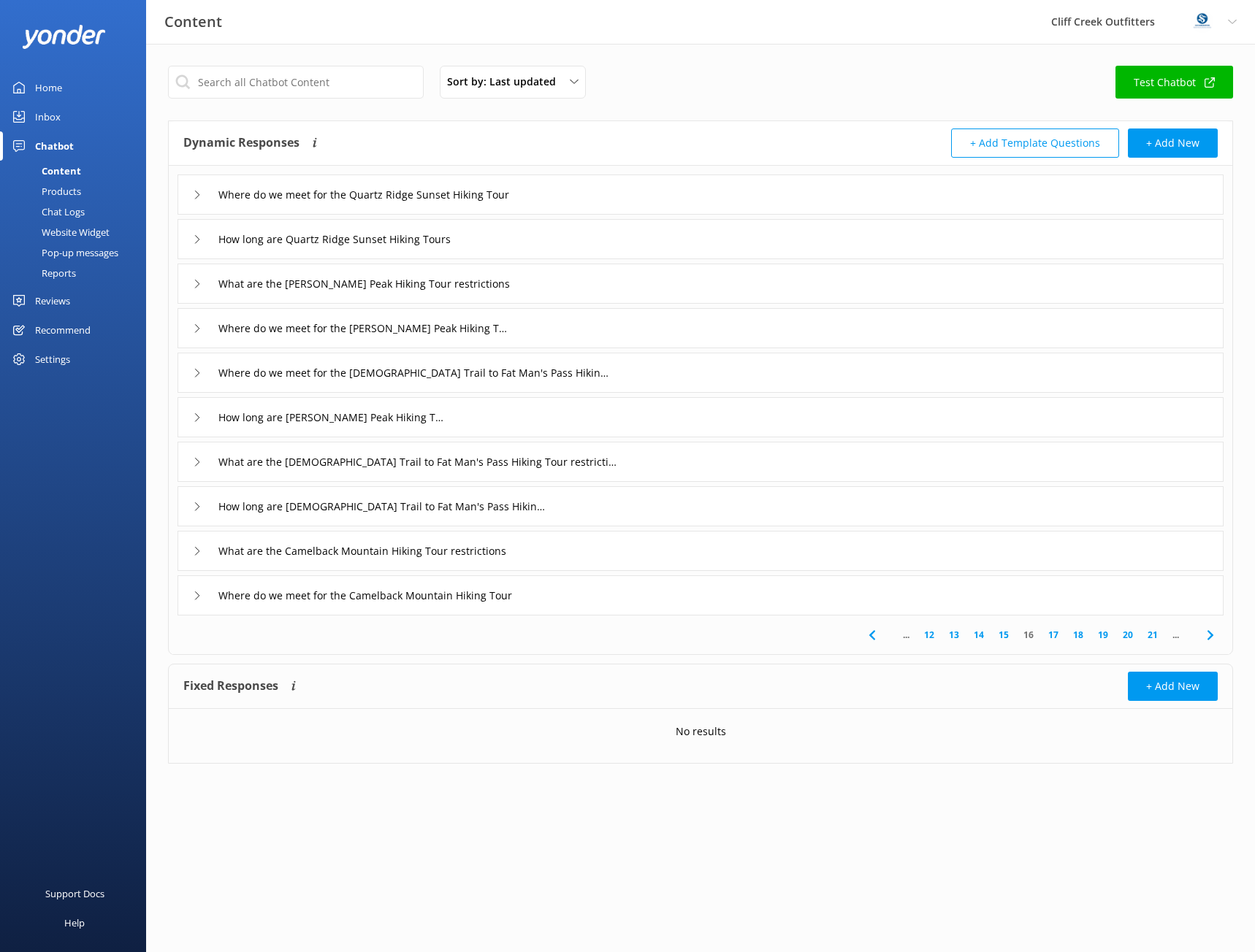
click at [1214, 635] on icon at bounding box center [1211, 636] width 18 height 18
click at [952, 633] on link "13" at bounding box center [950, 636] width 25 height 14
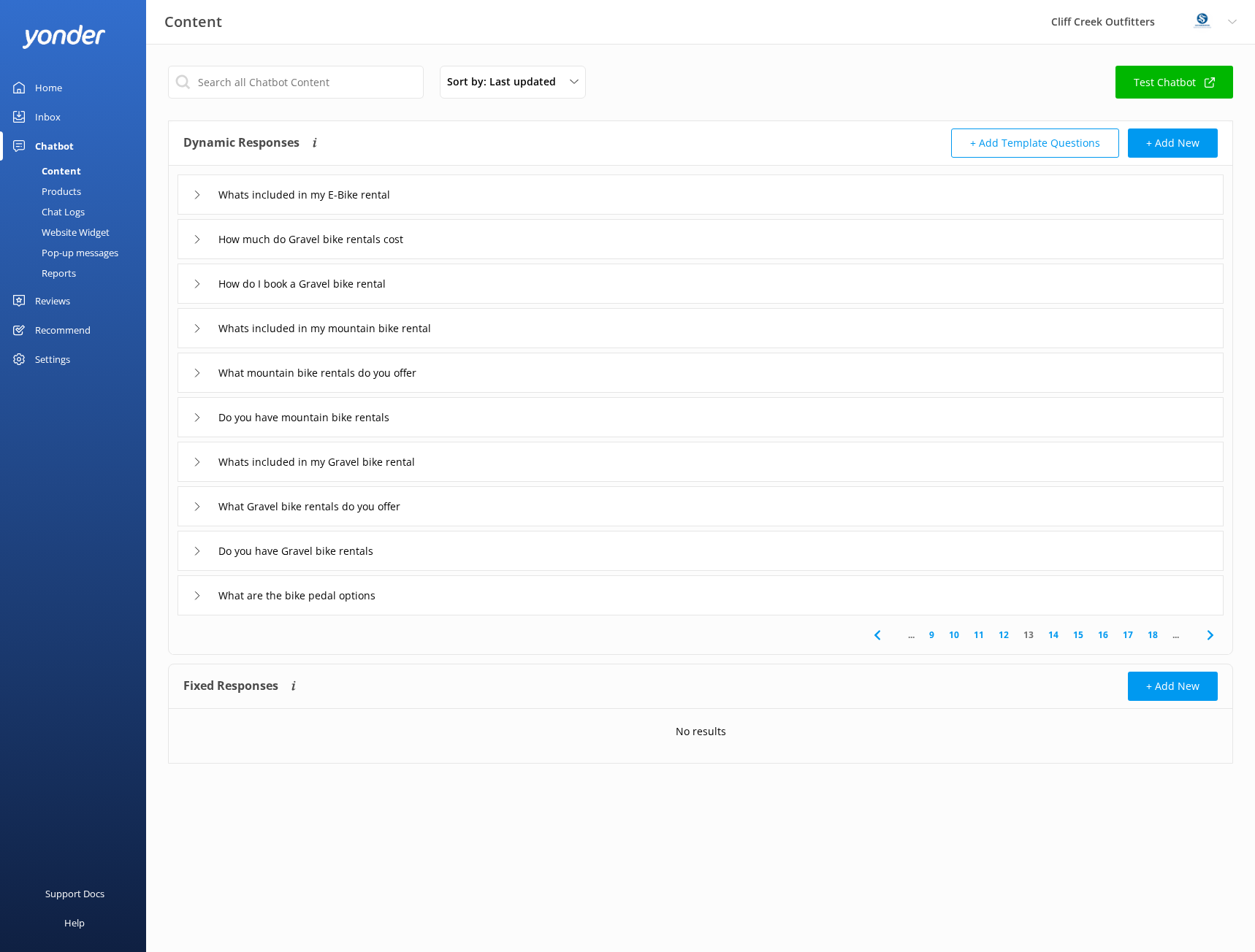
click at [1006, 628] on link "12" at bounding box center [1003, 636] width 25 height 14
click at [486, 196] on div "Do you have kids bike rentals" at bounding box center [700, 194] width 1046 height 40
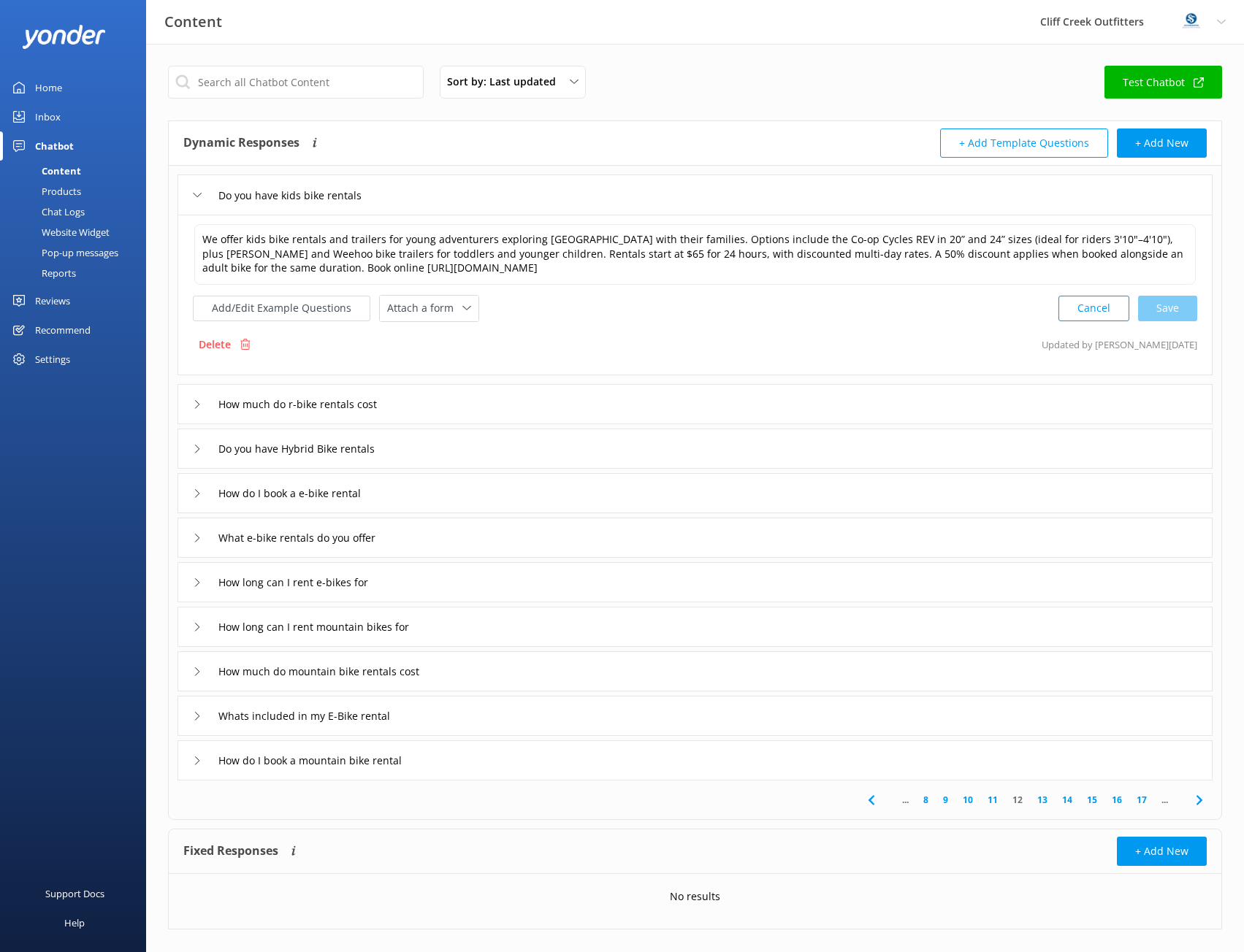
click at [502, 447] on div "Do you have Hybrid Bike rentals" at bounding box center [695, 448] width 1035 height 40
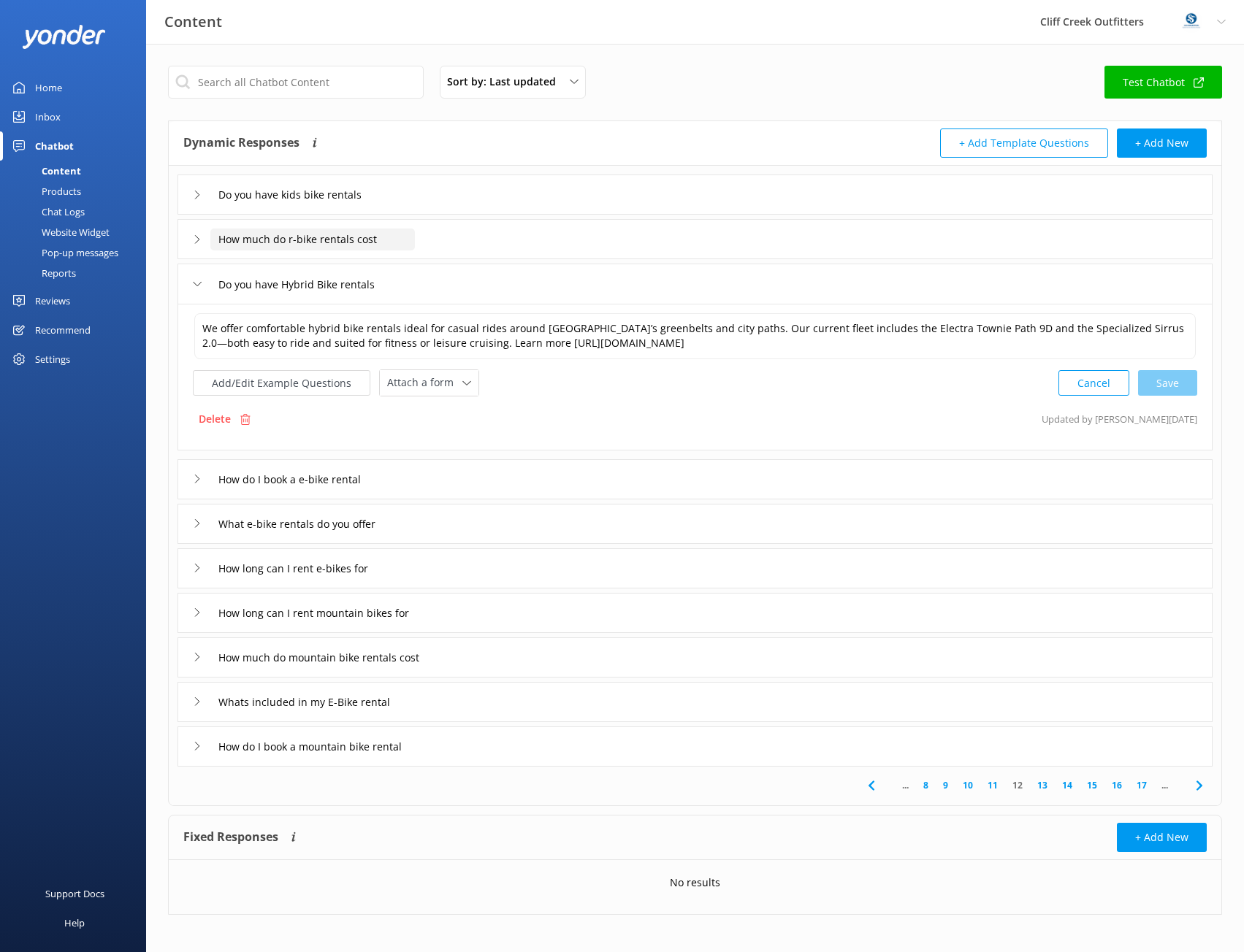
click at [292, 236] on input "How much do r-bike rentals cost" at bounding box center [313, 239] width 205 height 22
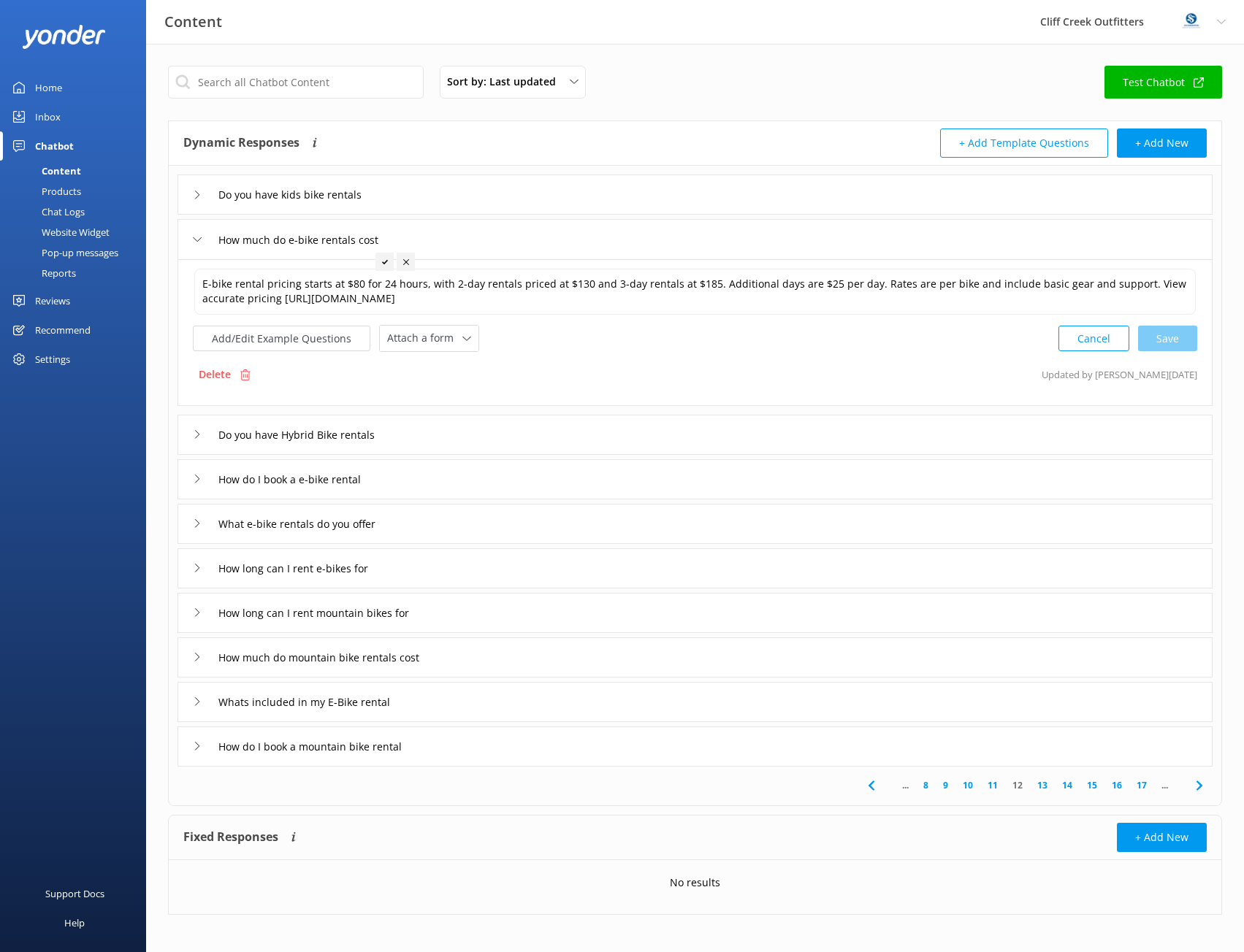
type input "How much do r-bike rentals cost"
click at [529, 248] on div "How much do r-bike rentals cost" at bounding box center [695, 238] width 1035 height 40
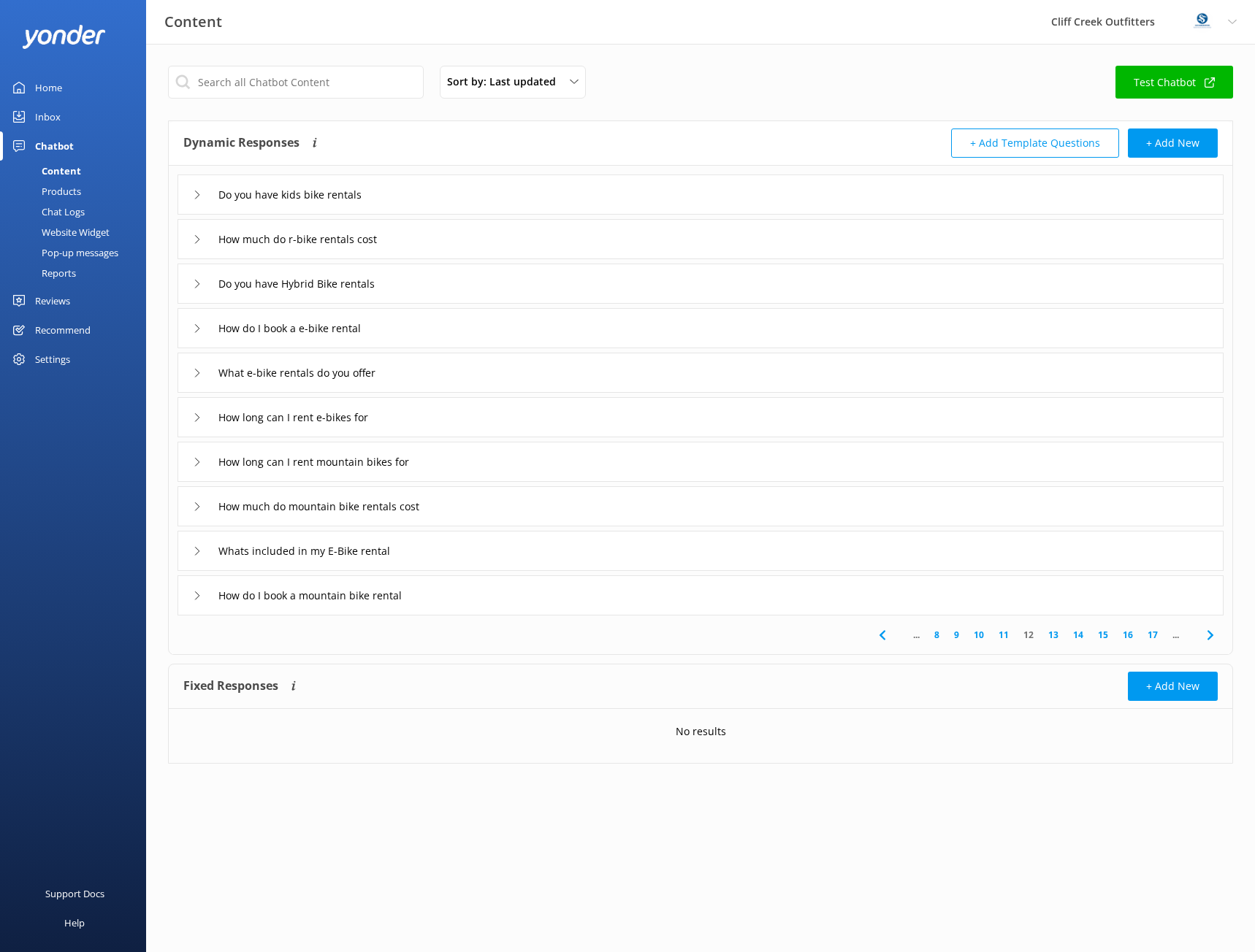
click at [424, 236] on div "How much do r-bike rentals cost" at bounding box center [700, 238] width 1046 height 40
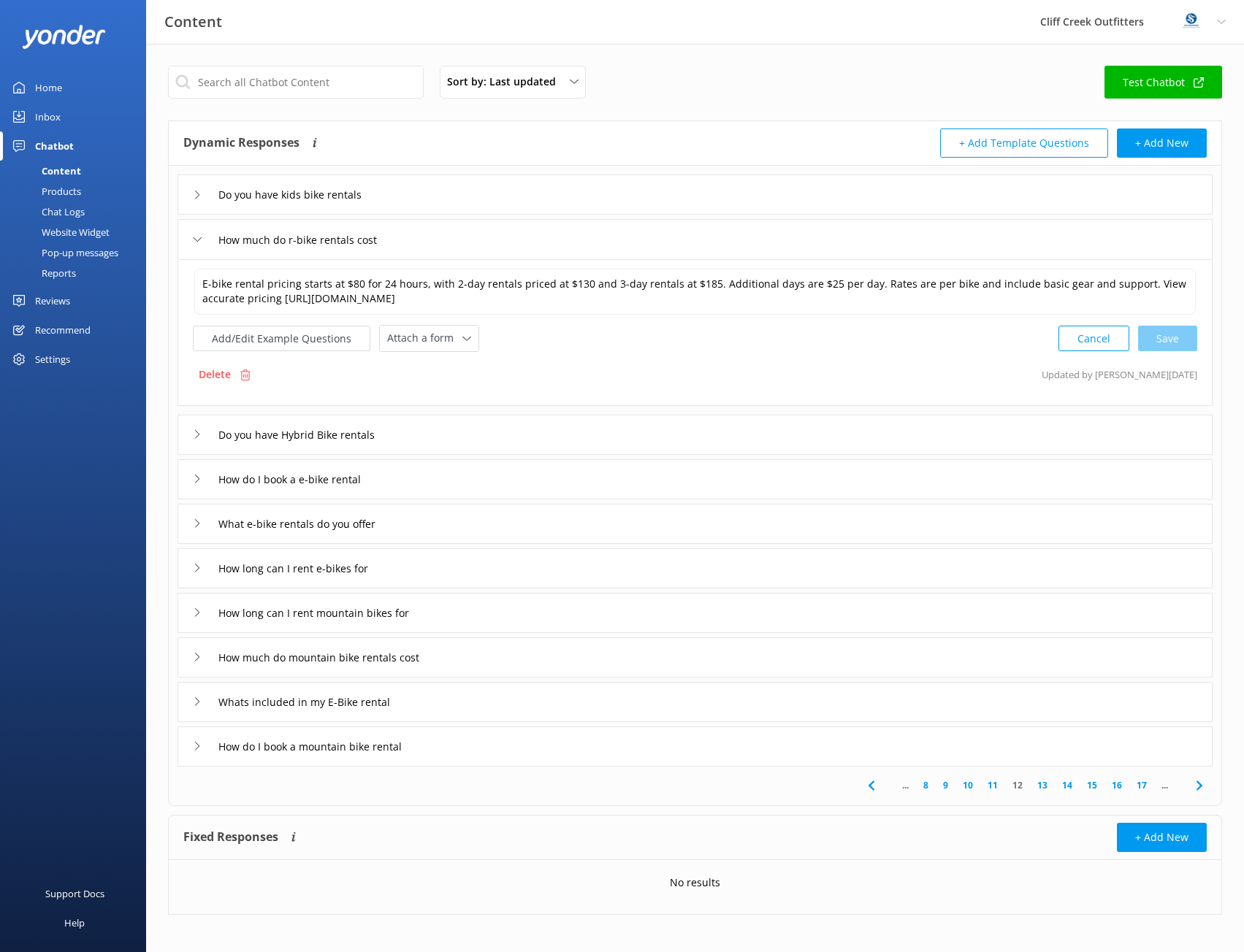
click at [447, 439] on div "Do you have Hybrid Bike rentals" at bounding box center [695, 435] width 1035 height 40
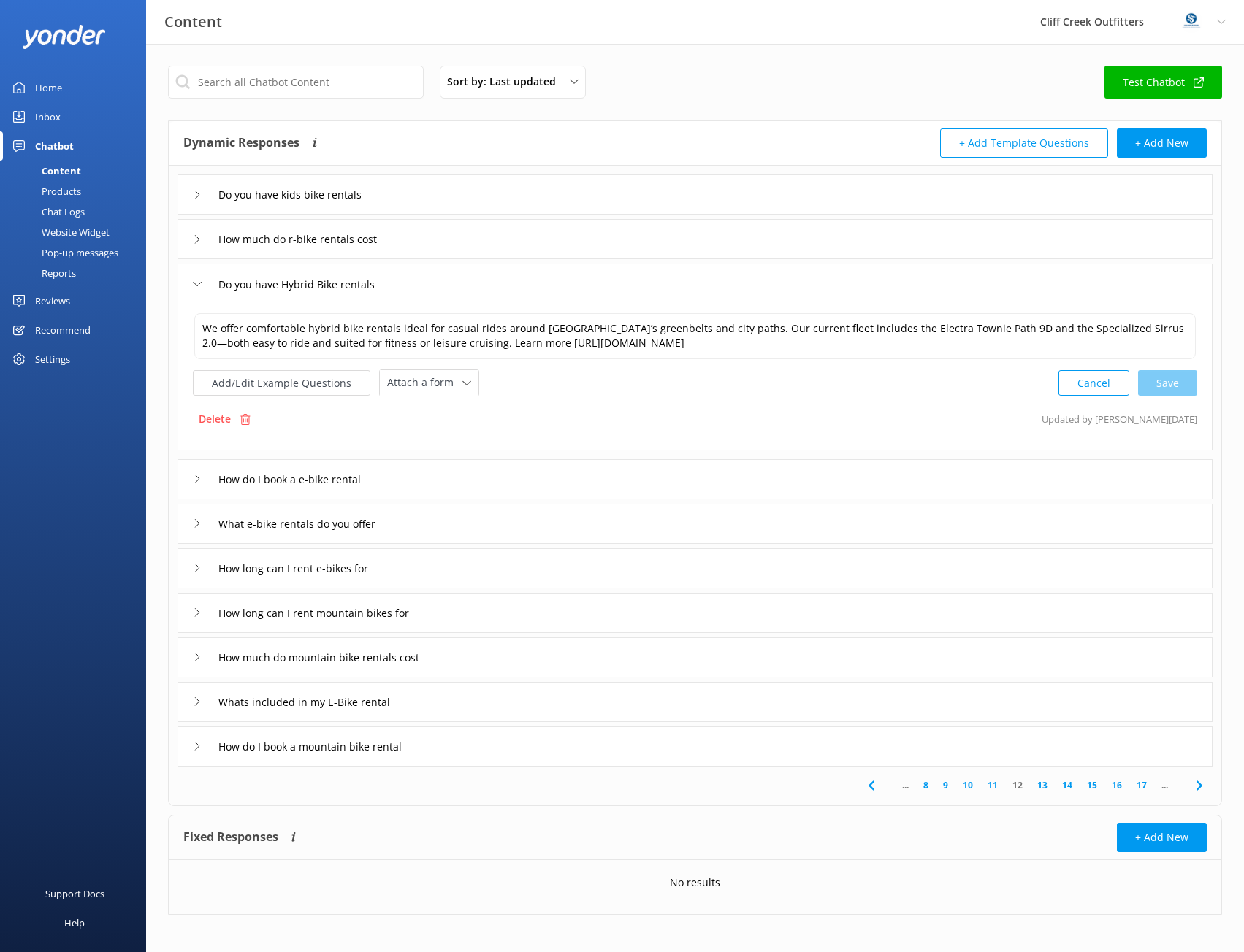
click at [491, 483] on div "How do I book a e-bike rental" at bounding box center [695, 479] width 1035 height 40
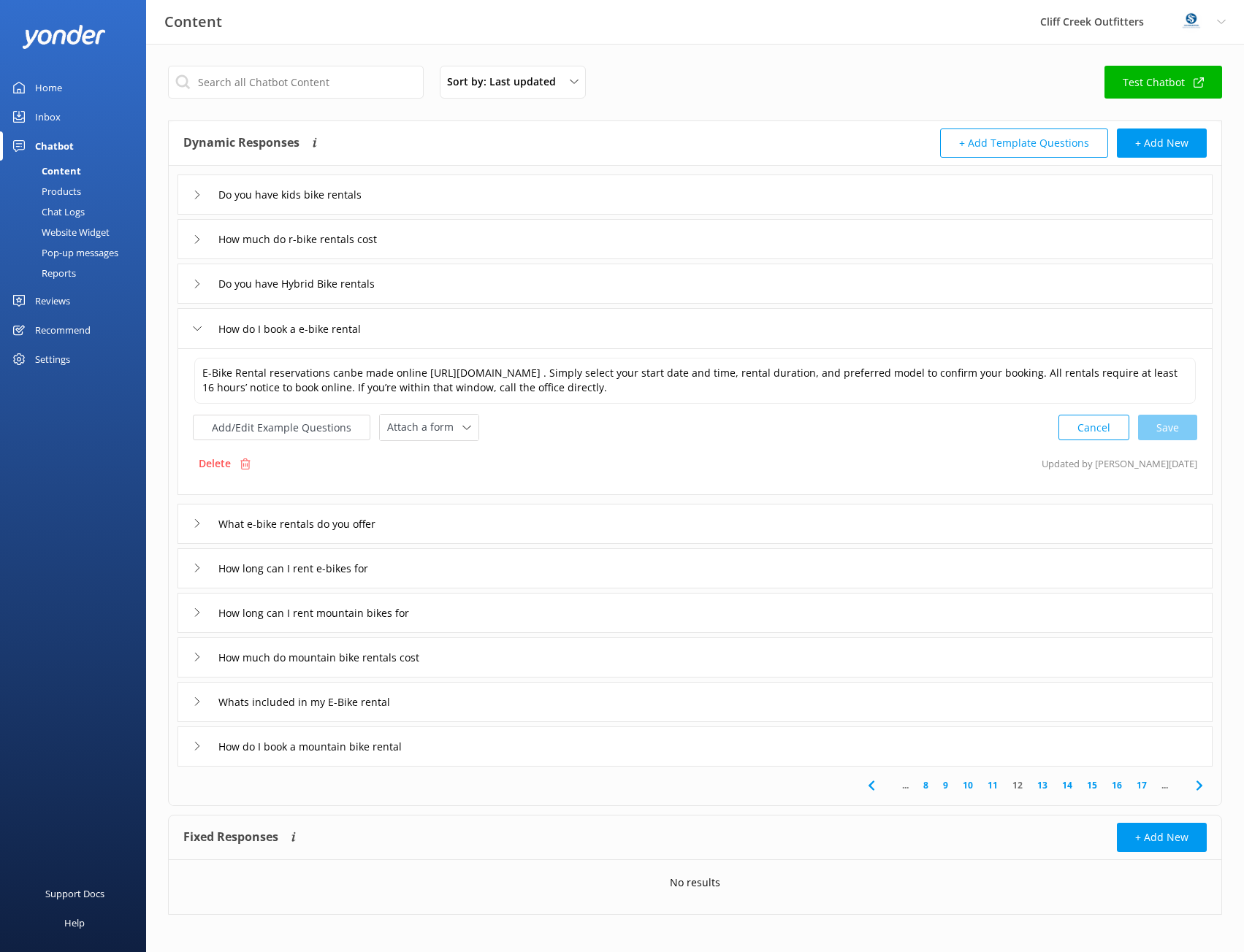
click at [544, 514] on div "What e-bike rentals do you offer" at bounding box center [695, 524] width 1035 height 40
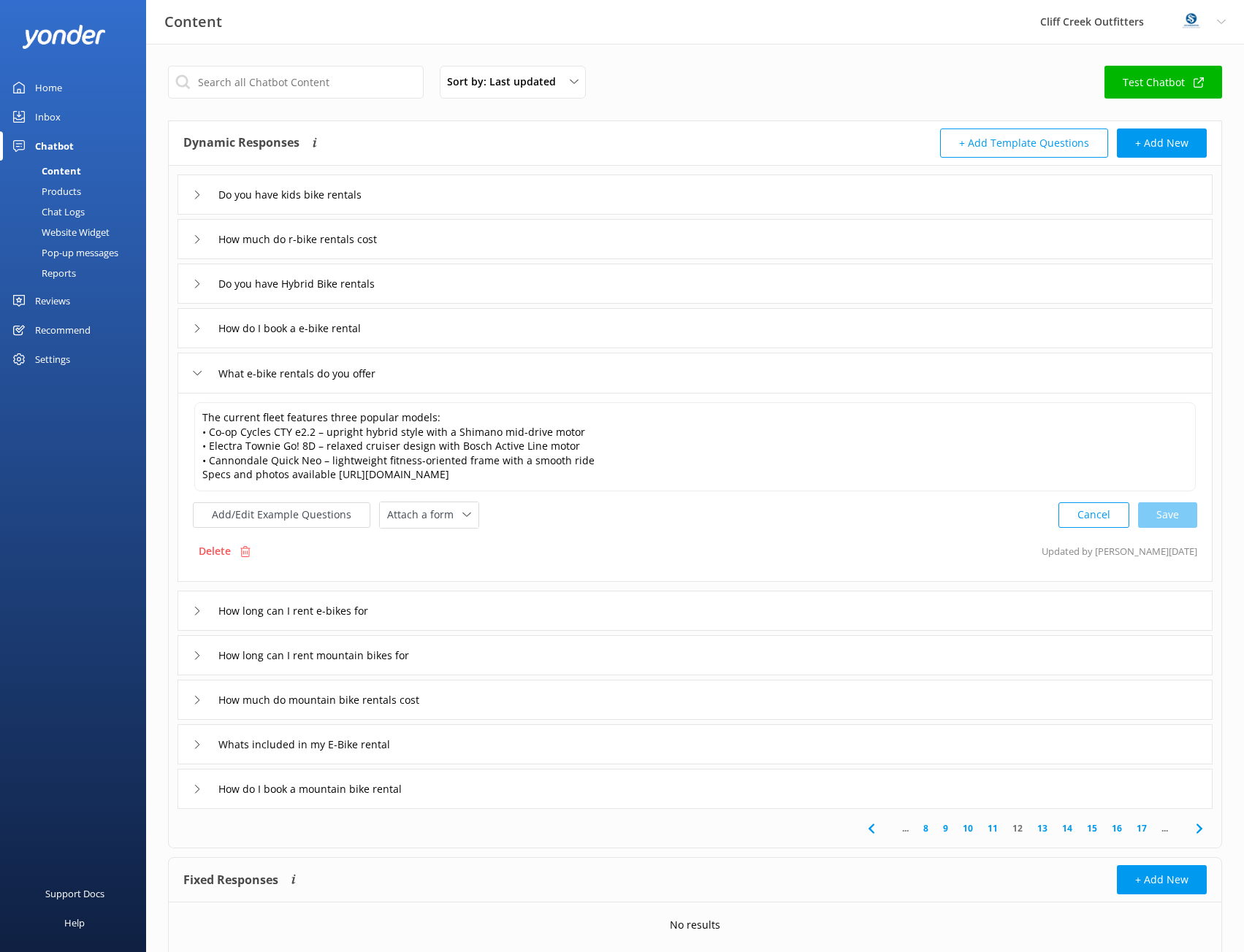
click at [194, 617] on div "How long can I rent e-bikes for" at bounding box center [292, 611] width 198 height 24
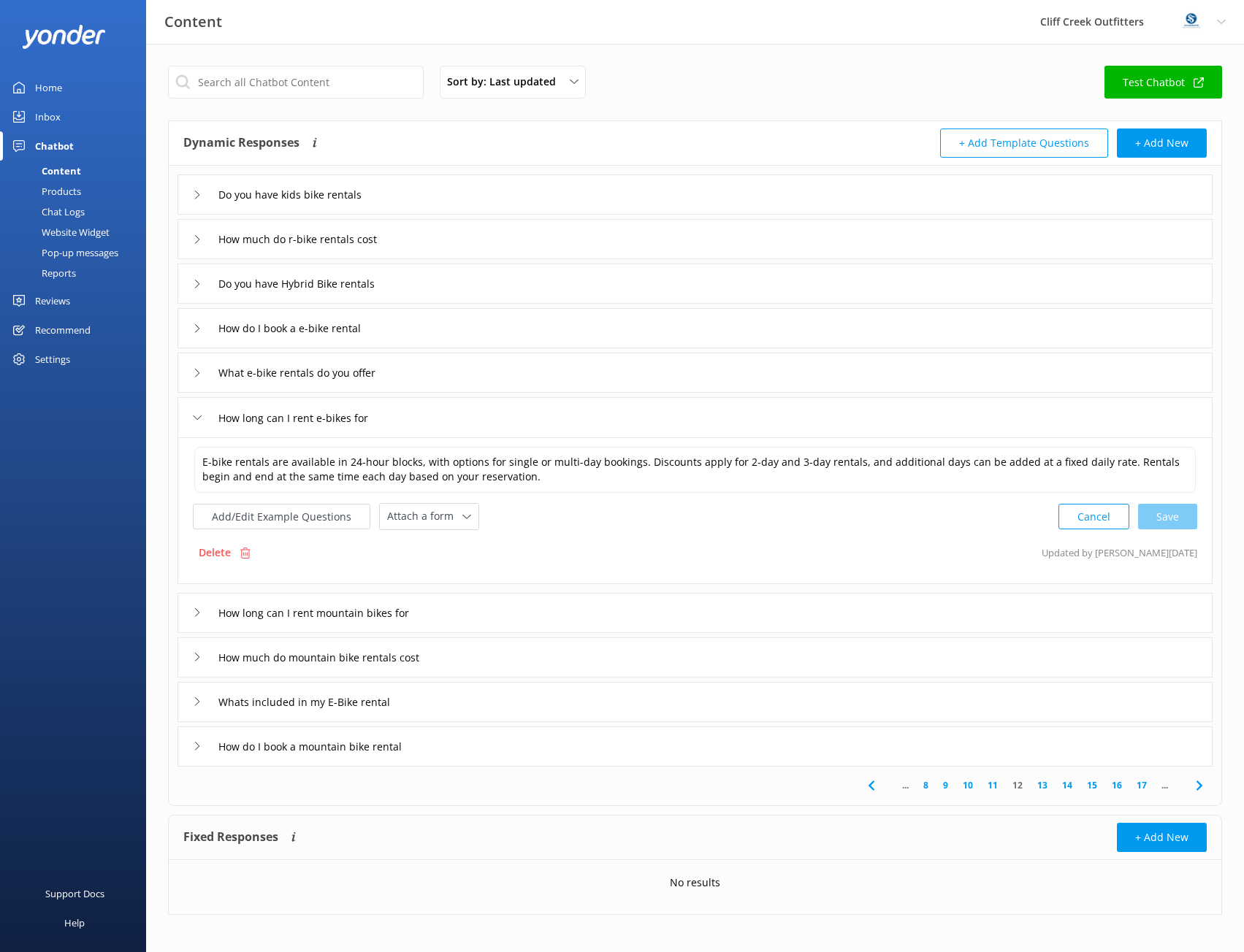
click at [198, 617] on div "How long can I rent mountain bikes for" at bounding box center [312, 612] width 239 height 24
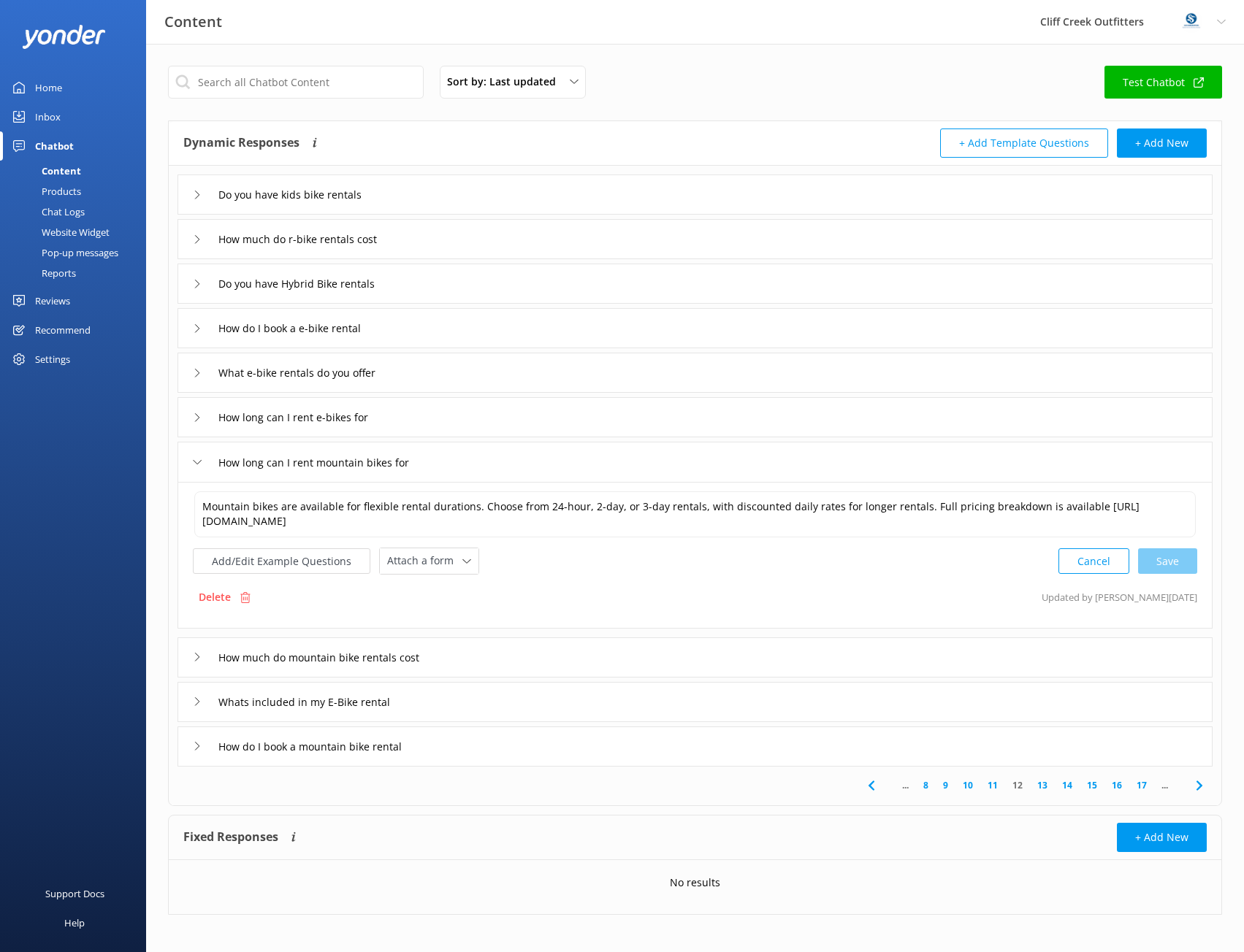
click at [510, 660] on div "How much do mountain bike rentals cost" at bounding box center [695, 657] width 1035 height 40
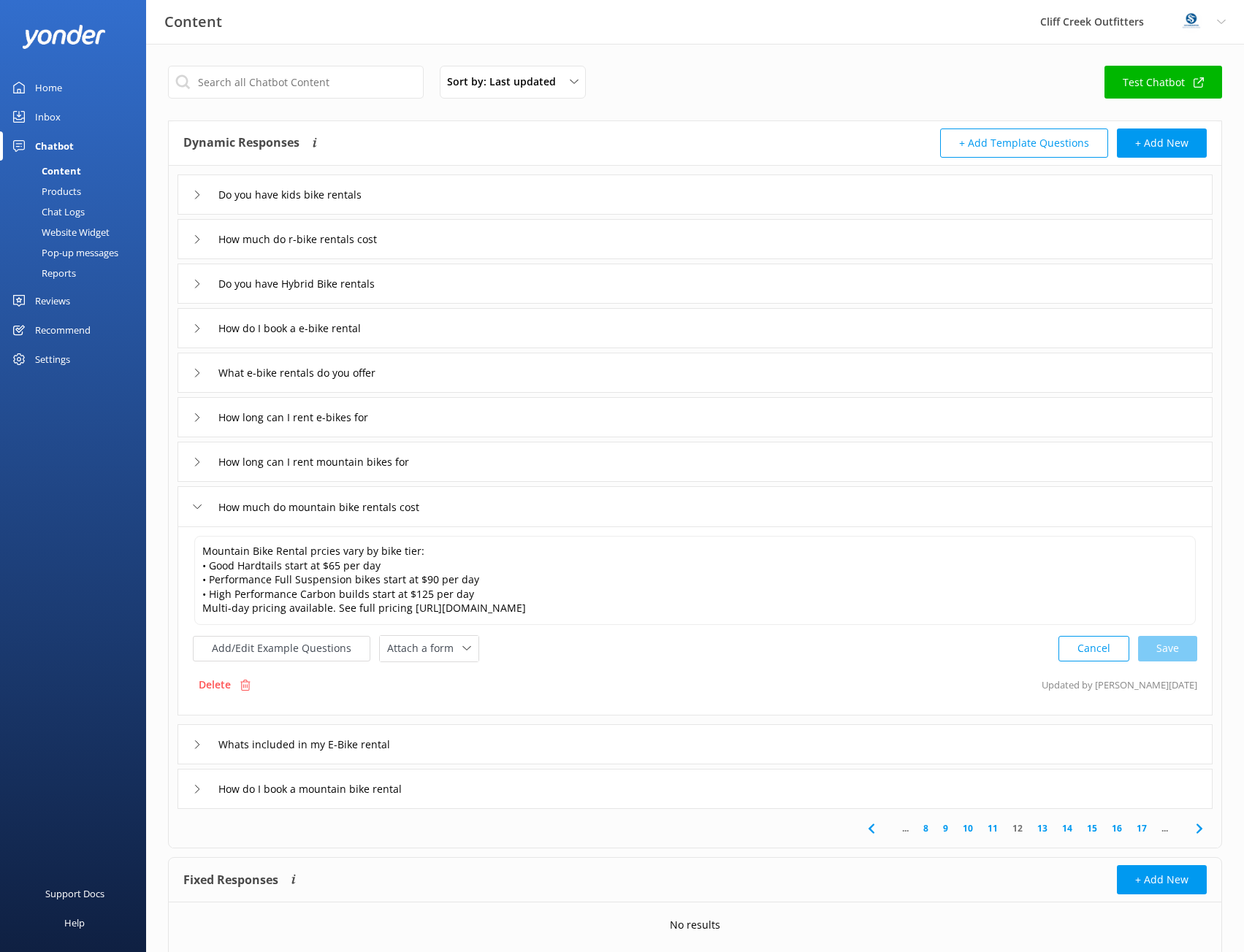
click at [539, 748] on div "Whats included in my E-Bike rental" at bounding box center [695, 744] width 1035 height 40
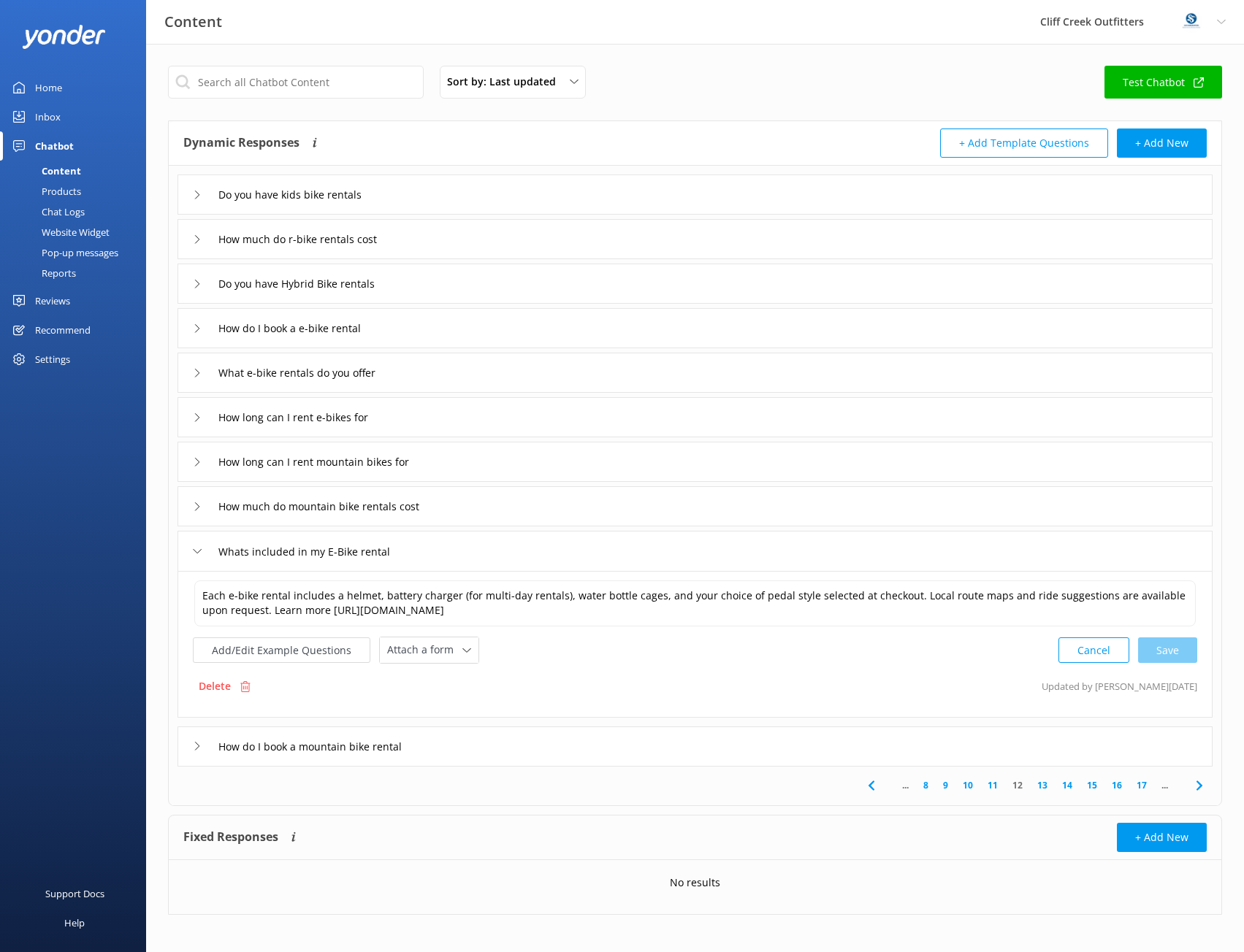
click at [599, 753] on div "How do I book a mountain bike rental" at bounding box center [695, 747] width 1035 height 40
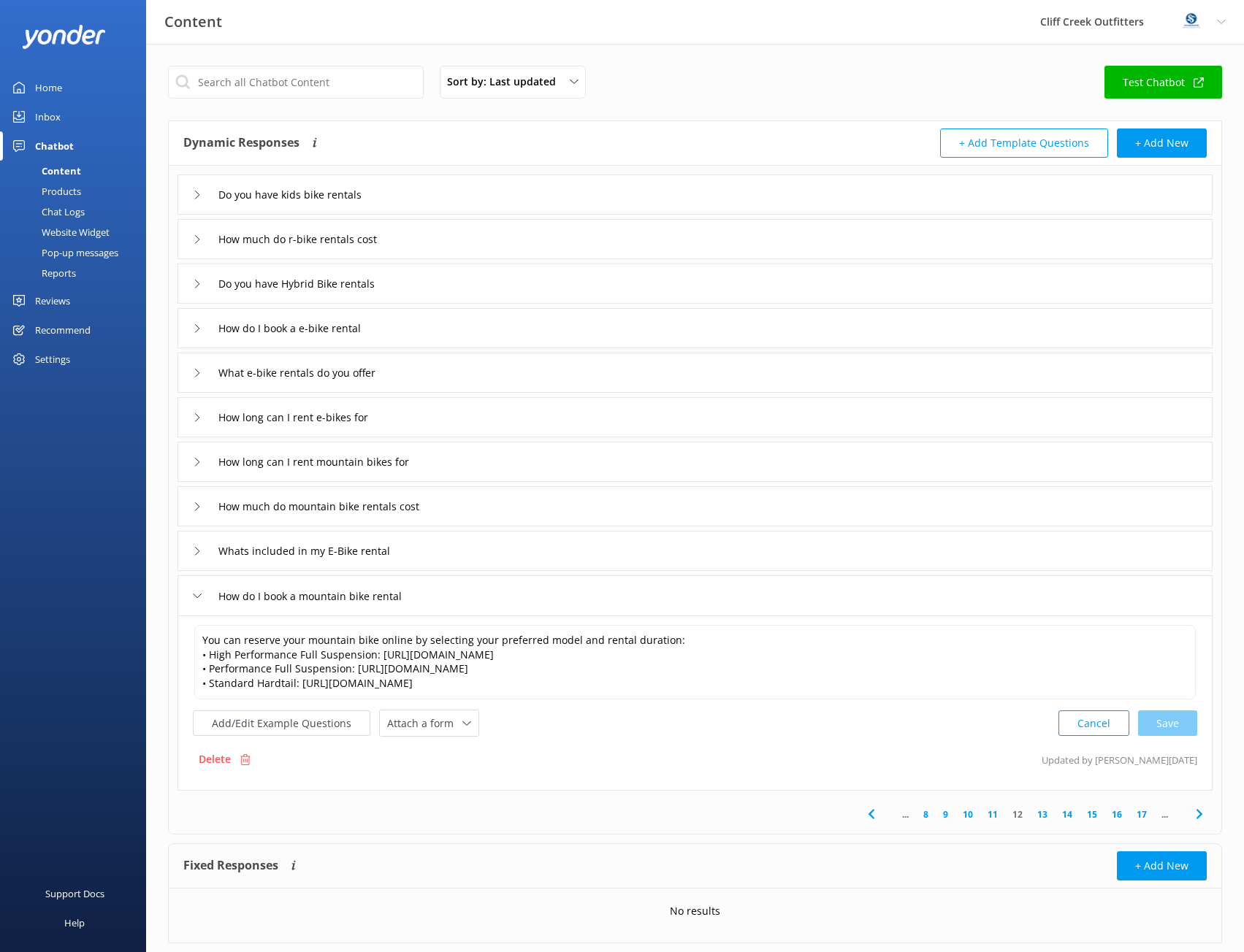
click at [1042, 809] on link "13" at bounding box center [1043, 815] width 25 height 14
